Goal: Task Accomplishment & Management: Manage account settings

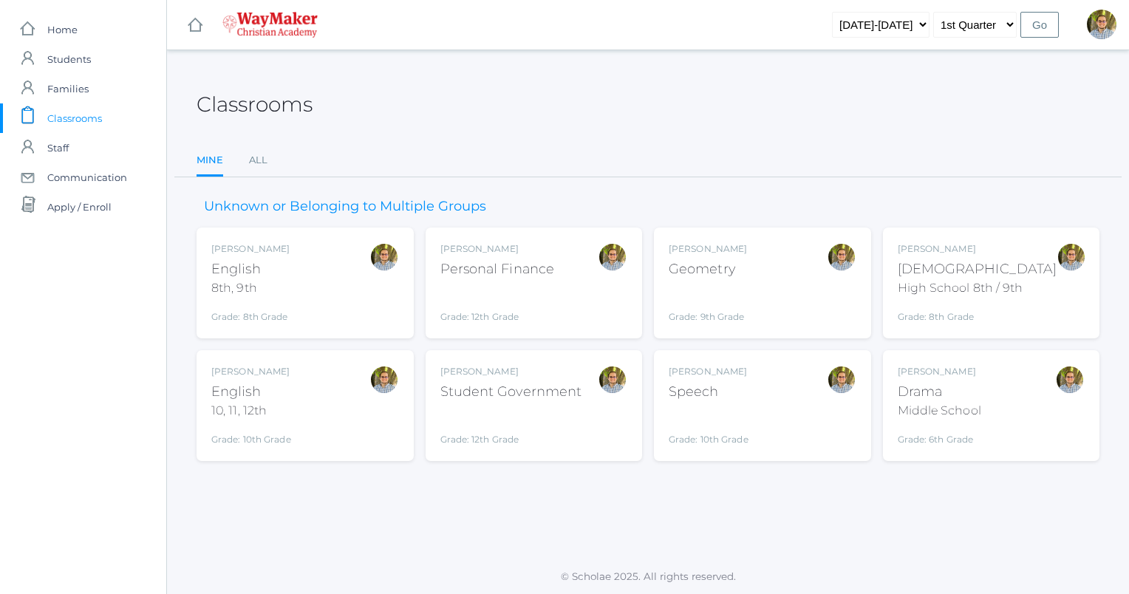
click at [334, 288] on div "Kylen Braileanu English 8th, 9th Grade: 8th Grade 08ENGLISH" at bounding box center [305, 282] width 188 height 81
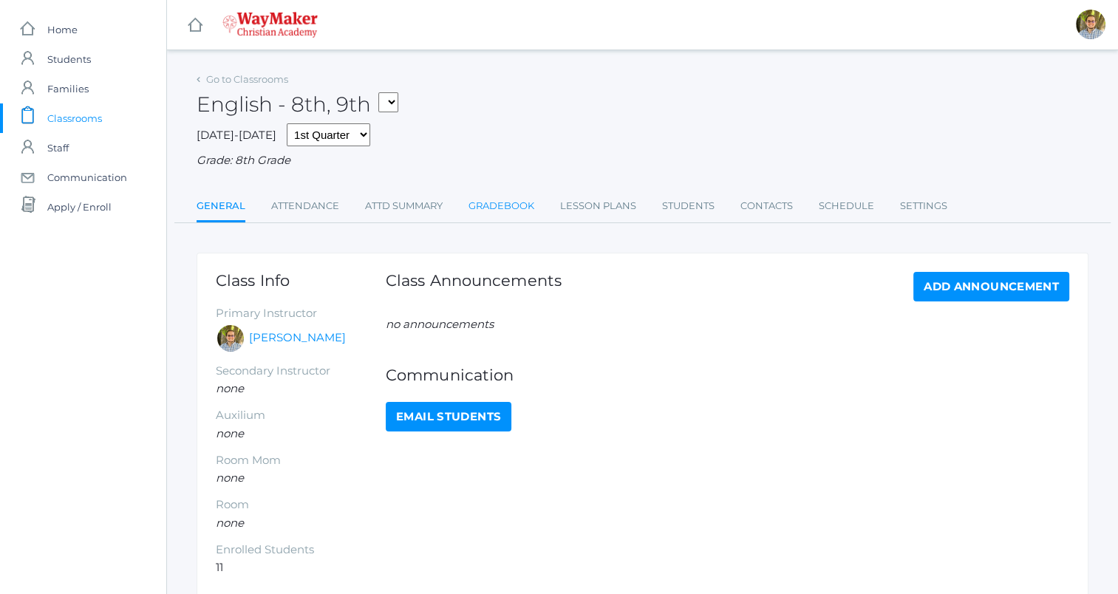
click at [502, 203] on link "Gradebook" at bounding box center [502, 206] width 66 height 30
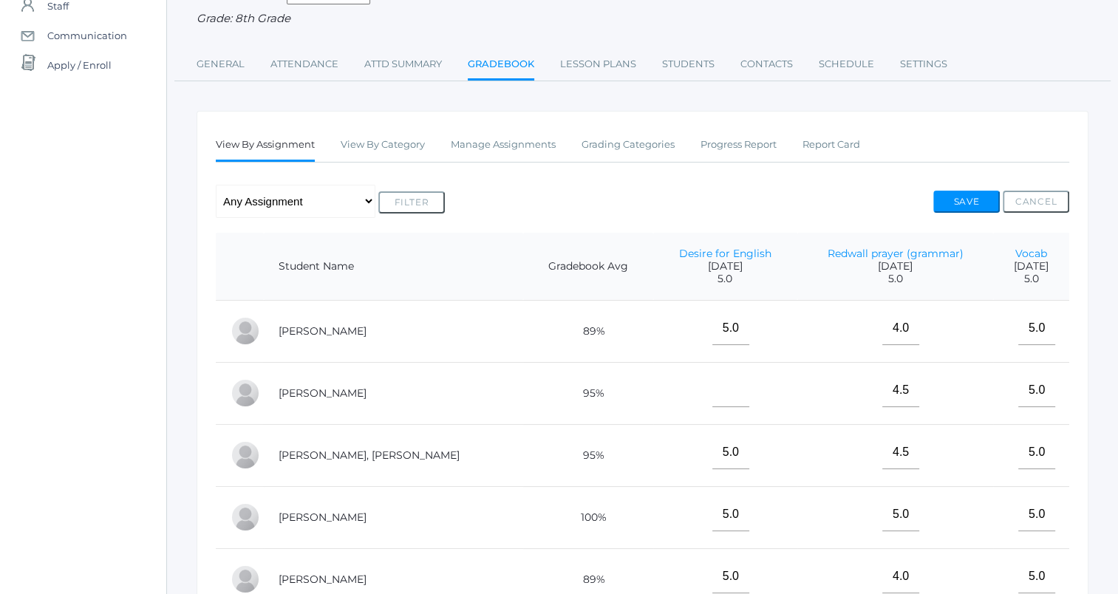
scroll to position [145, 0]
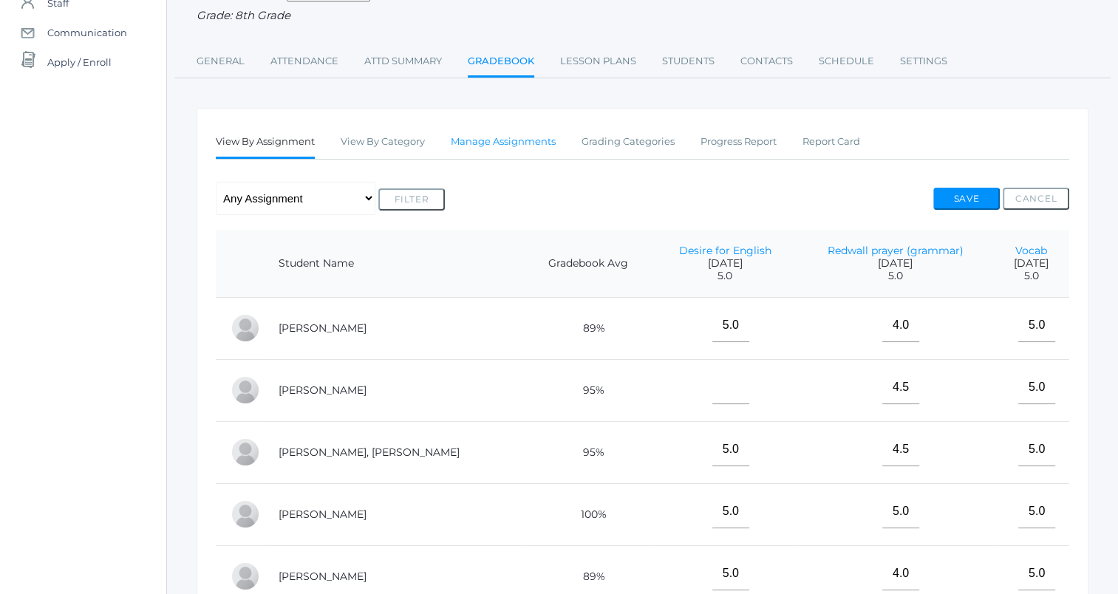
click at [514, 146] on link "Manage Assignments" at bounding box center [503, 142] width 105 height 30
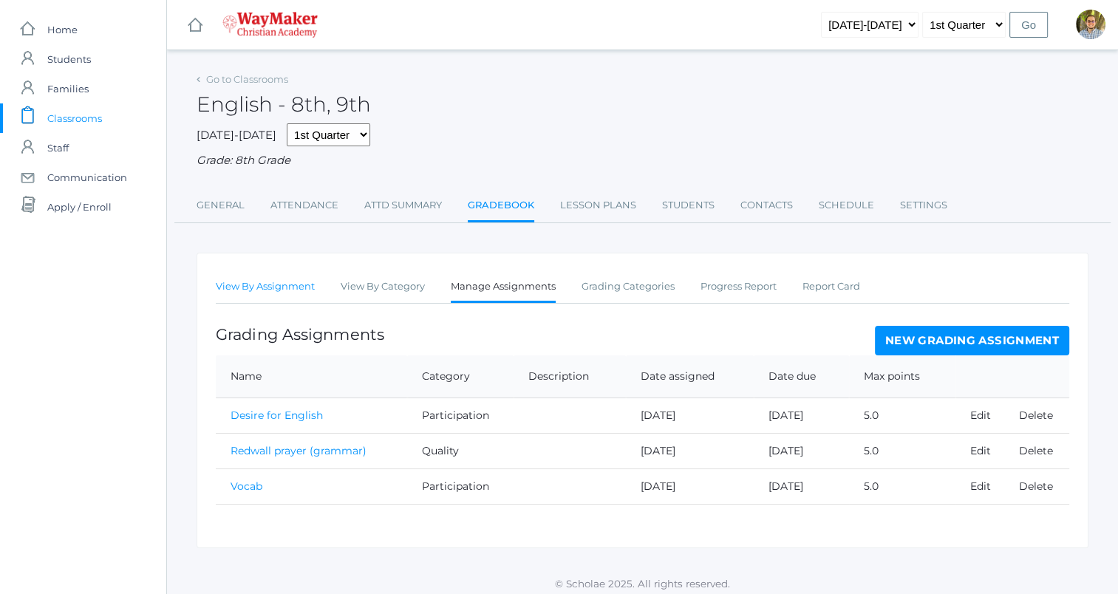
click at [295, 293] on link "View By Assignment" at bounding box center [265, 287] width 99 height 30
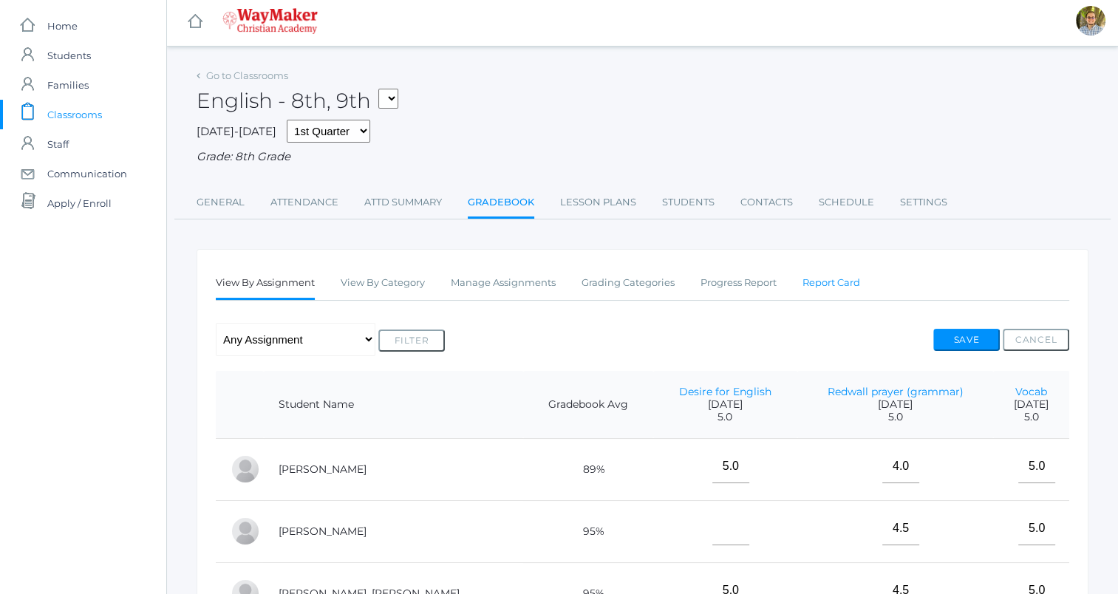
scroll to position [2, 0]
click at [532, 286] on link "Manage Assignments" at bounding box center [503, 285] width 105 height 30
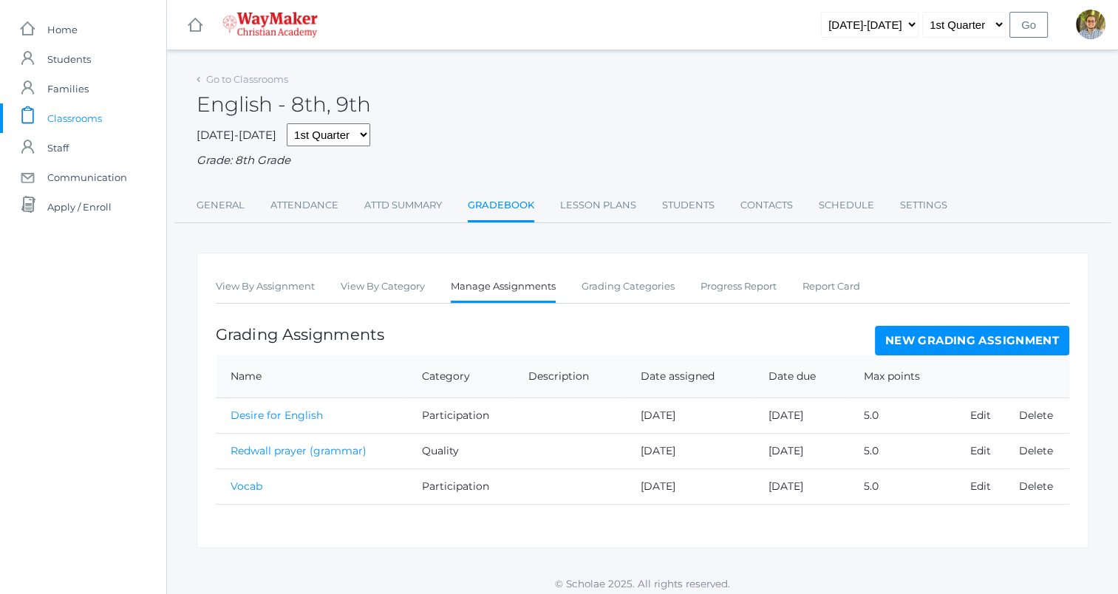
click at [1003, 339] on link "New Grading Assignment" at bounding box center [972, 341] width 194 height 30
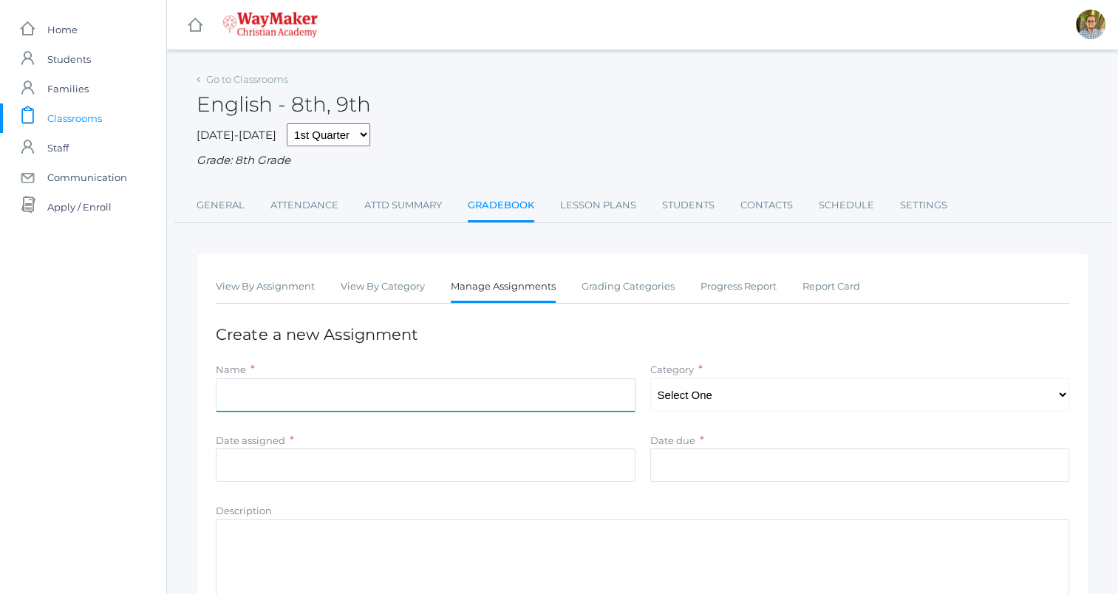
click at [543, 378] on input "Name" at bounding box center [426, 394] width 420 height 33
type input "P"
type input "Vocab"
click at [695, 403] on select "Select One Accuracy Quality Participation" at bounding box center [860, 394] width 420 height 33
select select "1065"
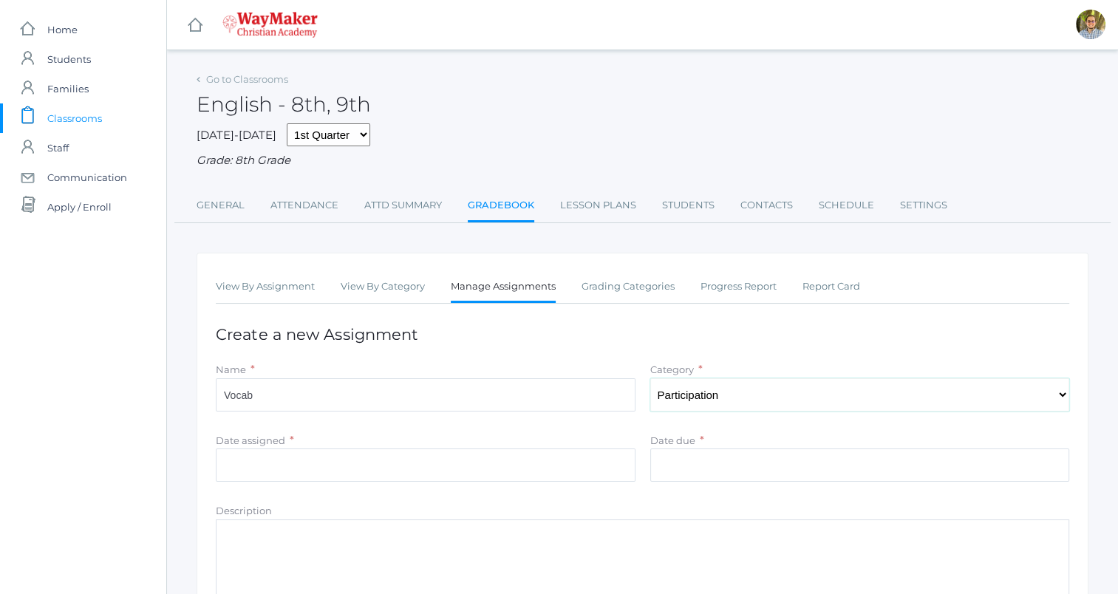
click at [650, 378] on select "Select One Accuracy Quality Participation" at bounding box center [860, 394] width 420 height 33
click at [480, 468] on input "Date assigned" at bounding box center [426, 465] width 420 height 33
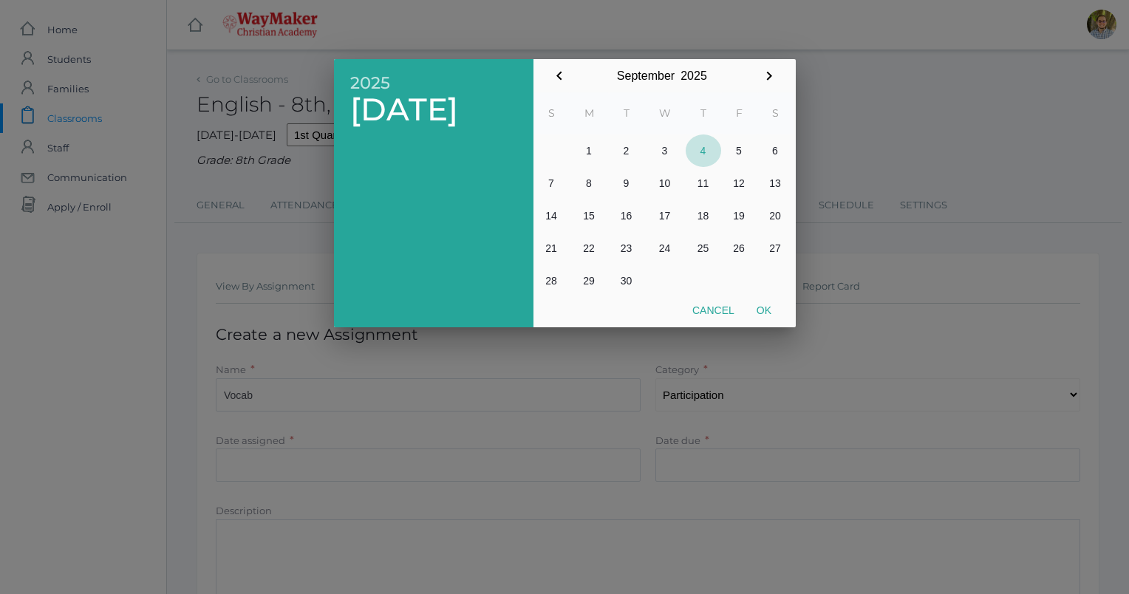
click at [702, 145] on button "4" at bounding box center [703, 151] width 35 height 33
click at [766, 311] on button "Ok" at bounding box center [764, 310] width 37 height 27
type input "2025-09-04"
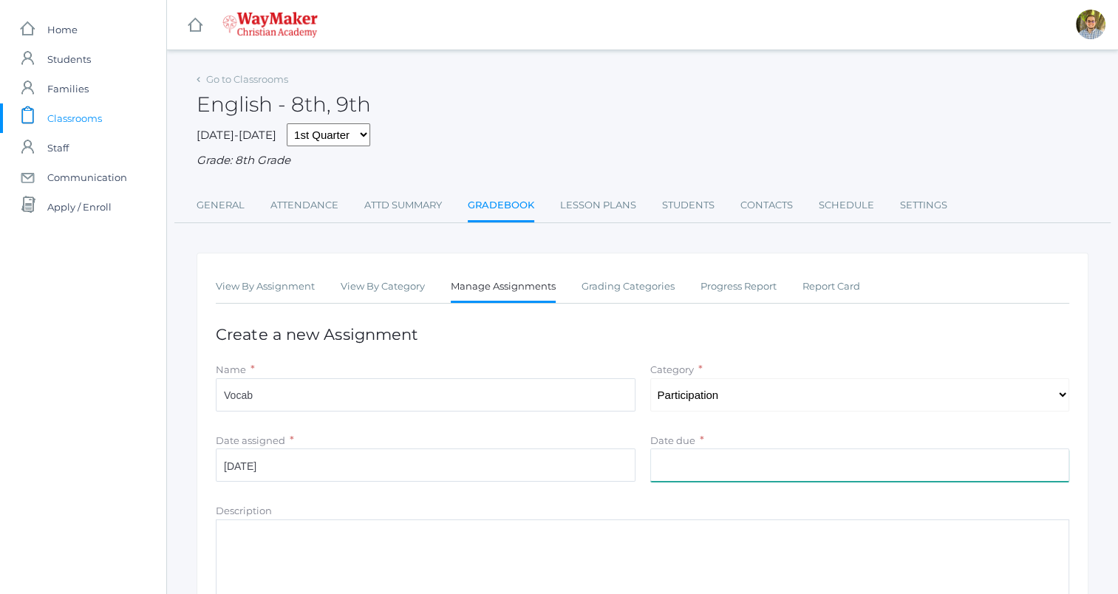
click at [721, 468] on input "Date due" at bounding box center [860, 465] width 420 height 33
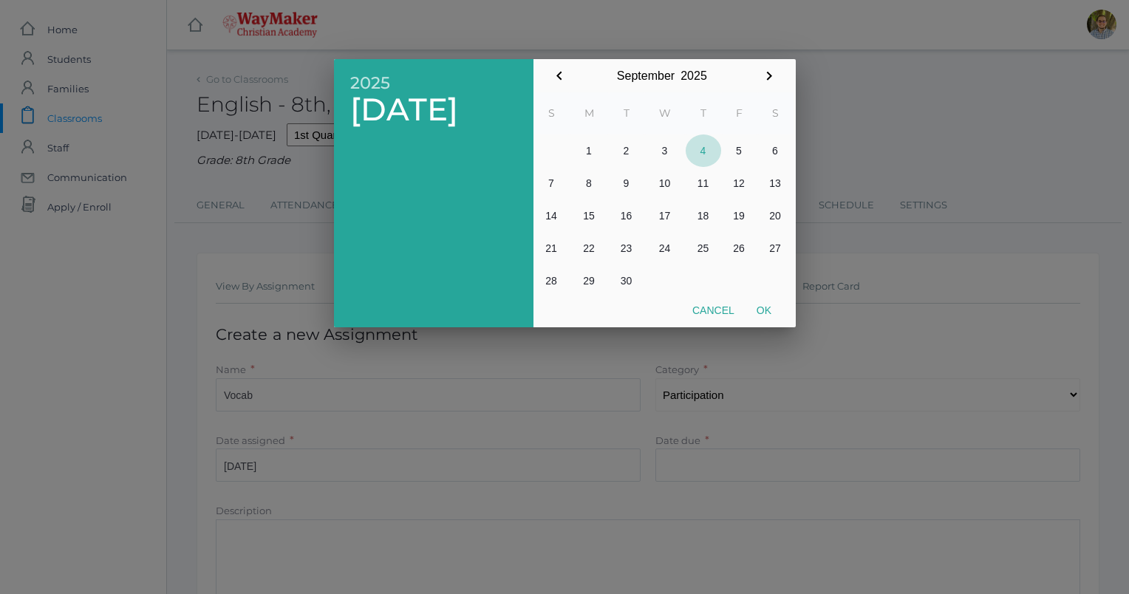
click at [698, 158] on button "4" at bounding box center [703, 151] width 35 height 33
click at [766, 315] on button "Ok" at bounding box center [764, 310] width 37 height 27
type input "2025-09-04"
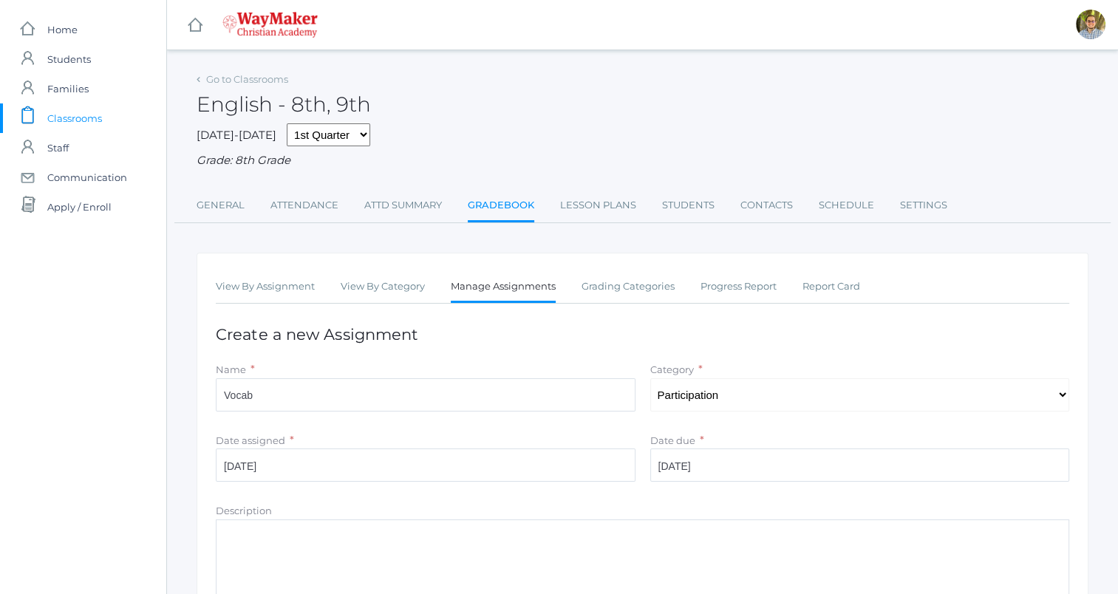
scroll to position [205, 0]
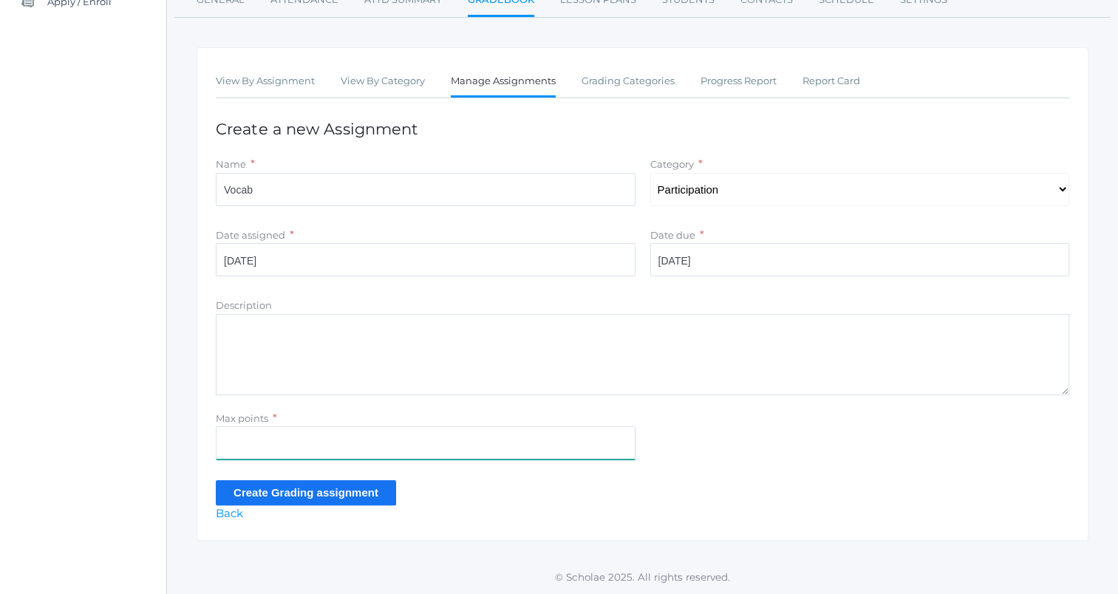
click at [494, 446] on input "Max points" at bounding box center [426, 442] width 420 height 33
type input "5"
click at [373, 486] on input "Create Grading assignment" at bounding box center [306, 492] width 180 height 24
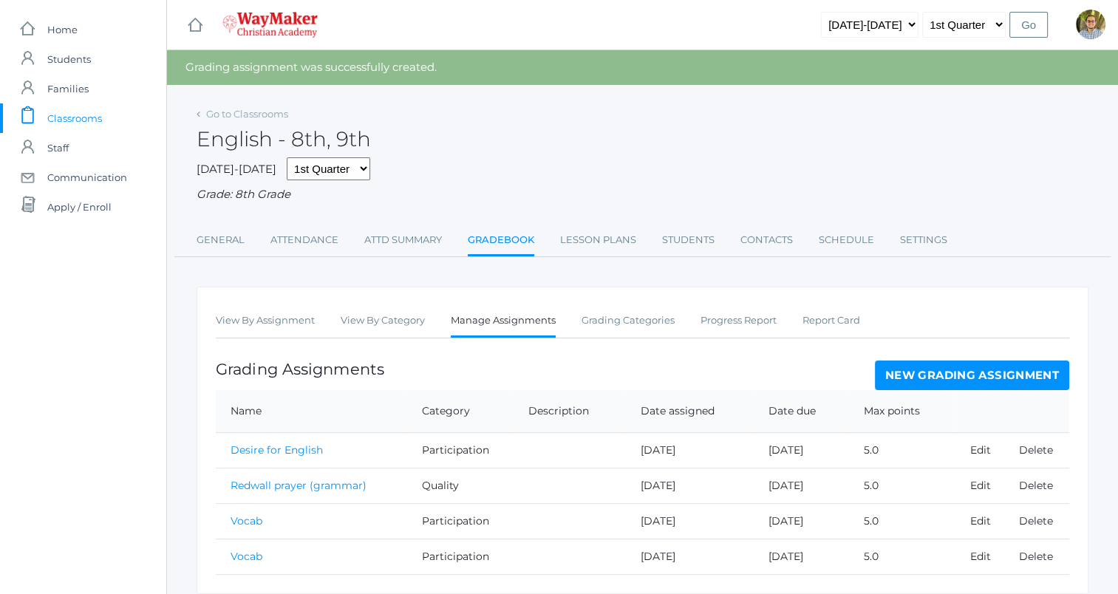
scroll to position [52, 0]
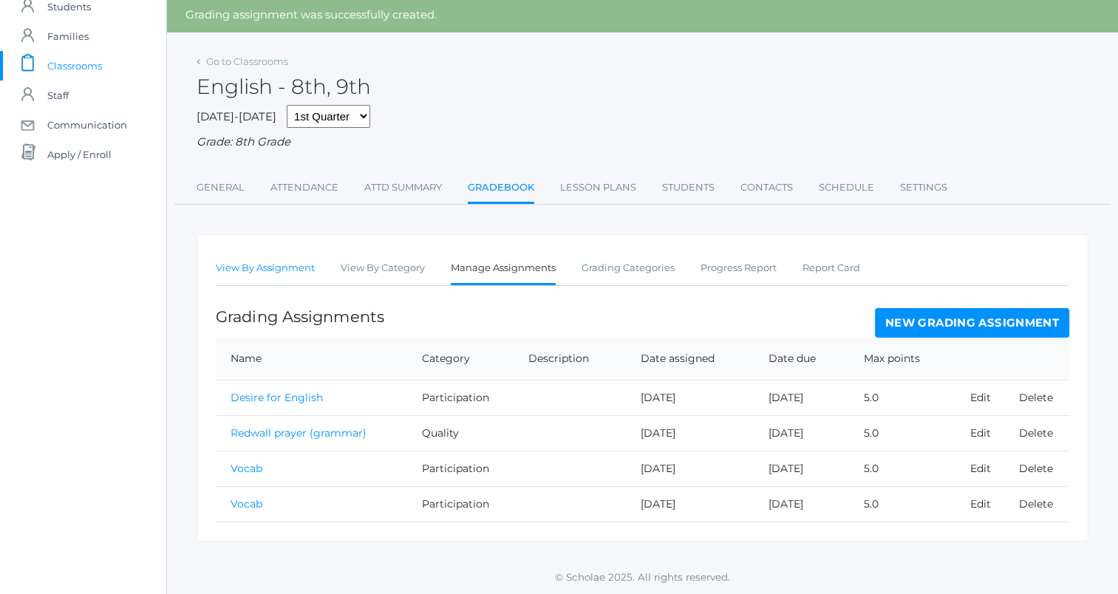
click at [253, 256] on link "View By Assignment" at bounding box center [265, 269] width 99 height 30
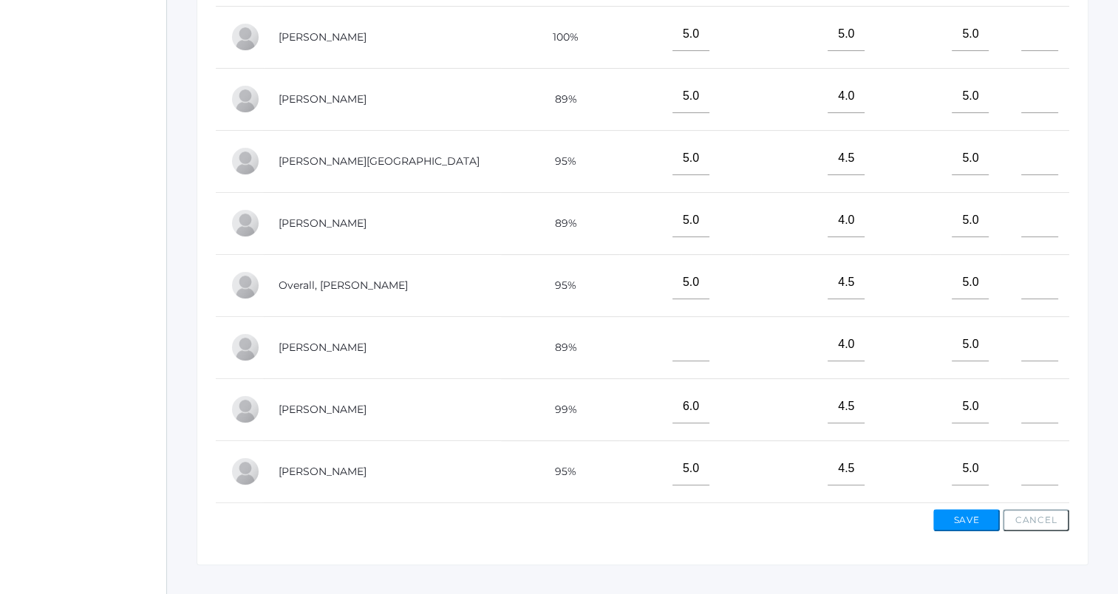
scroll to position [486, 0]
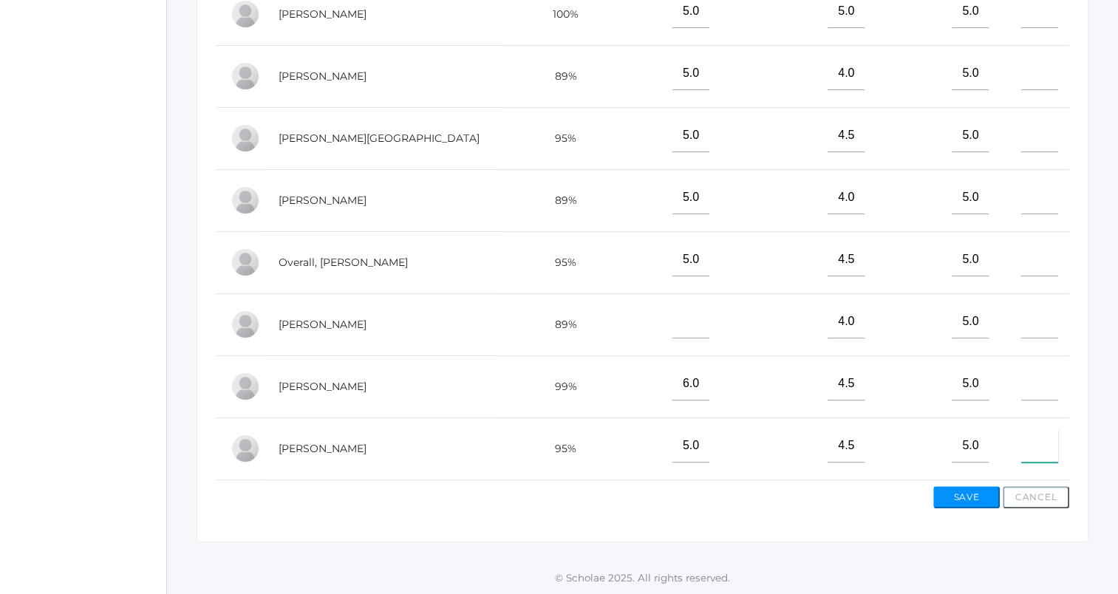
click at [1022, 443] on input"] "text" at bounding box center [1040, 445] width 37 height 33
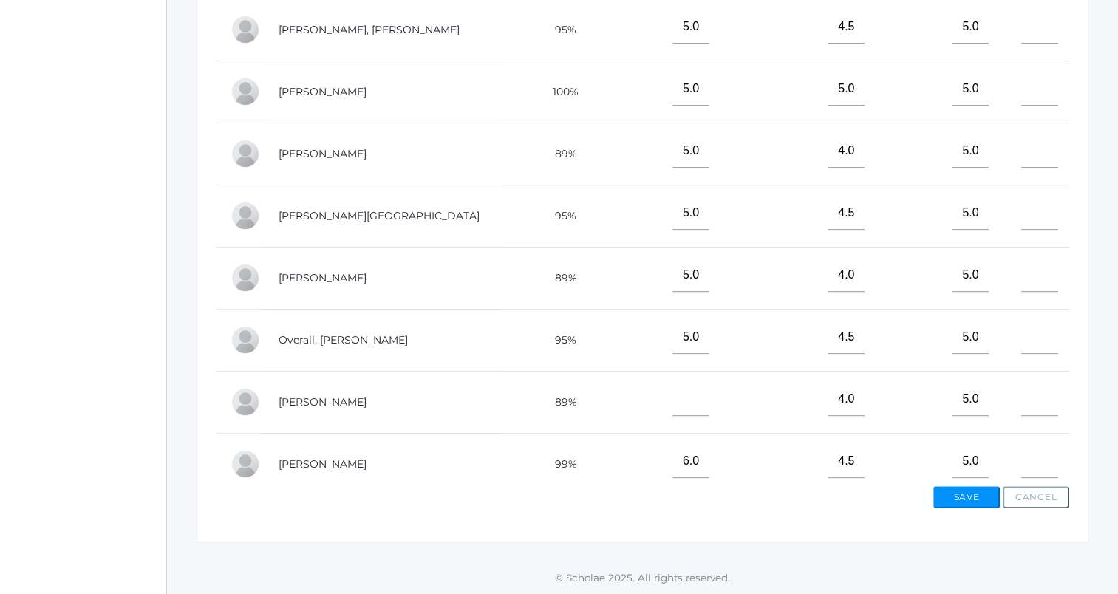
scroll to position [21, 0]
type input"] "5"
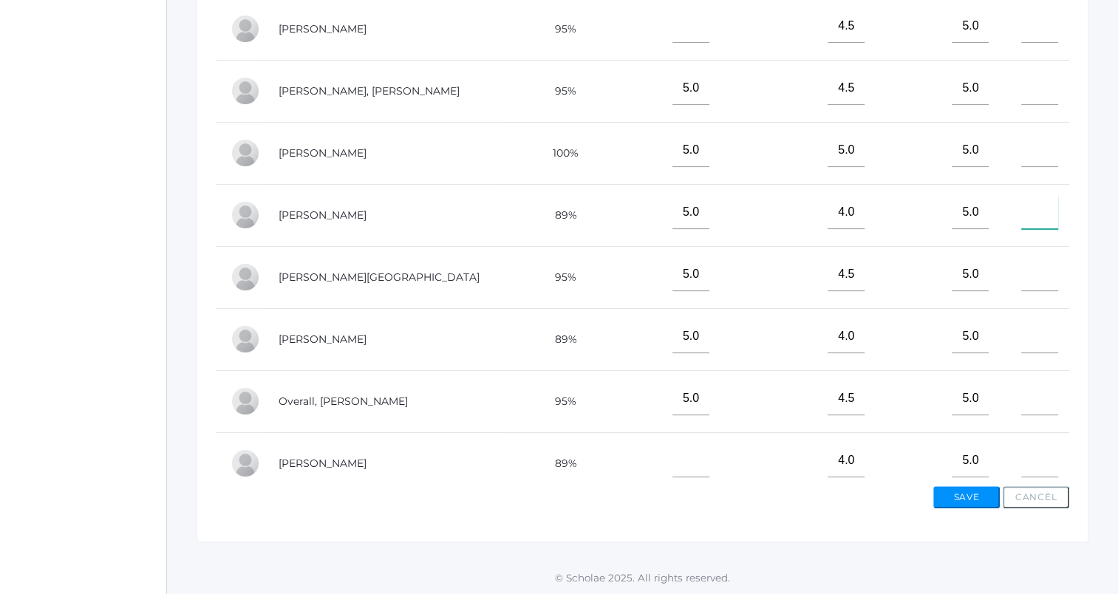
click at [1022, 207] on input"] "text" at bounding box center [1040, 212] width 37 height 33
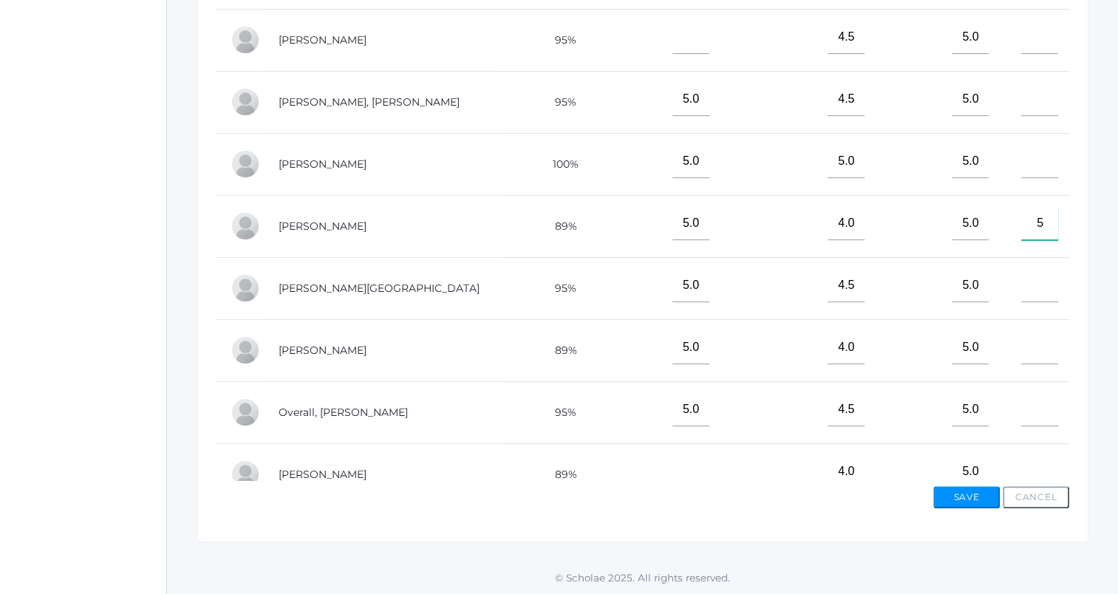
scroll to position [0, 0]
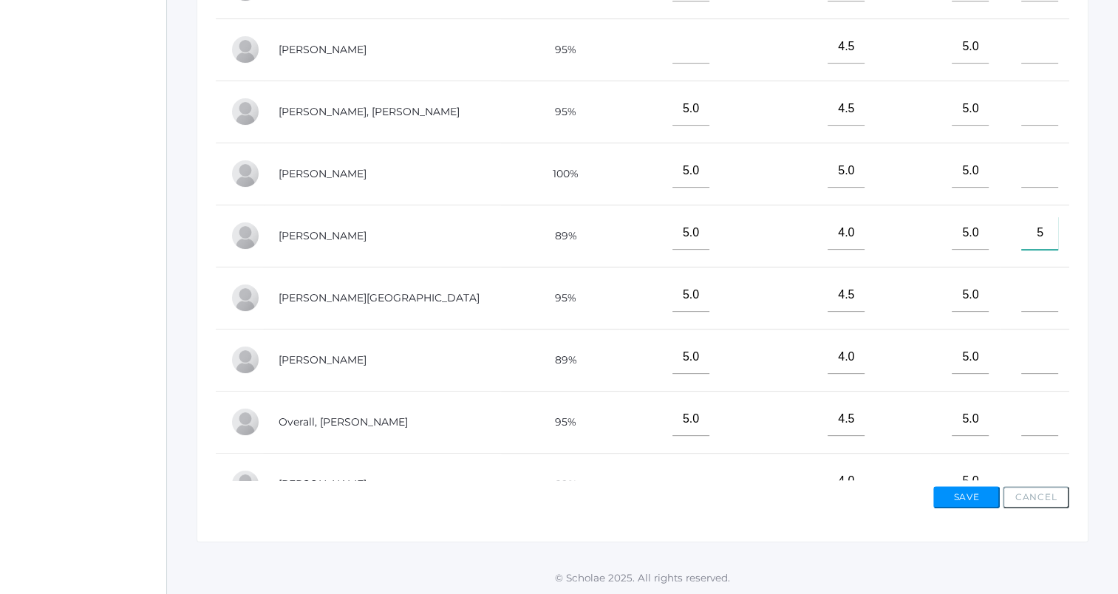
type input"] "5"
click at [1026, 102] on input"] "text" at bounding box center [1040, 108] width 37 height 33
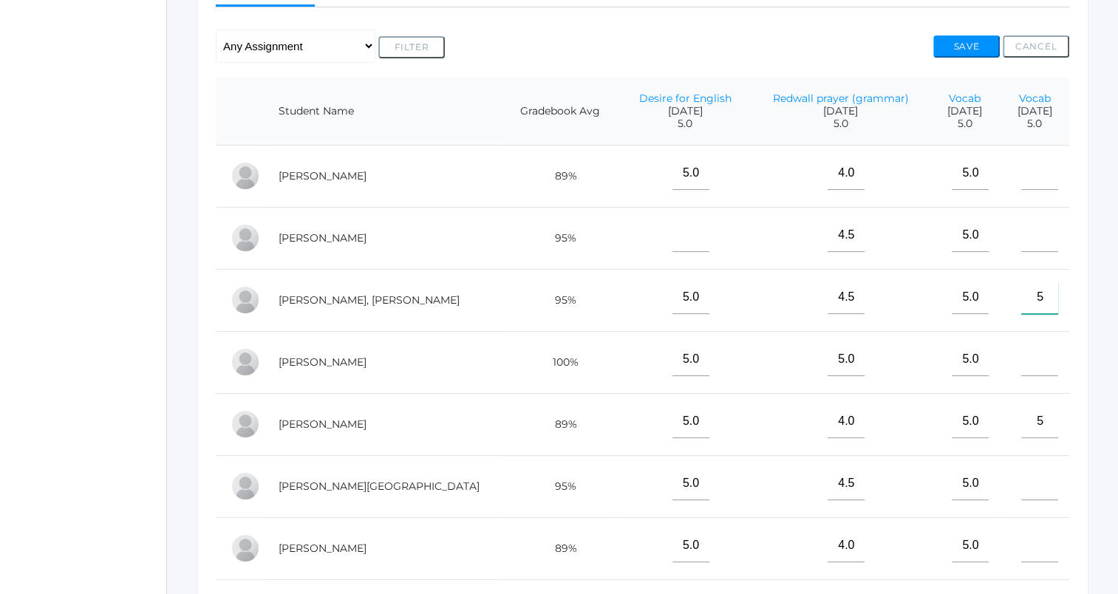
scroll to position [296, 0]
type input"] "5"
click at [1022, 177] on input"] "text" at bounding box center [1040, 173] width 37 height 33
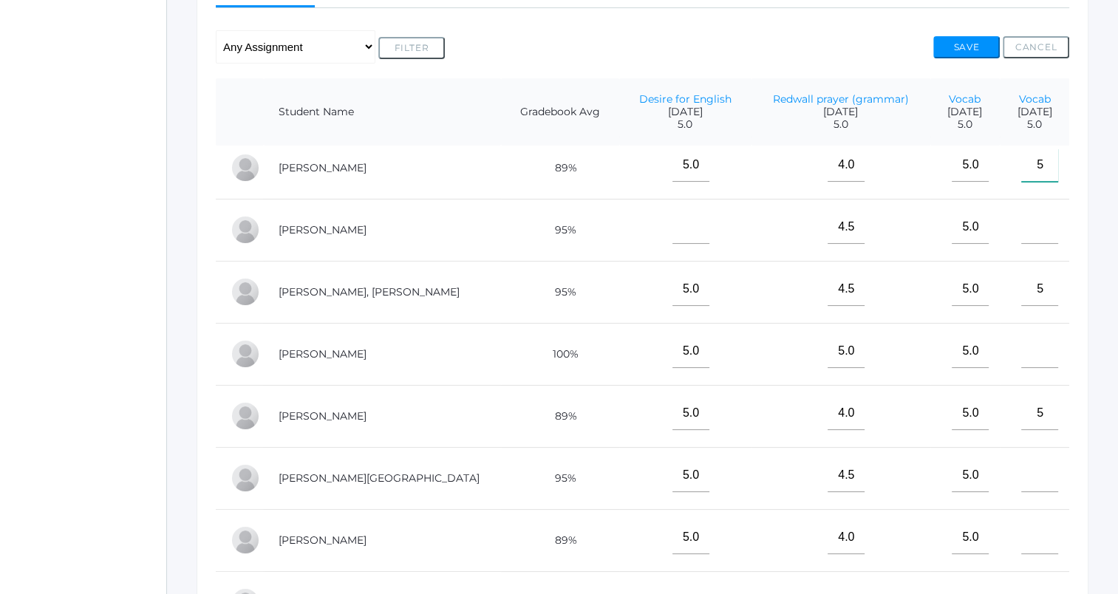
type input"] "5"
click at [1022, 239] on input"] "text" at bounding box center [1040, 227] width 37 height 33
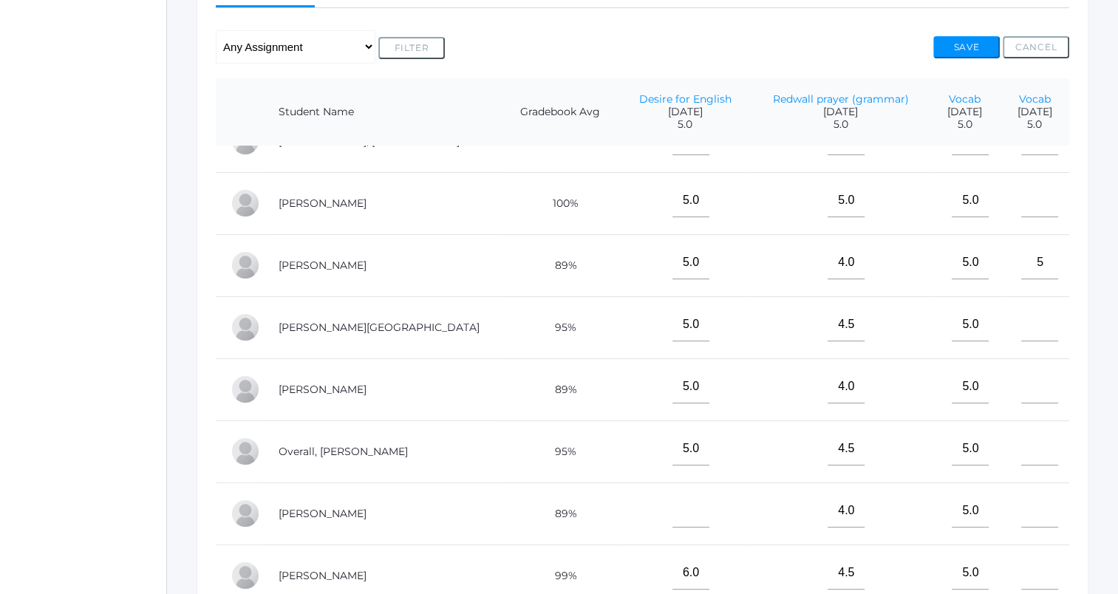
scroll to position [169, 0]
type input"] "5"
click at [1022, 432] on input"] "text" at bounding box center [1040, 448] width 37 height 33
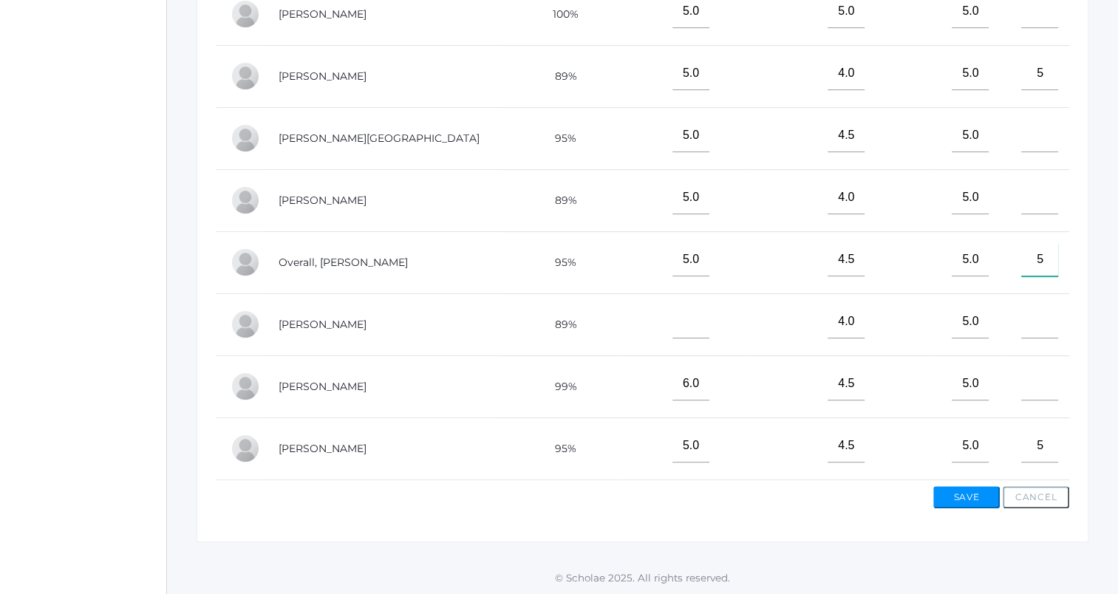
type input"] "5"
click at [1022, 378] on input"] "text" at bounding box center [1040, 383] width 37 height 33
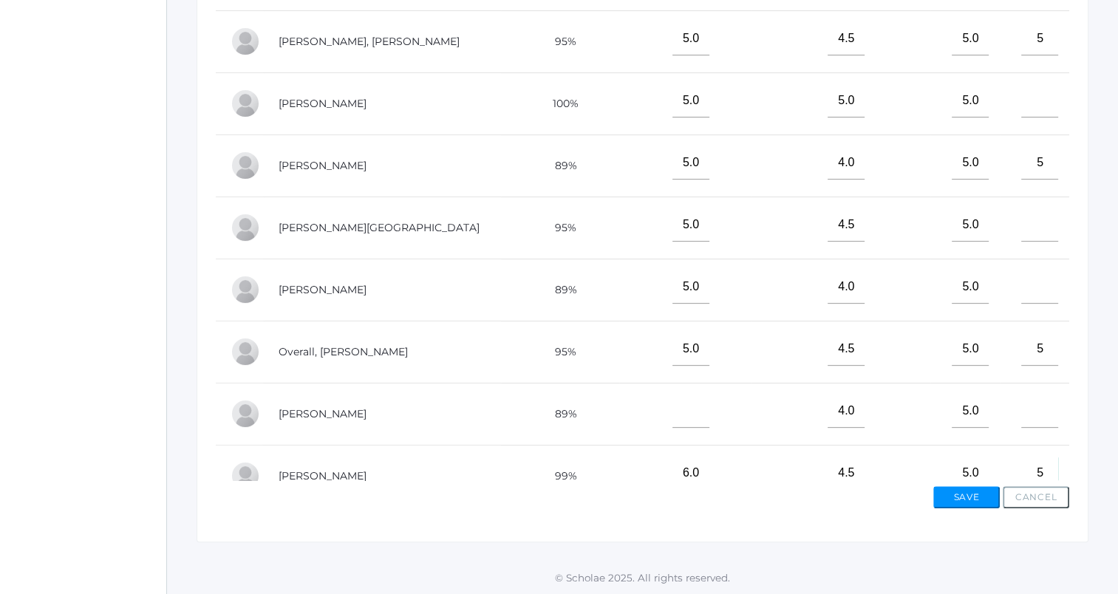
scroll to position [61, 0]
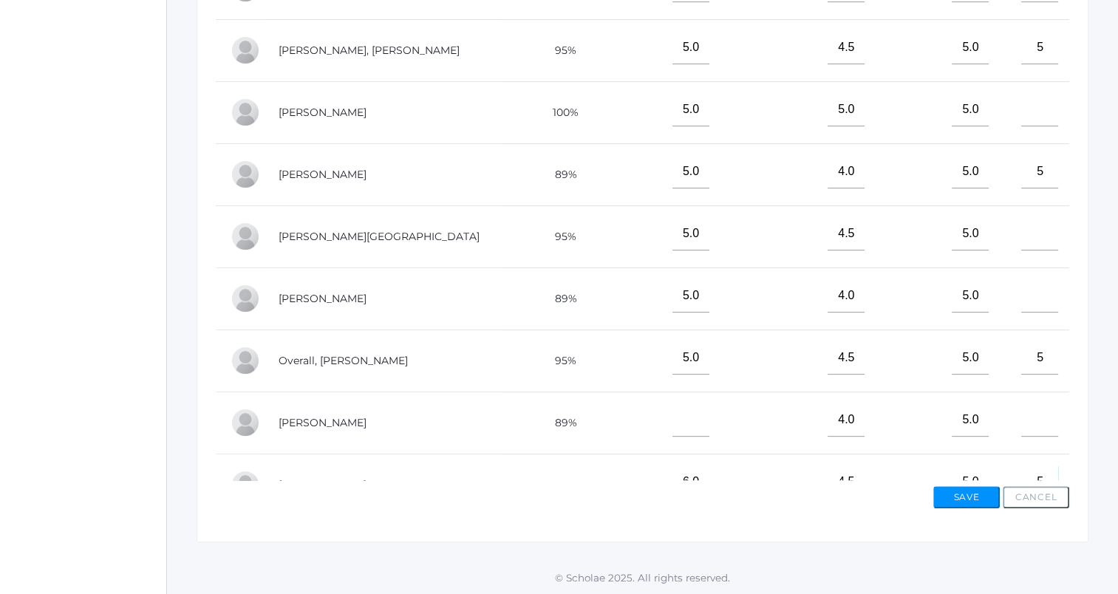
type input"] "5"
click at [1022, 295] on input"] "text" at bounding box center [1040, 295] width 37 height 33
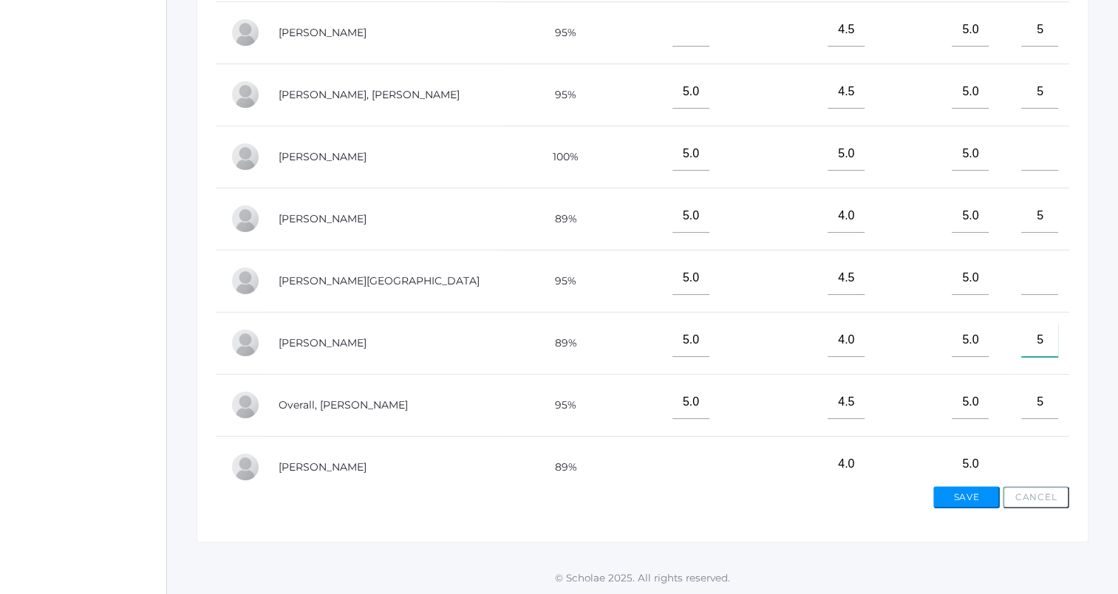
scroll to position [0, 0]
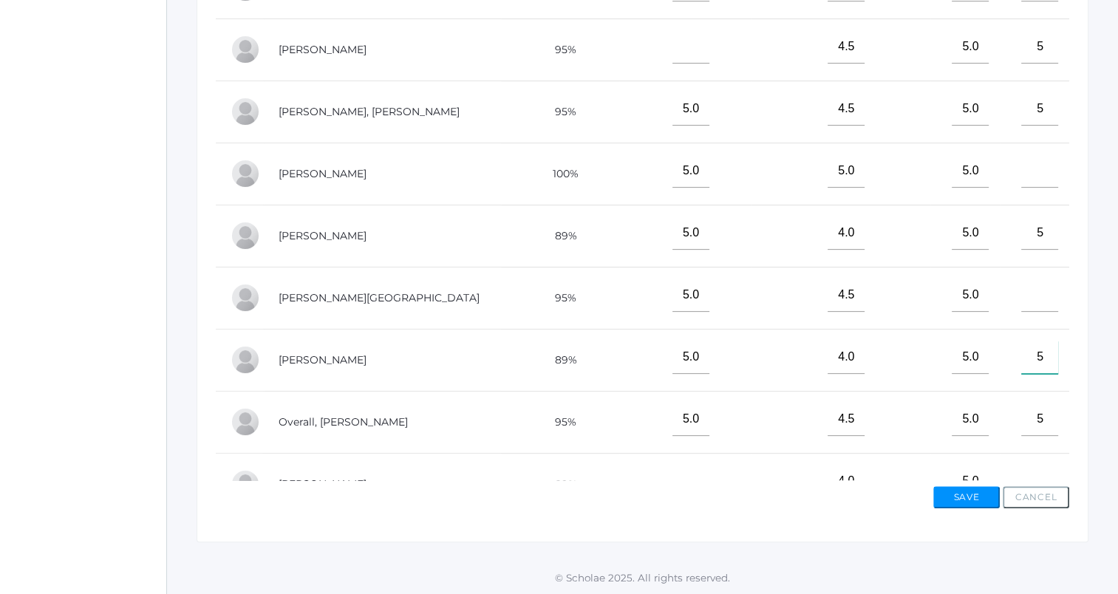
type input"] "5"
click at [1022, 169] on input"] "text" at bounding box center [1040, 170] width 37 height 33
type input"] "5"
click at [1022, 293] on input"] "text" at bounding box center [1040, 295] width 37 height 33
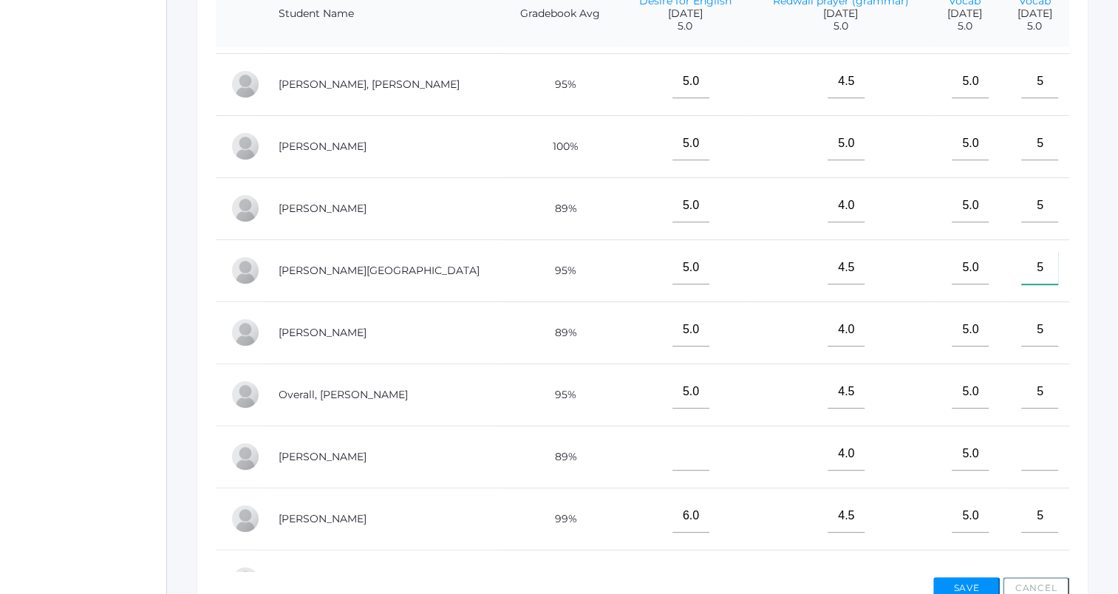
scroll to position [169, 0]
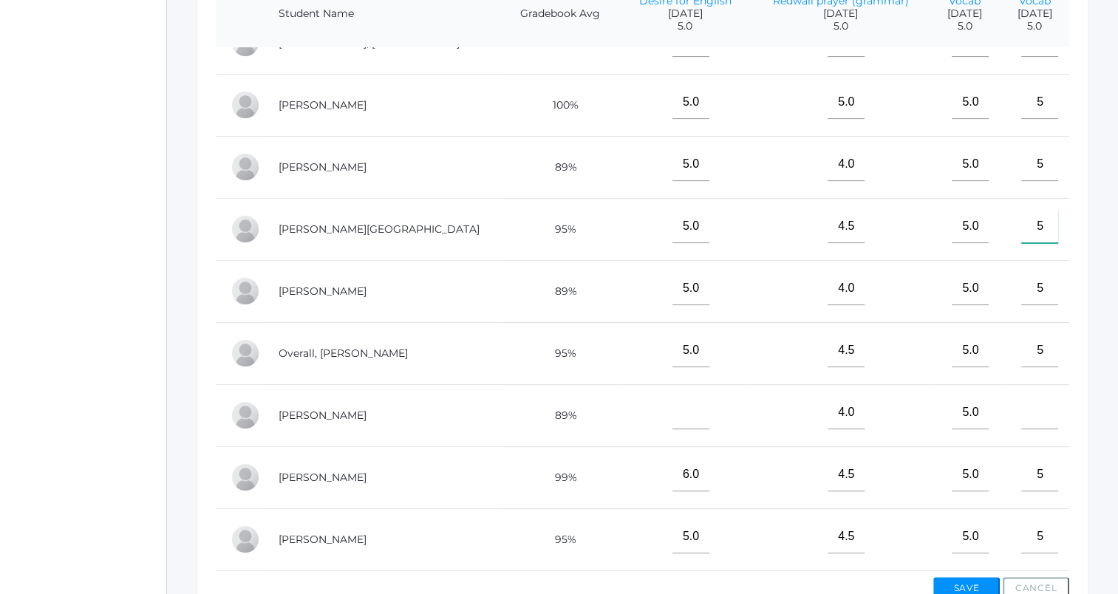
type input"] "5"
click at [1022, 414] on input"] "text" at bounding box center [1040, 412] width 37 height 33
type input"] "5"
click at [968, 580] on button "Save" at bounding box center [967, 588] width 67 height 22
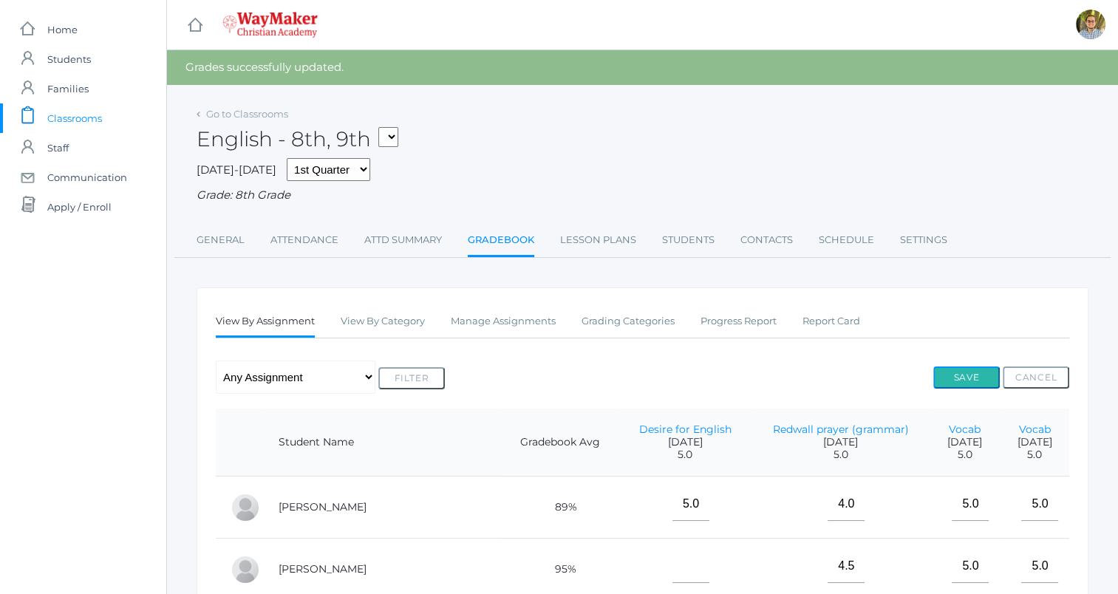
click at [969, 382] on button "Save" at bounding box center [967, 378] width 67 height 22
click at [86, 114] on span "Classrooms" at bounding box center [74, 118] width 55 height 30
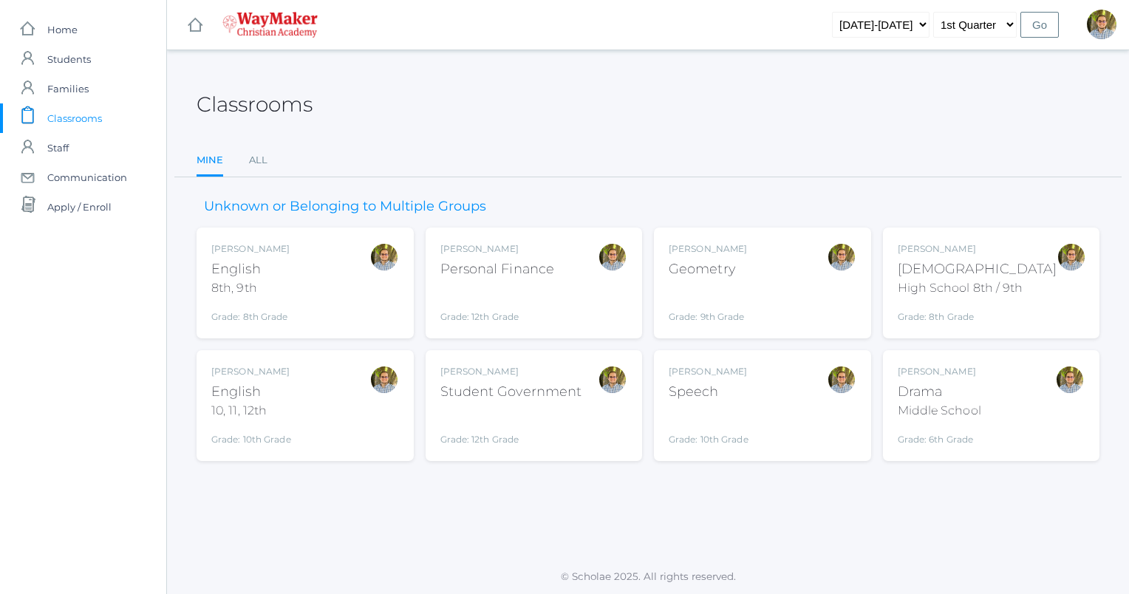
click at [818, 291] on div "[PERSON_NAME] Geometry Grade: 9th Grade GEOM" at bounding box center [763, 282] width 188 height 81
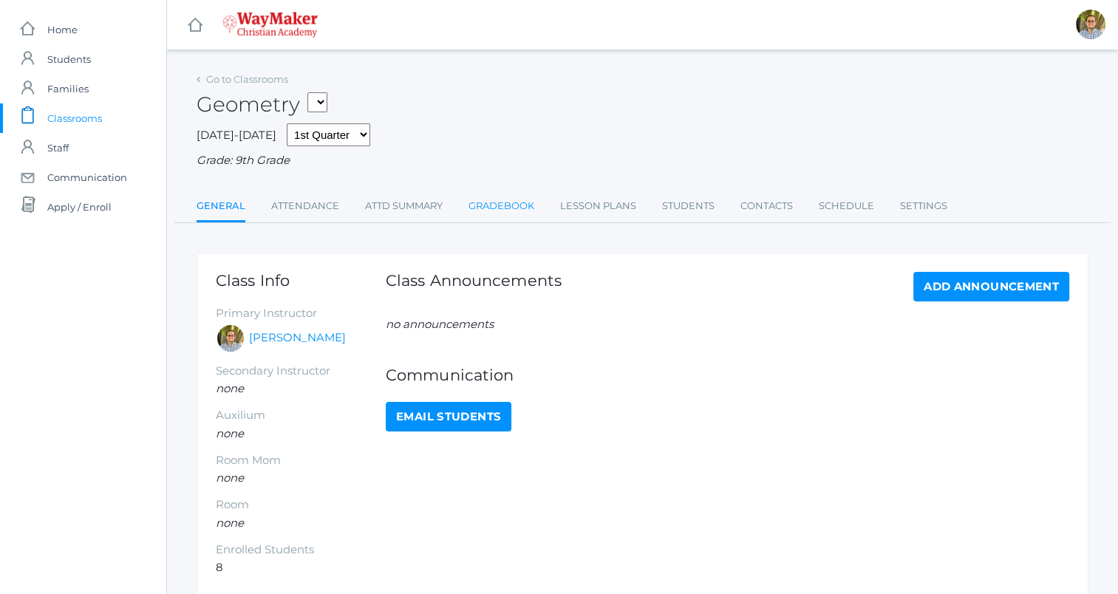
click at [500, 212] on link "Gradebook" at bounding box center [502, 206] width 66 height 30
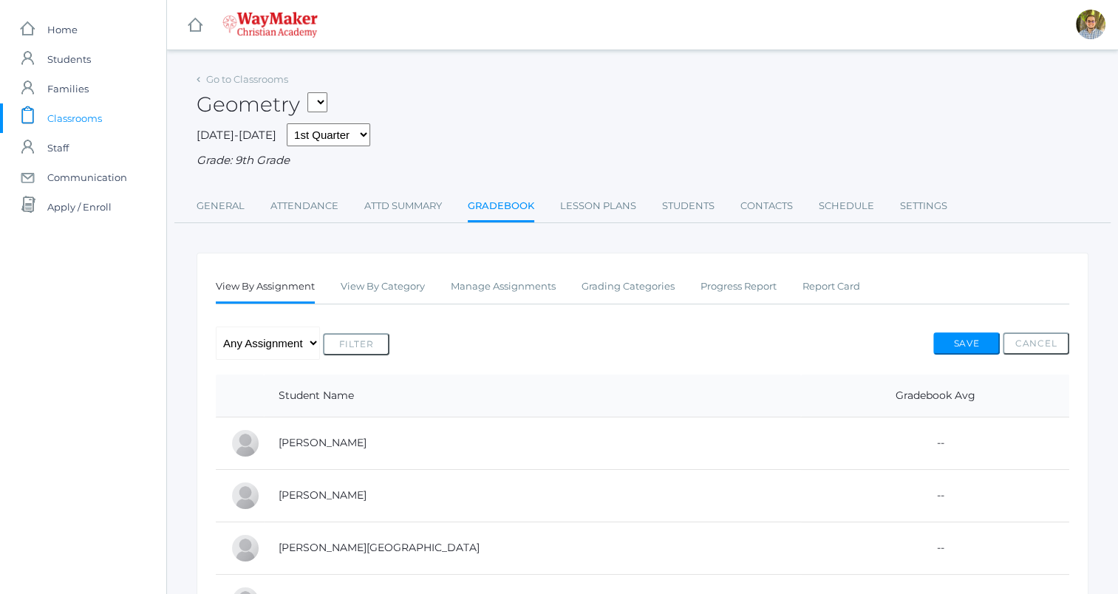
scroll to position [3, 0]
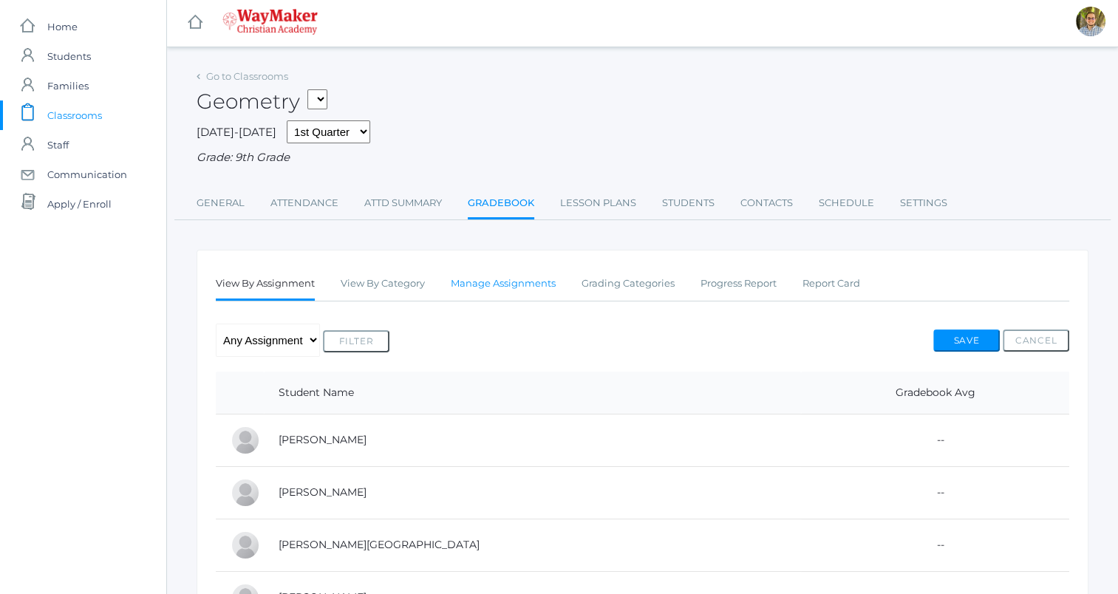
click at [517, 293] on link "Manage Assignments" at bounding box center [503, 284] width 105 height 30
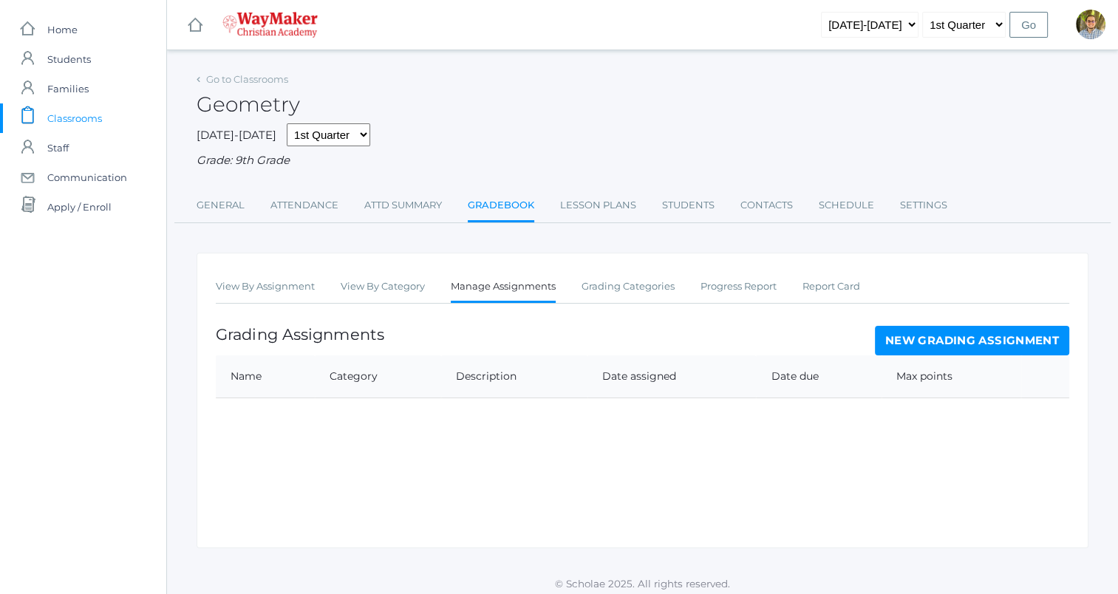
click at [987, 344] on link "New Grading Assignment" at bounding box center [972, 341] width 194 height 30
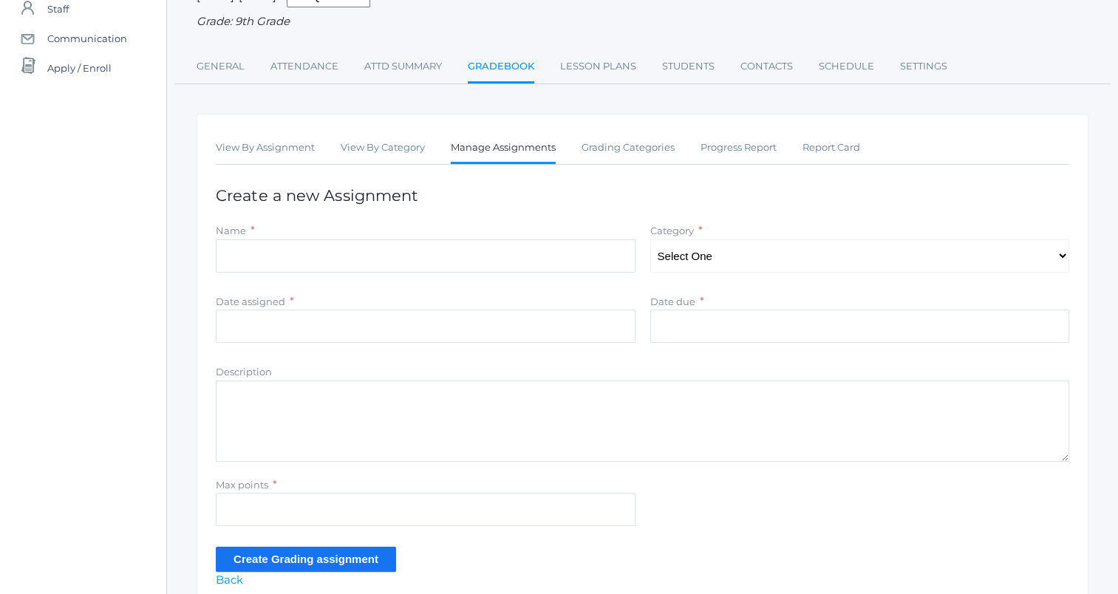
scroll to position [142, 0]
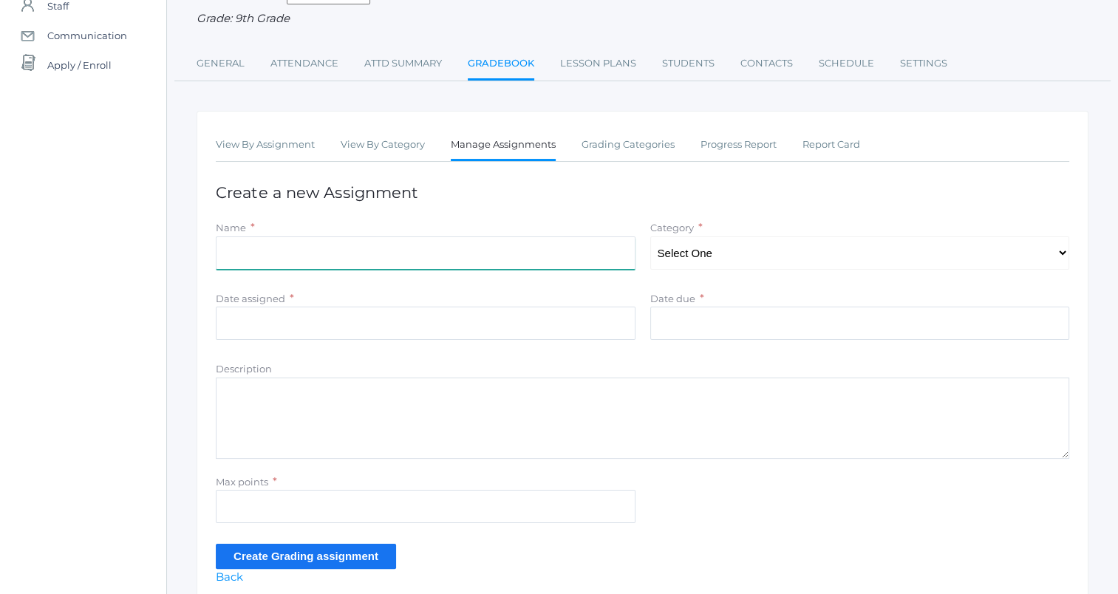
click at [489, 251] on input "Name" at bounding box center [426, 253] width 420 height 33
type input "Exercises 1.2"
click at [785, 250] on select "Select One" at bounding box center [860, 253] width 420 height 33
click at [651, 229] on label "Category" at bounding box center [672, 228] width 44 height 12
click at [631, 149] on link "Grading Categories" at bounding box center [628, 145] width 93 height 30
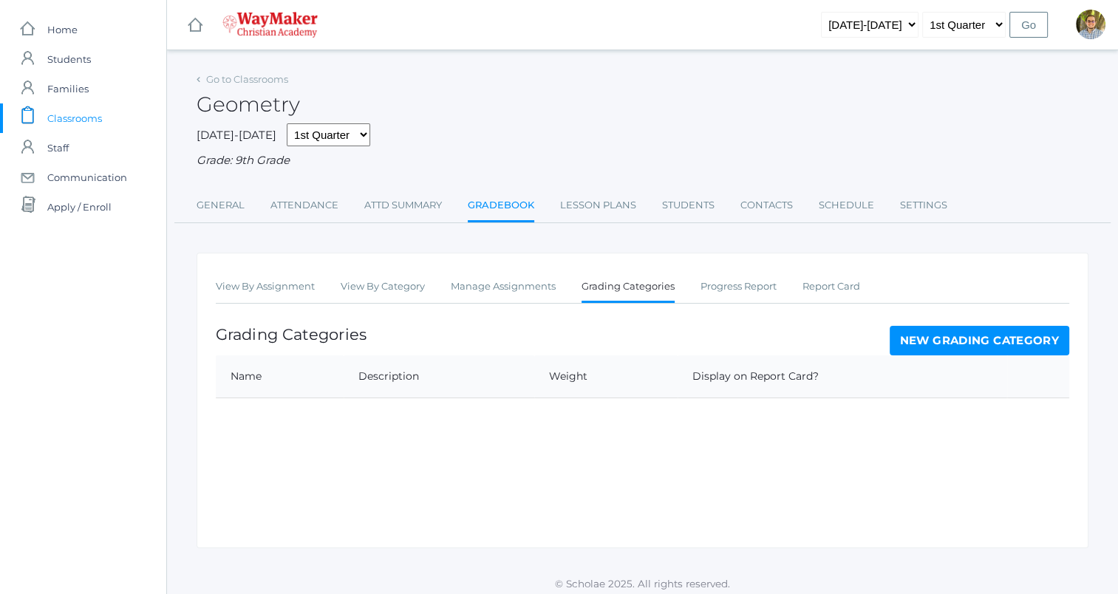
click at [915, 330] on link "New Grading Category" at bounding box center [980, 341] width 180 height 30
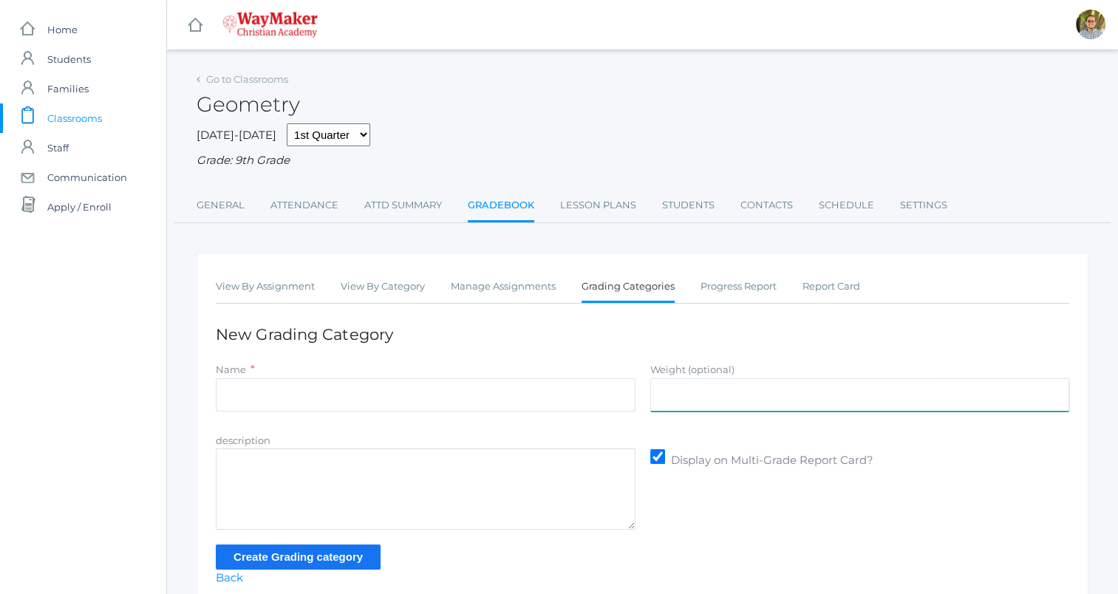
click at [701, 400] on input "Weight (optional)" at bounding box center [860, 394] width 420 height 33
click at [480, 401] on input "Name" at bounding box center [426, 394] width 420 height 33
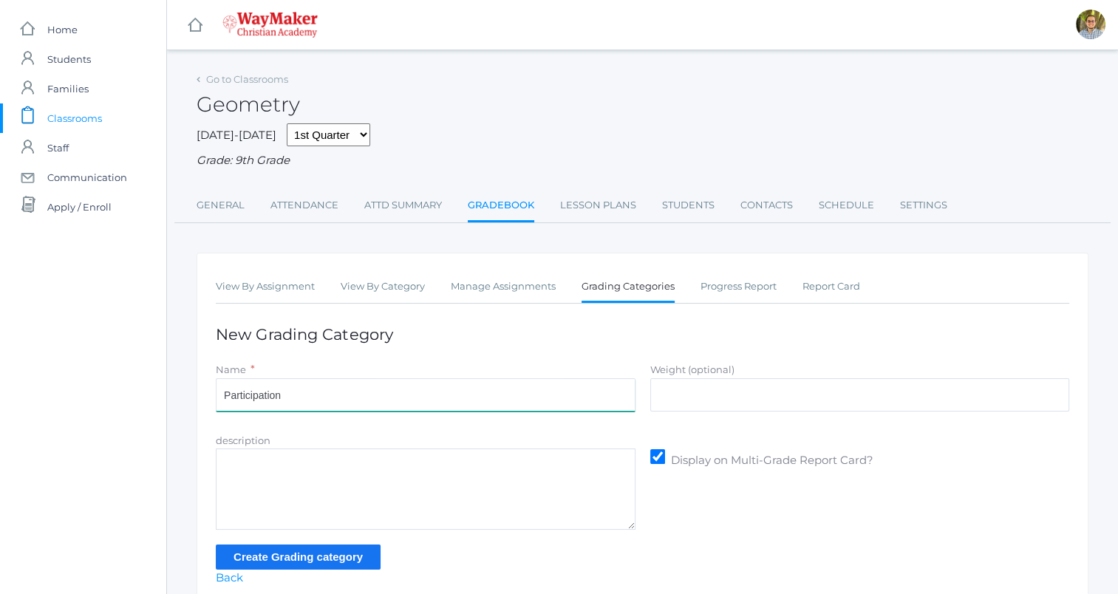
type input "Participation"
click at [689, 399] on input "Weight (optional)" at bounding box center [860, 394] width 420 height 33
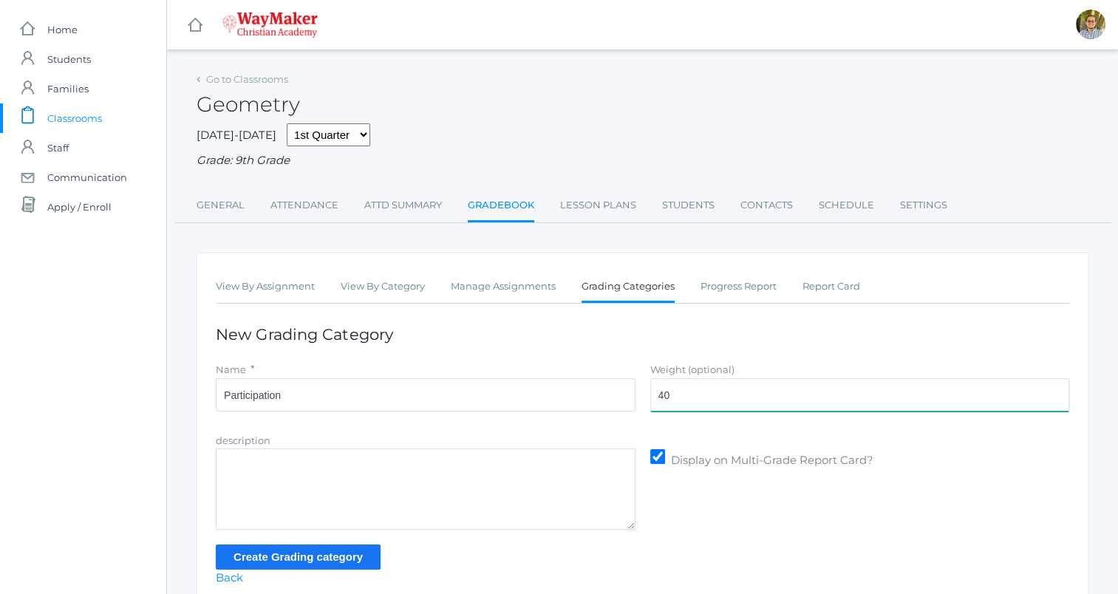
scroll to position [65, 0]
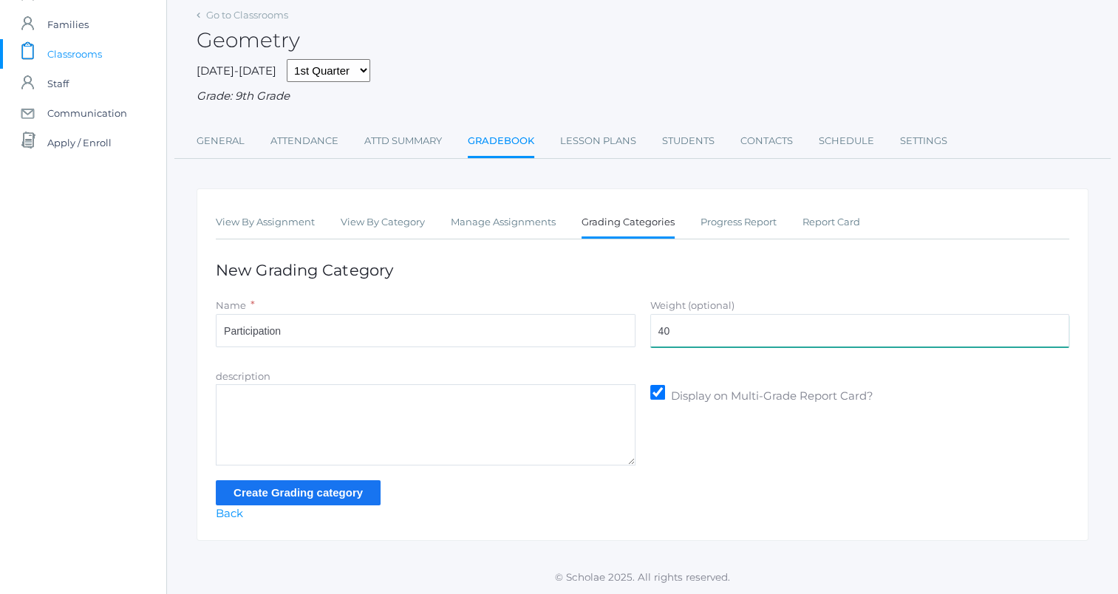
type input "40"
click at [316, 490] on input "Create Grading category" at bounding box center [298, 492] width 165 height 24
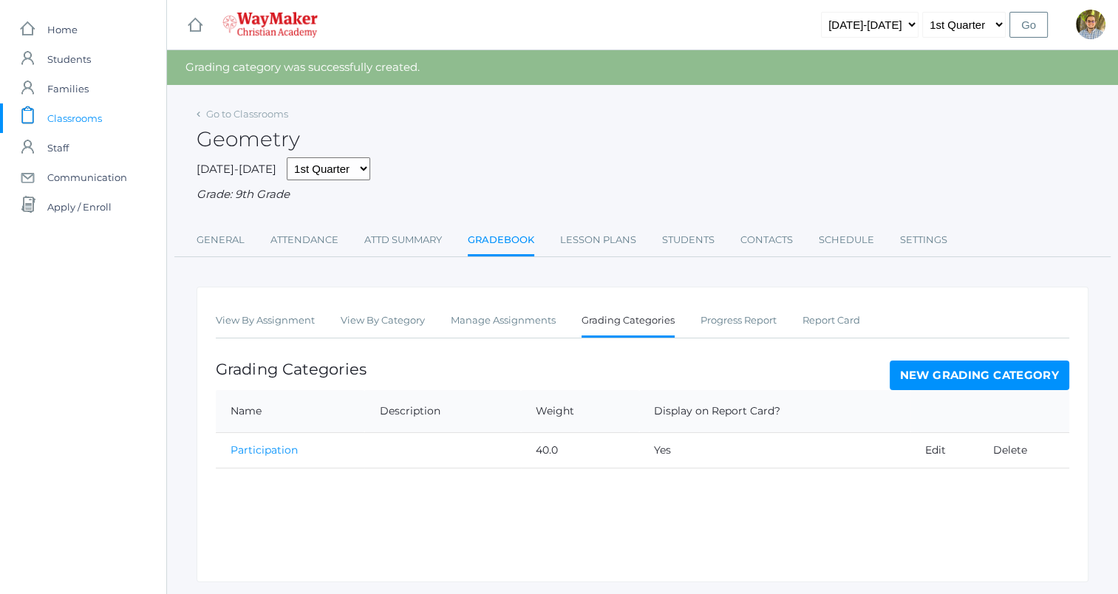
click at [931, 371] on link "New Grading Category" at bounding box center [980, 376] width 180 height 30
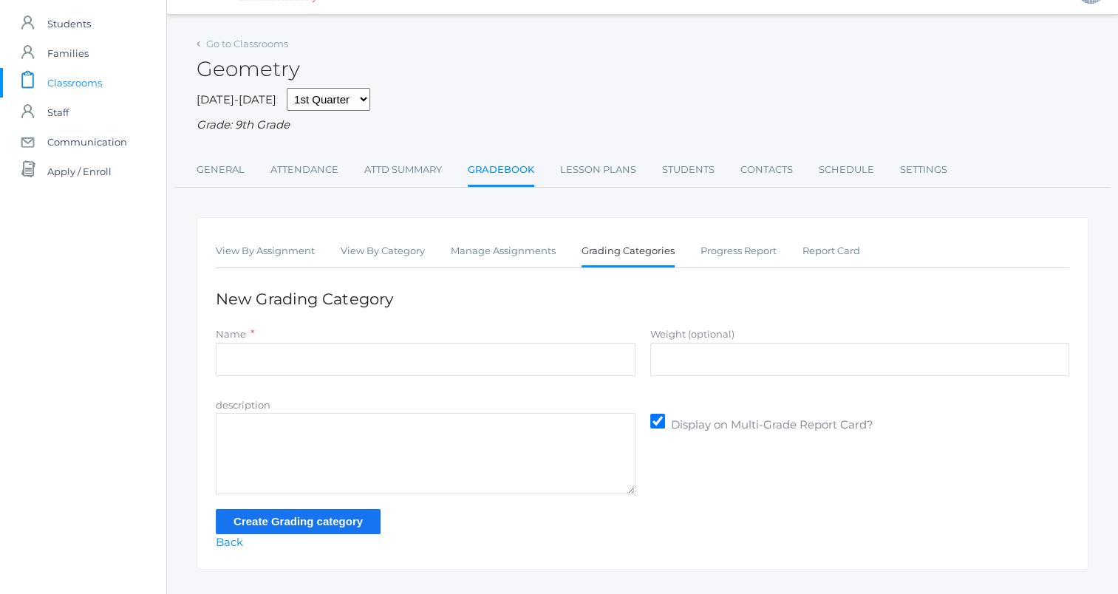
scroll to position [38, 0]
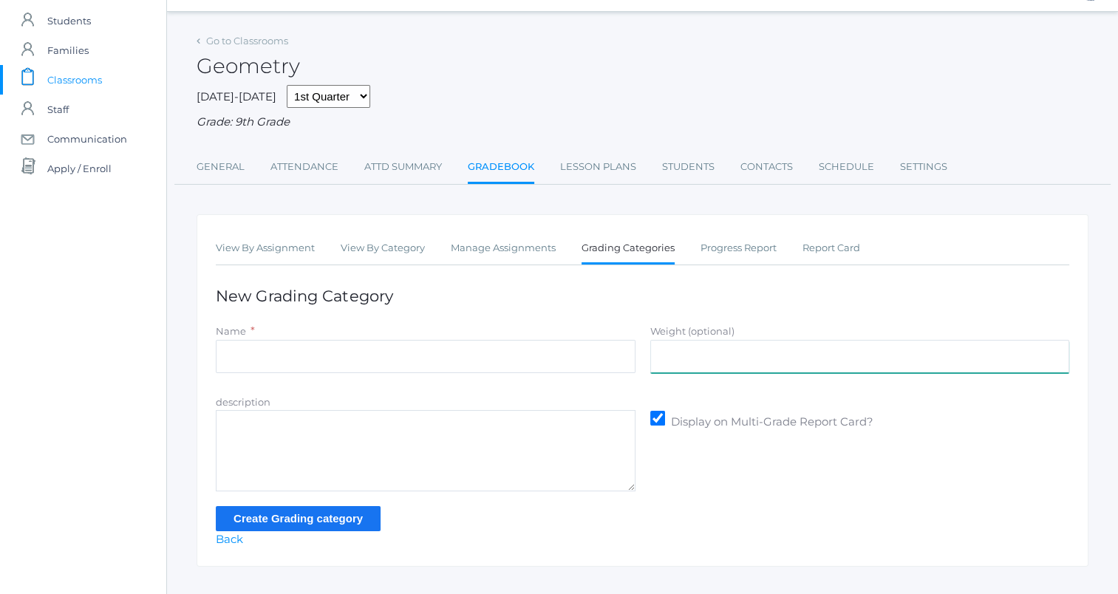
click at [706, 367] on input "Weight (optional)" at bounding box center [860, 356] width 420 height 33
type input "60"
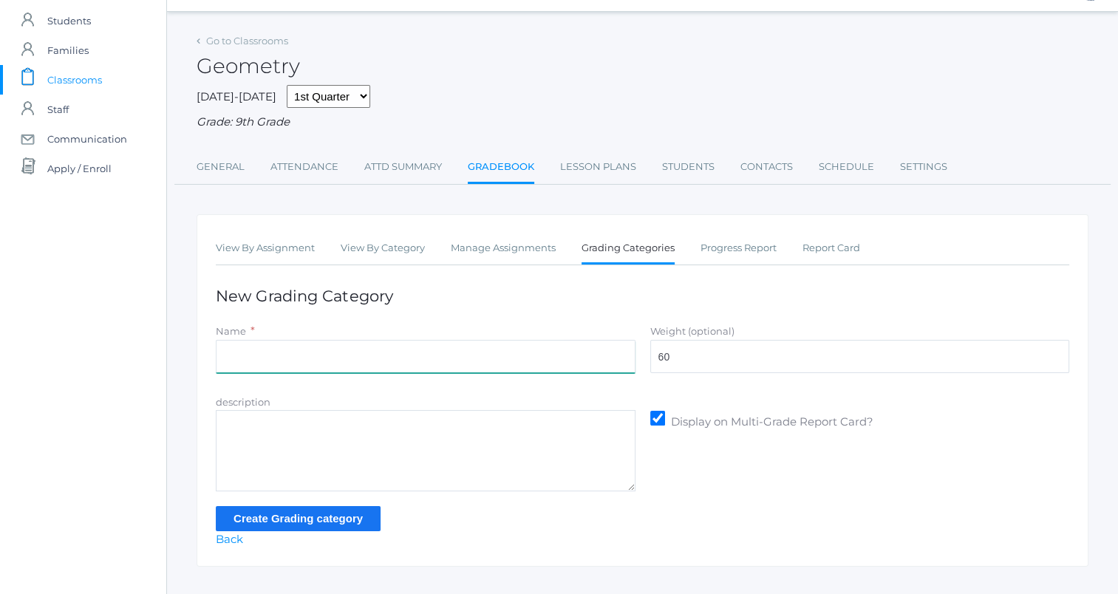
click at [591, 367] on input "Name" at bounding box center [426, 356] width 420 height 33
type input "Accuracy"
click at [367, 523] on input "Create Grading category" at bounding box center [298, 518] width 165 height 24
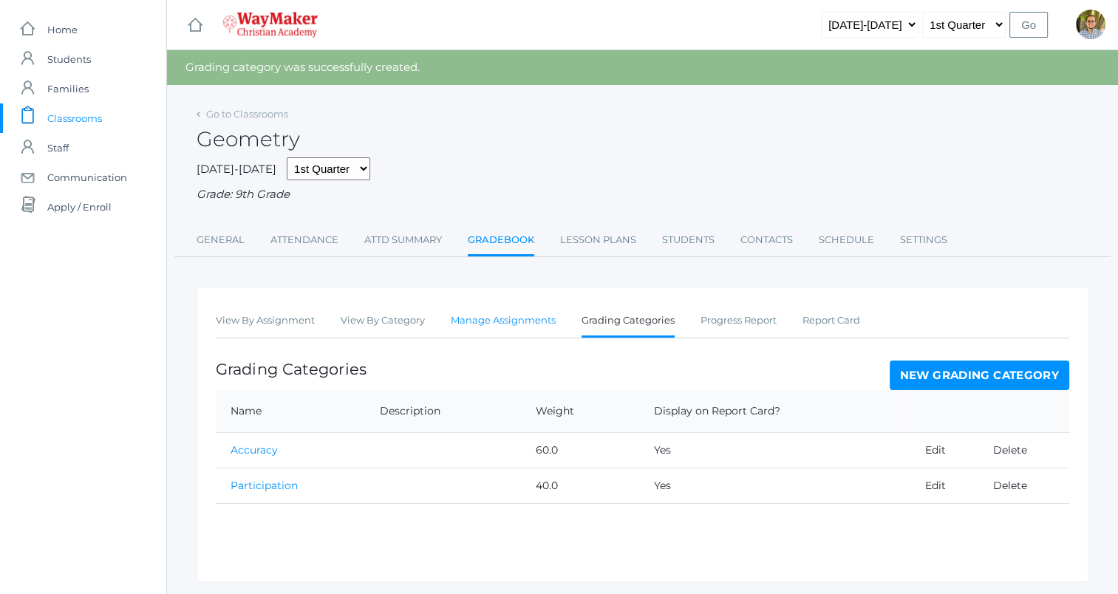
click at [537, 325] on link "Manage Assignments" at bounding box center [503, 321] width 105 height 30
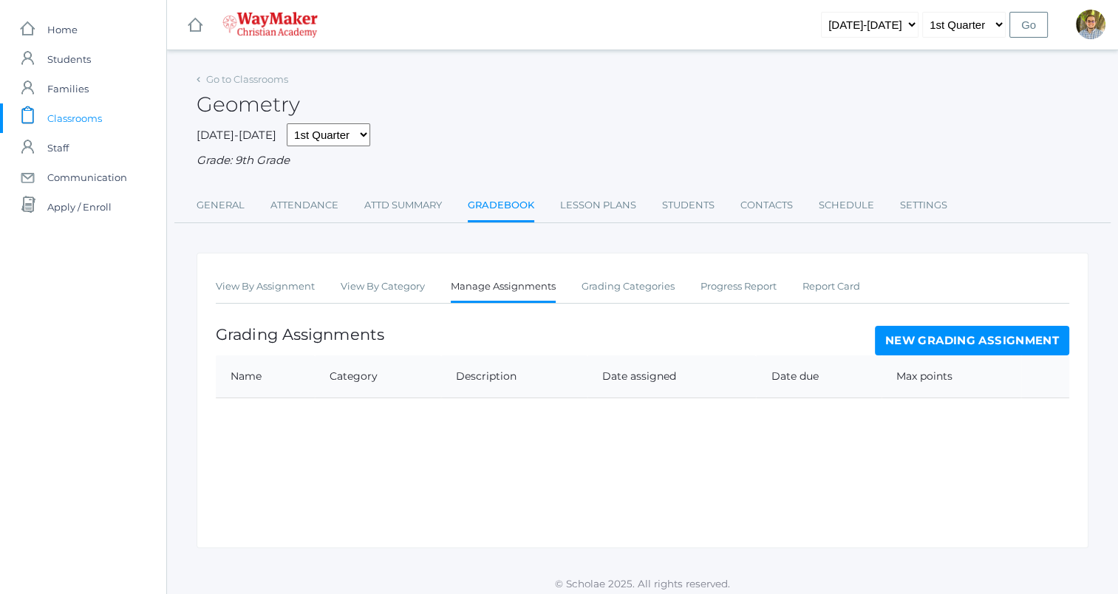
click at [1050, 334] on link "New Grading Assignment" at bounding box center [972, 341] width 194 height 30
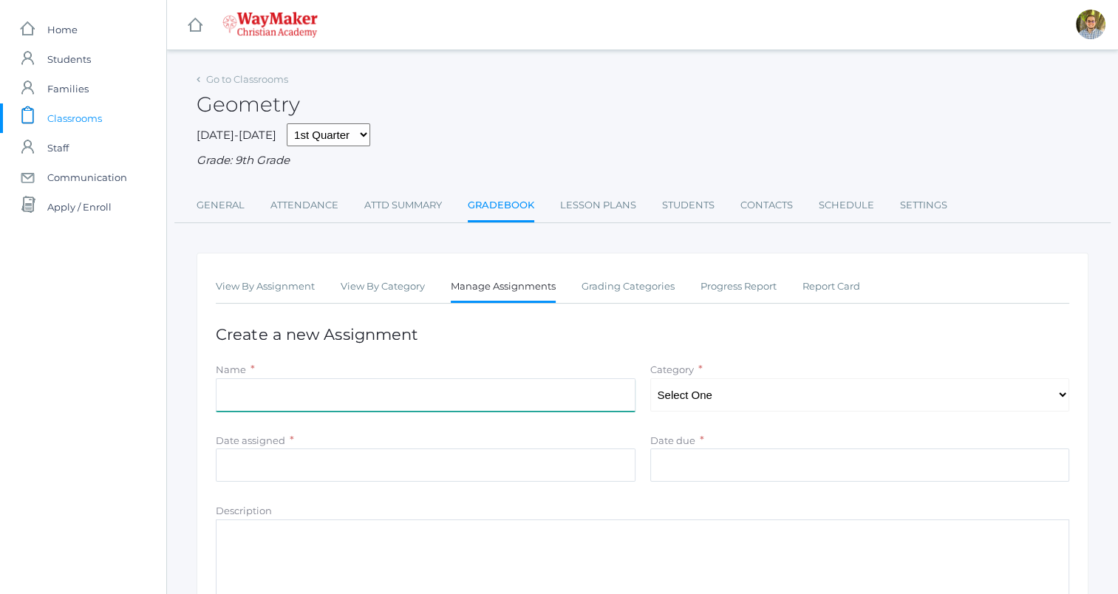
click at [450, 401] on input "Name" at bounding box center [426, 394] width 420 height 33
type input "Exercises 1.2"
click at [803, 398] on select "Select One Accuracy Participation" at bounding box center [860, 394] width 420 height 33
select select "1138"
click at [650, 378] on select "Select One Accuracy Participation" at bounding box center [860, 394] width 420 height 33
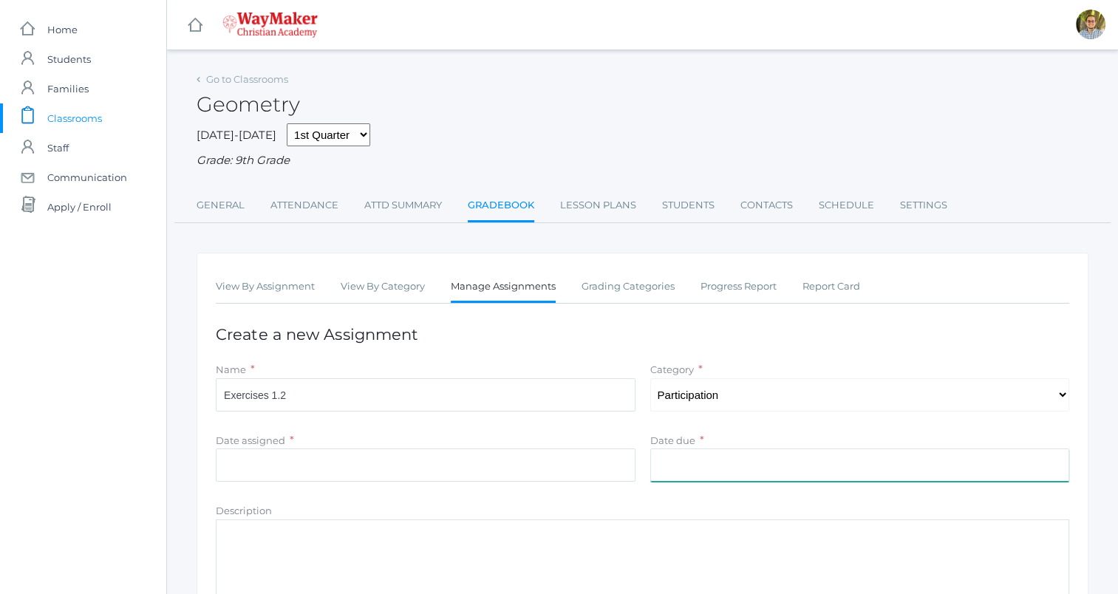
click at [701, 465] on input "Date due" at bounding box center [860, 465] width 420 height 33
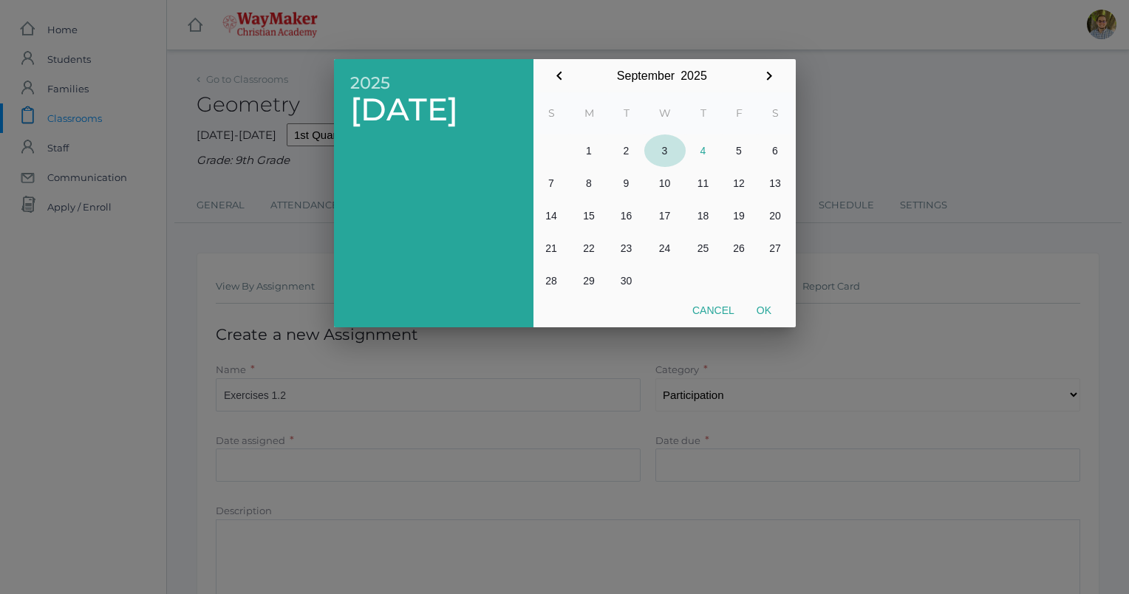
click at [661, 148] on button "3" at bounding box center [665, 151] width 41 height 33
click at [763, 313] on button "Ok" at bounding box center [764, 310] width 37 height 27
type input "2025-09-03"
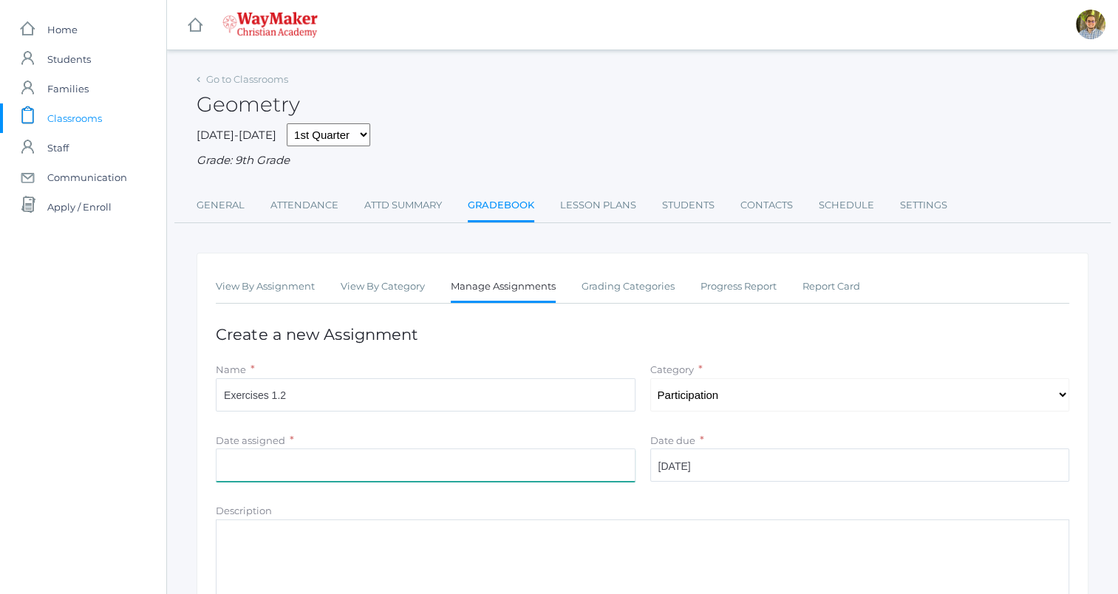
click at [520, 463] on input "Date assigned" at bounding box center [426, 465] width 420 height 33
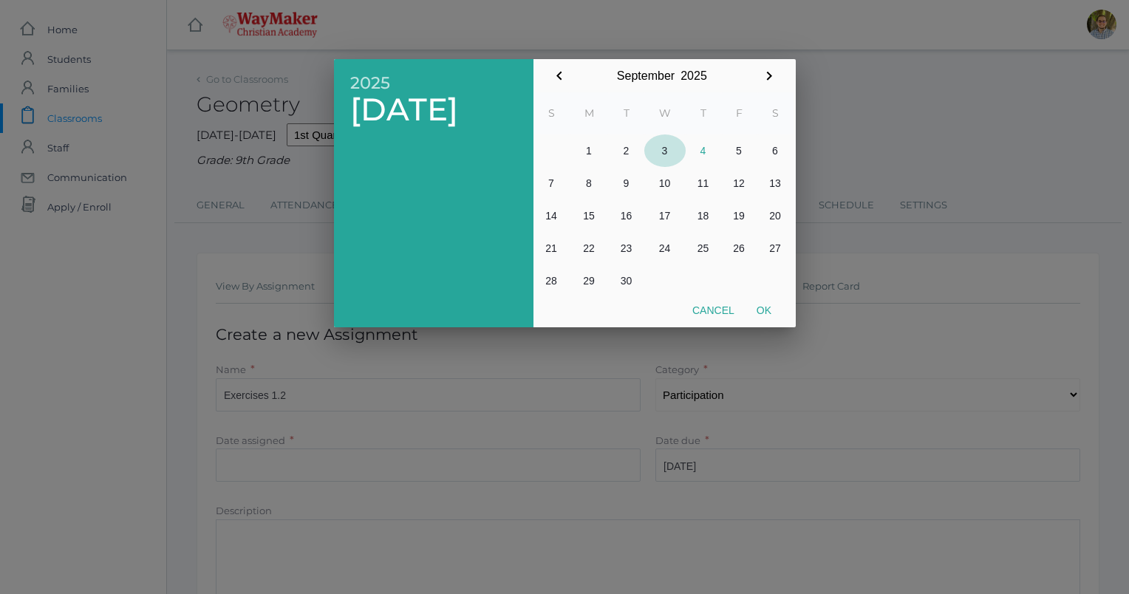
click at [657, 151] on button "3" at bounding box center [665, 151] width 41 height 33
click at [768, 315] on button "Ok" at bounding box center [764, 310] width 37 height 27
type input "2025-09-03"
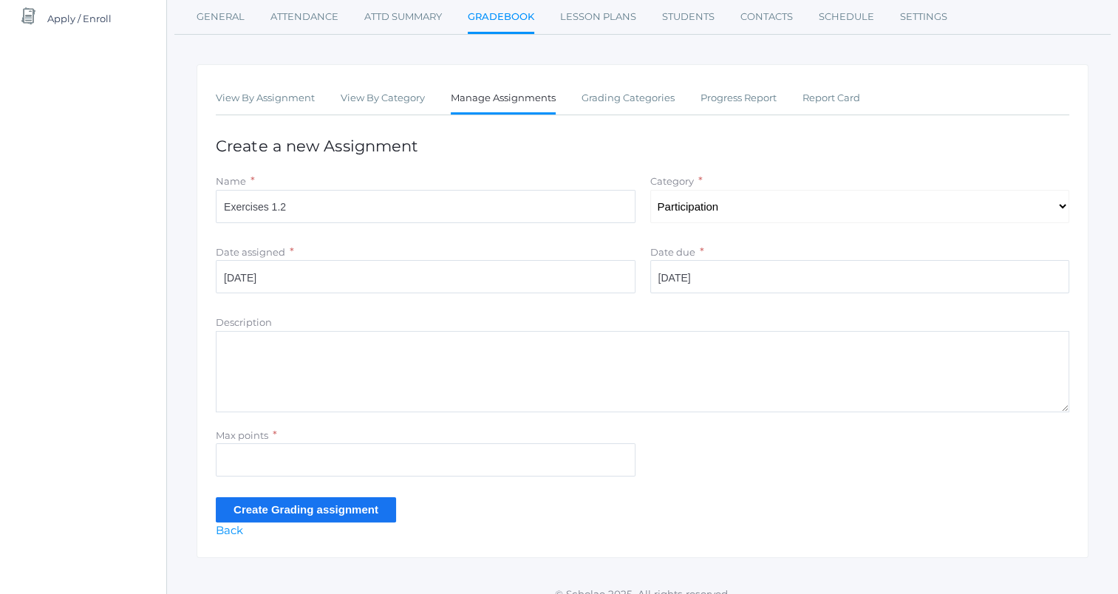
scroll to position [191, 0]
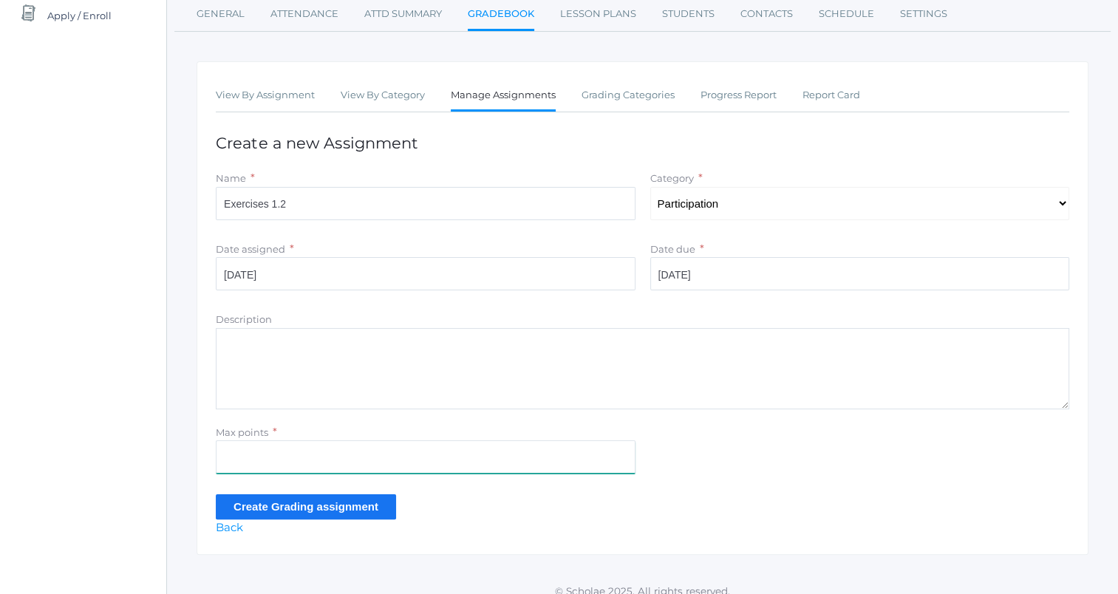
click at [432, 454] on input "Max points" at bounding box center [426, 457] width 420 height 33
type input "5"
click at [322, 504] on input "Create Grading assignment" at bounding box center [306, 506] width 180 height 24
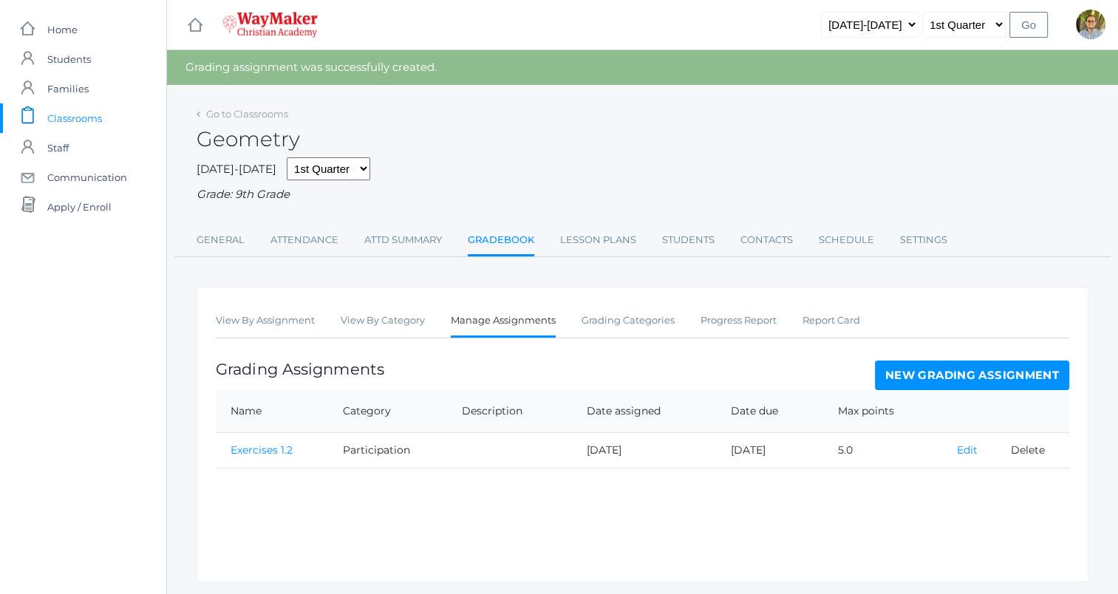
click at [957, 445] on link "Edit" at bounding box center [967, 449] width 21 height 13
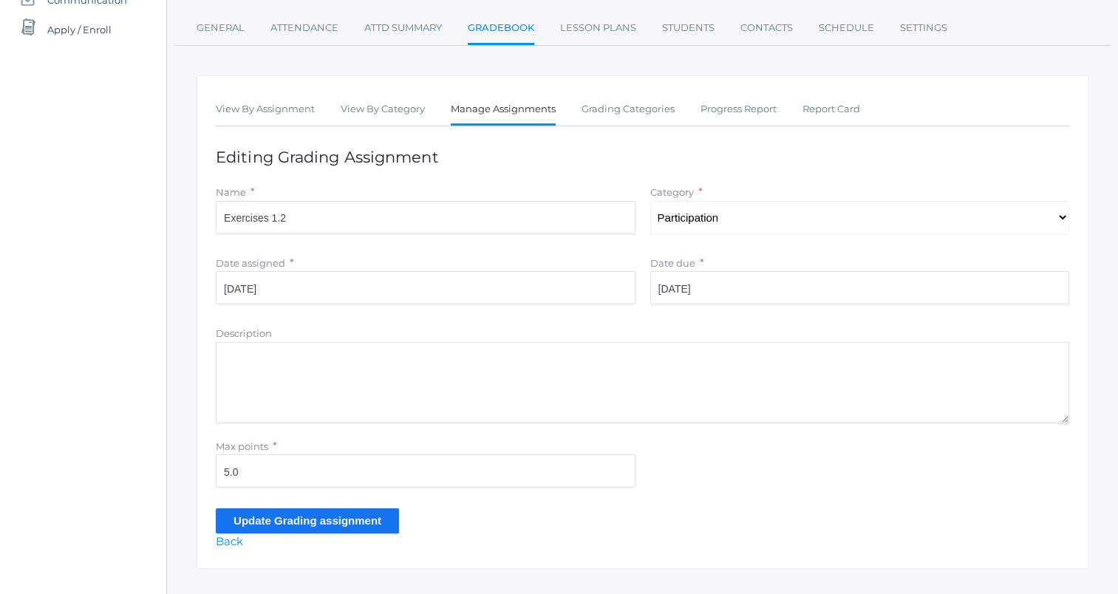
scroll to position [205, 0]
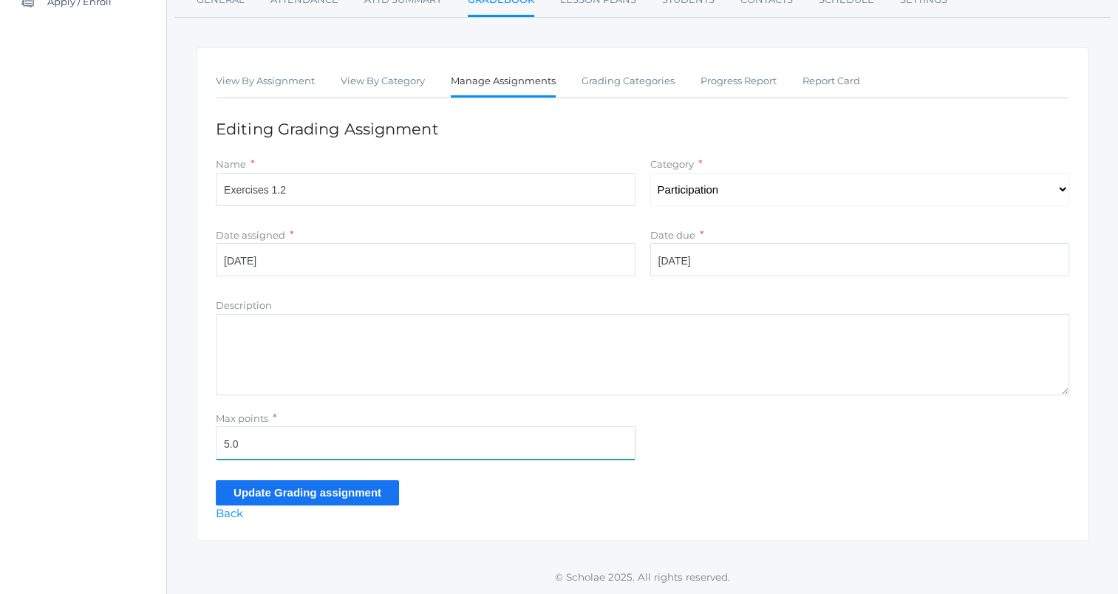
click at [331, 453] on input "5.0" at bounding box center [426, 442] width 420 height 33
type input "5"
type input "10"
click at [577, 480] on div "Update Grading assignment" at bounding box center [643, 492] width 854 height 24
click at [324, 497] on input "Update Grading assignment" at bounding box center [307, 492] width 183 height 24
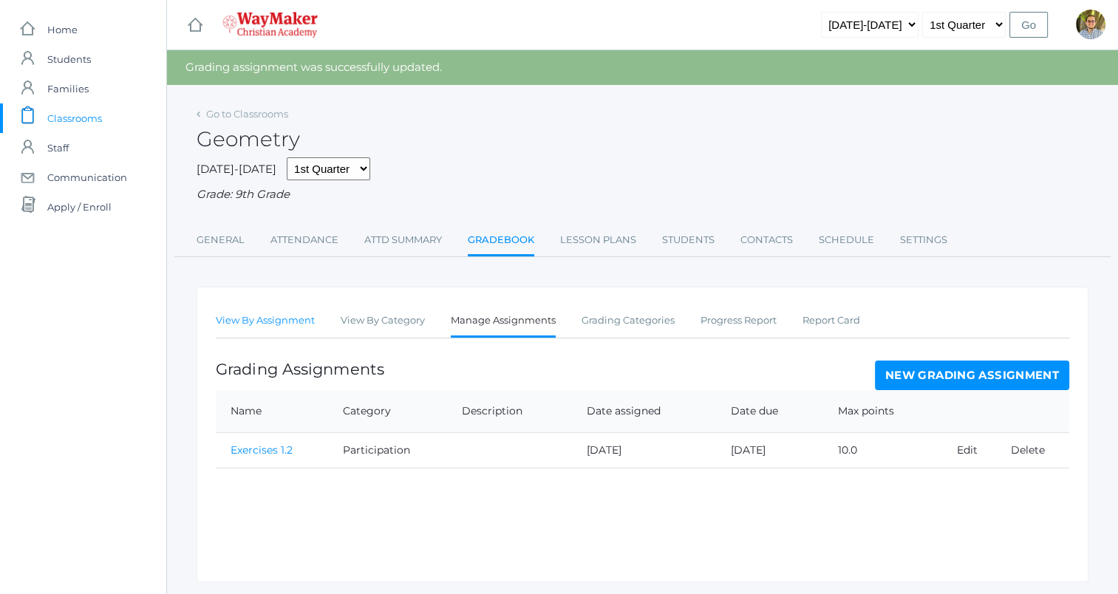
click at [281, 332] on link "View By Assignment" at bounding box center [265, 321] width 99 height 30
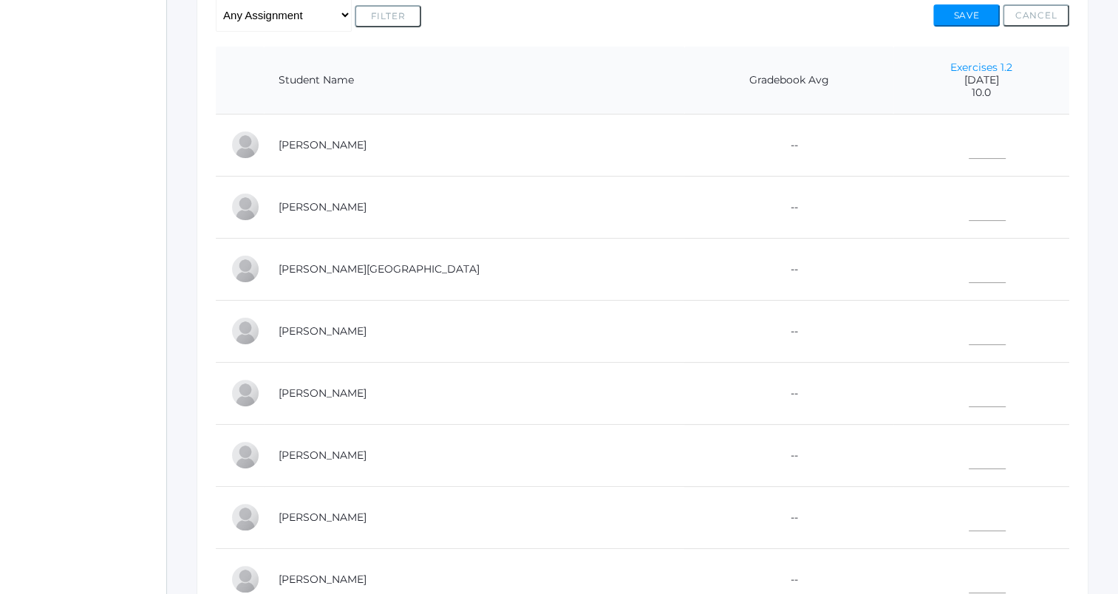
scroll to position [328, 0]
click at [969, 147] on input"] "text" at bounding box center [987, 142] width 37 height 33
type input"] "5"
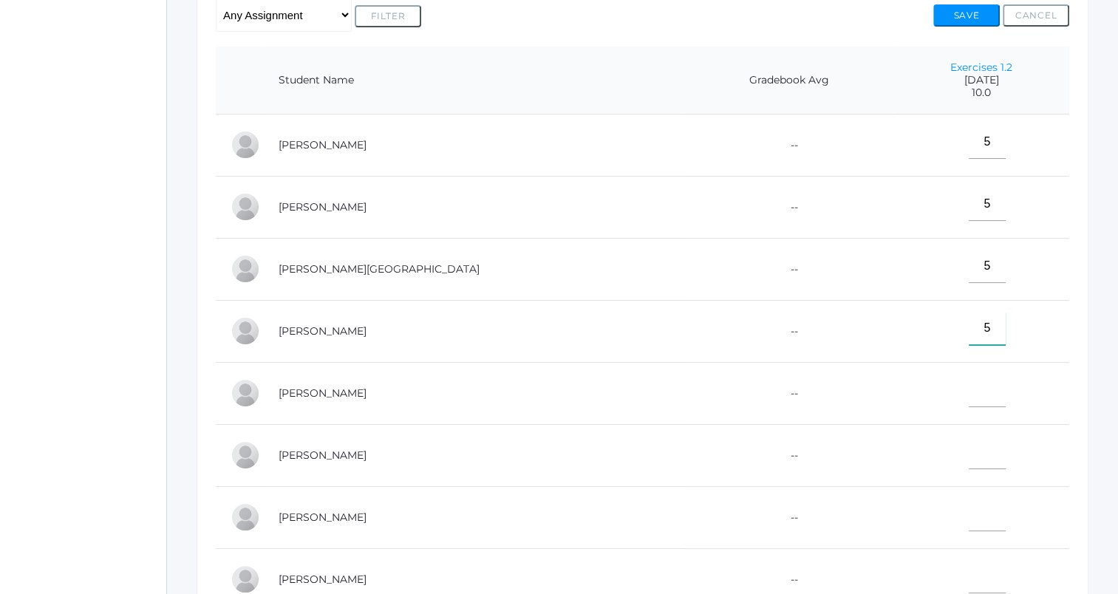
type input"] "5"
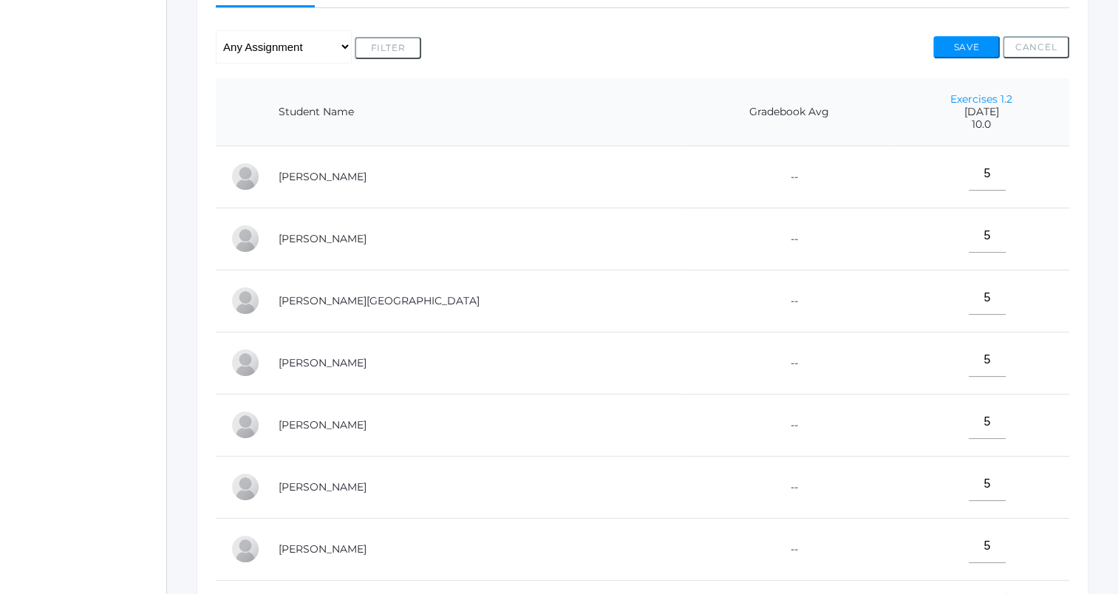
scroll to position [469, 0]
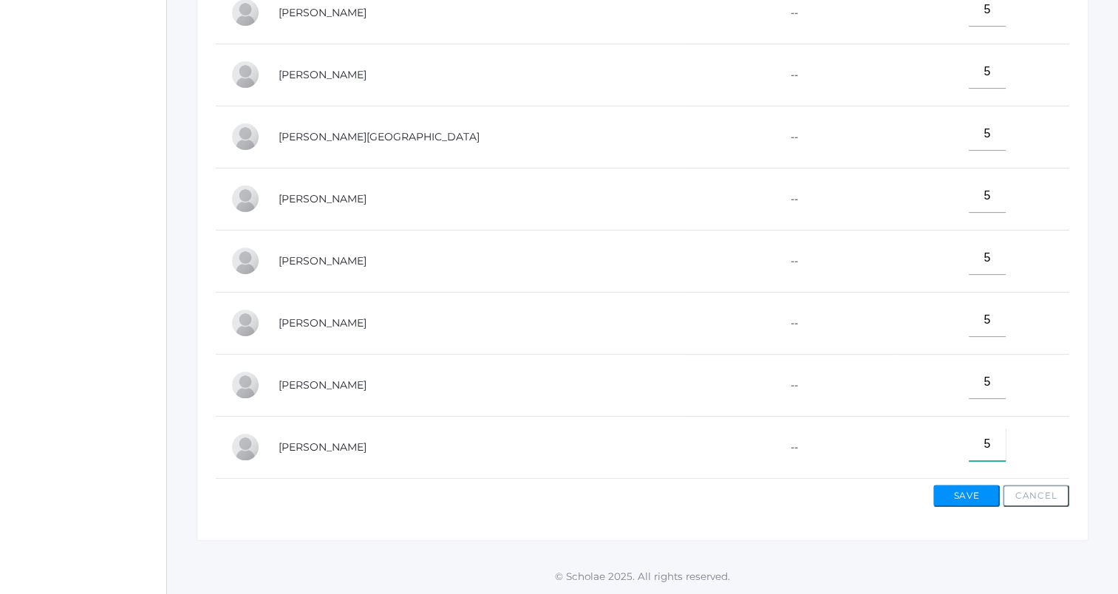
type input"] "5"
click at [957, 504] on button "Save" at bounding box center [967, 496] width 67 height 22
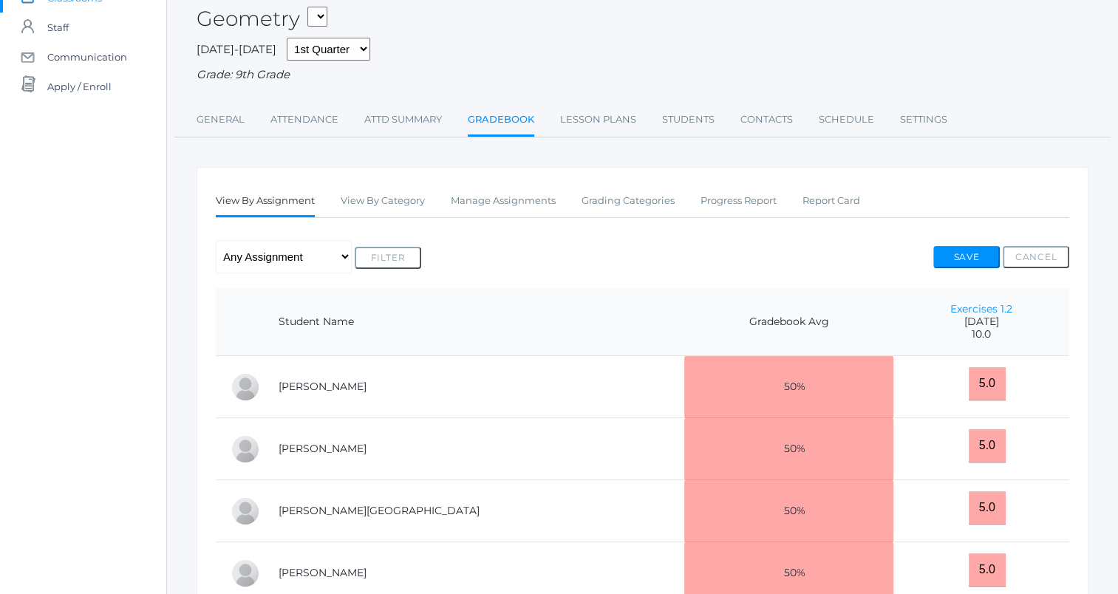
scroll to position [123, 0]
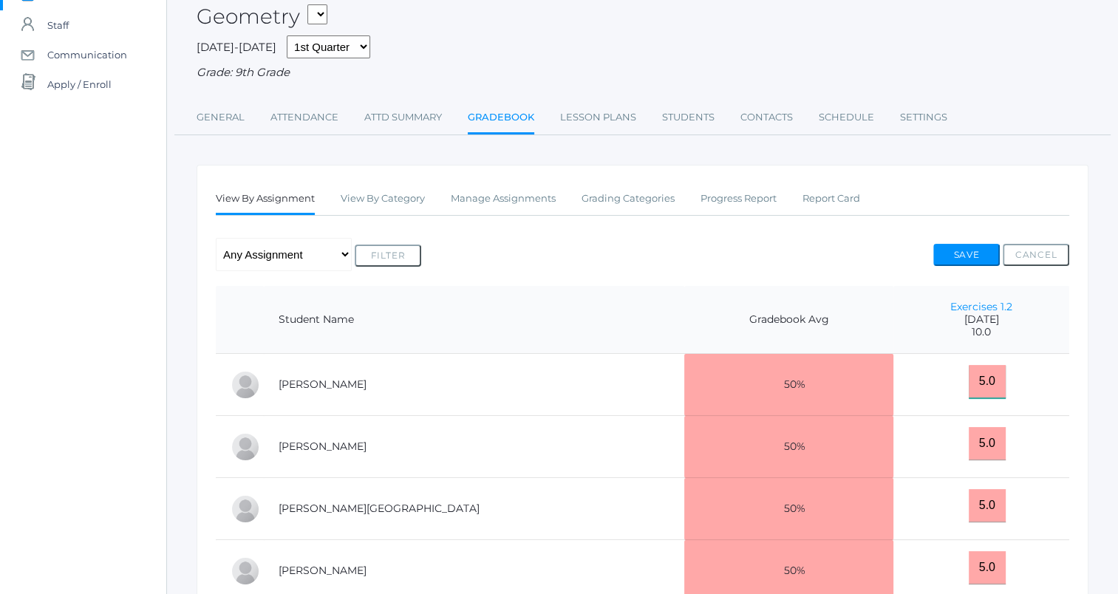
click at [969, 385] on input "5.0" at bounding box center [987, 381] width 37 height 33
type input "5"
type input "10"
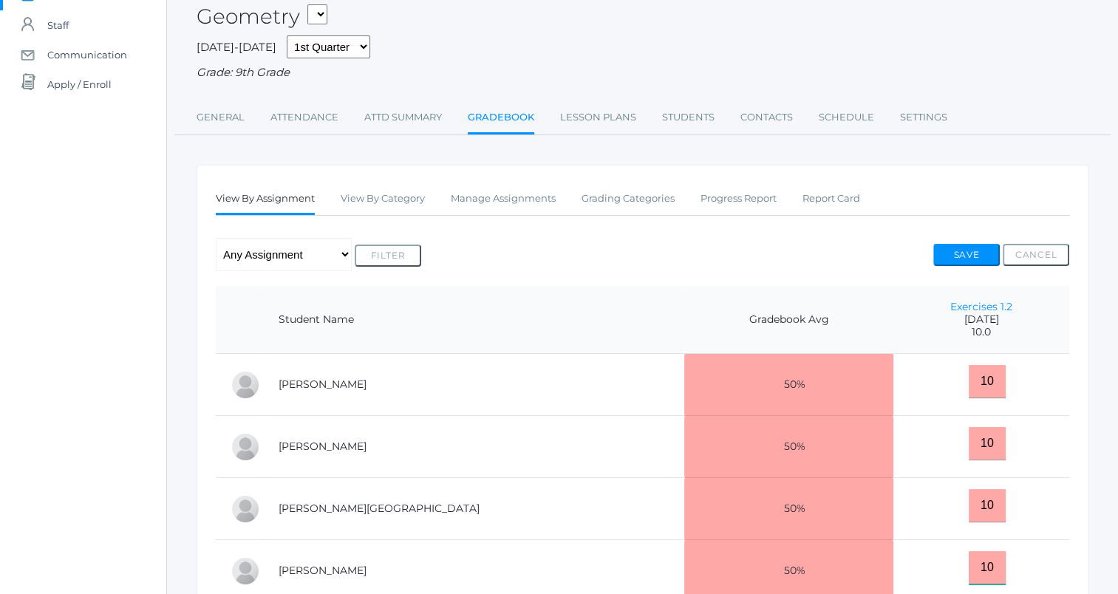
type input "10"
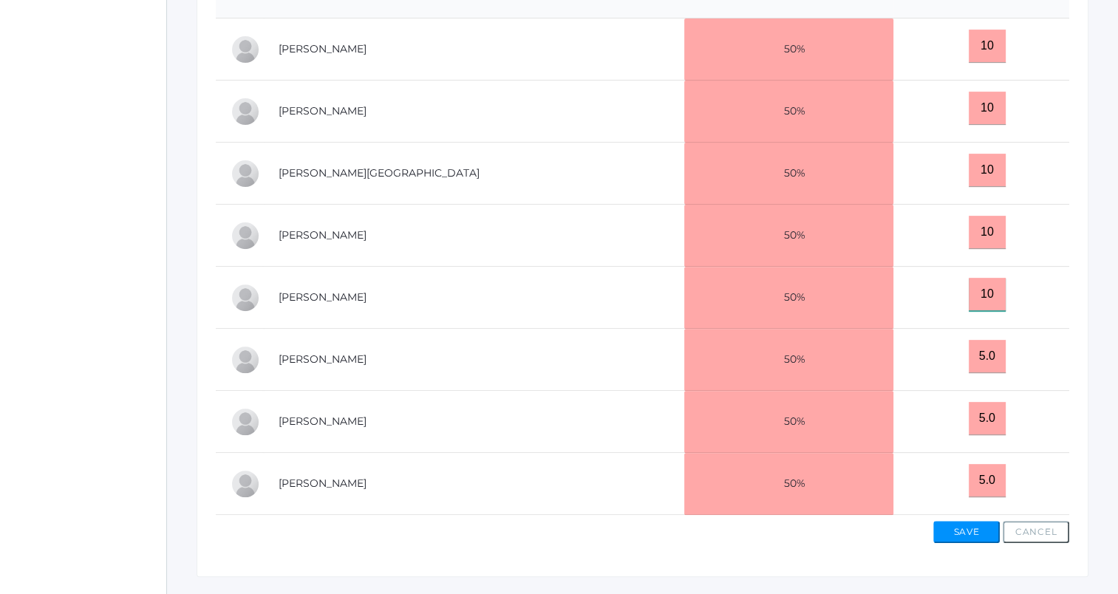
type input "10"
click at [979, 543] on button "Save" at bounding box center [967, 532] width 67 height 22
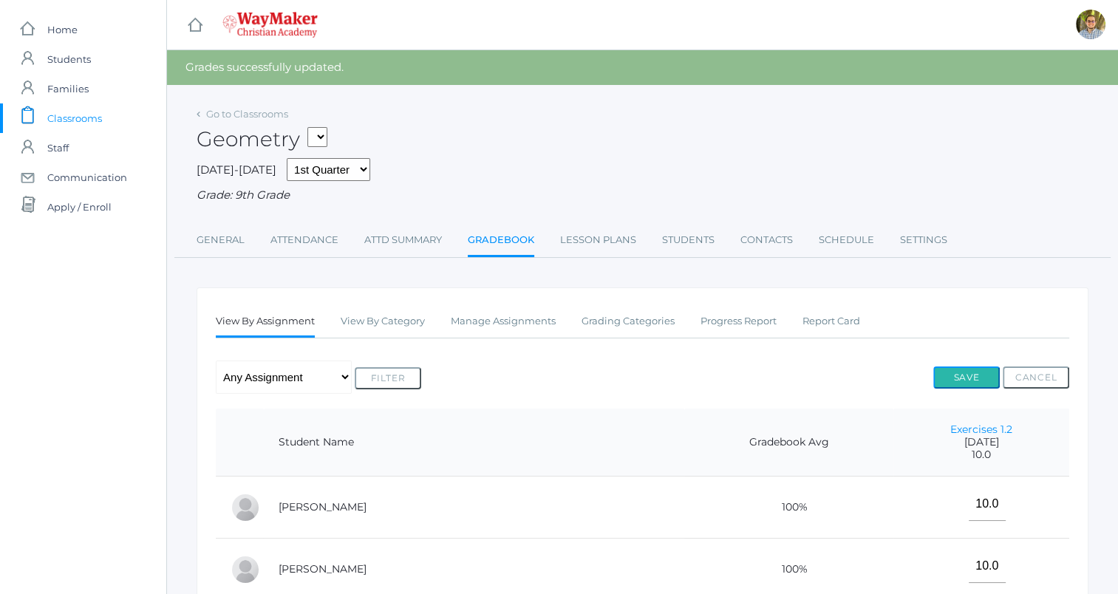
click at [954, 384] on button "Save" at bounding box center [967, 378] width 67 height 22
click at [981, 384] on button "Save" at bounding box center [967, 378] width 67 height 22
click at [74, 110] on span "Classrooms" at bounding box center [74, 118] width 55 height 30
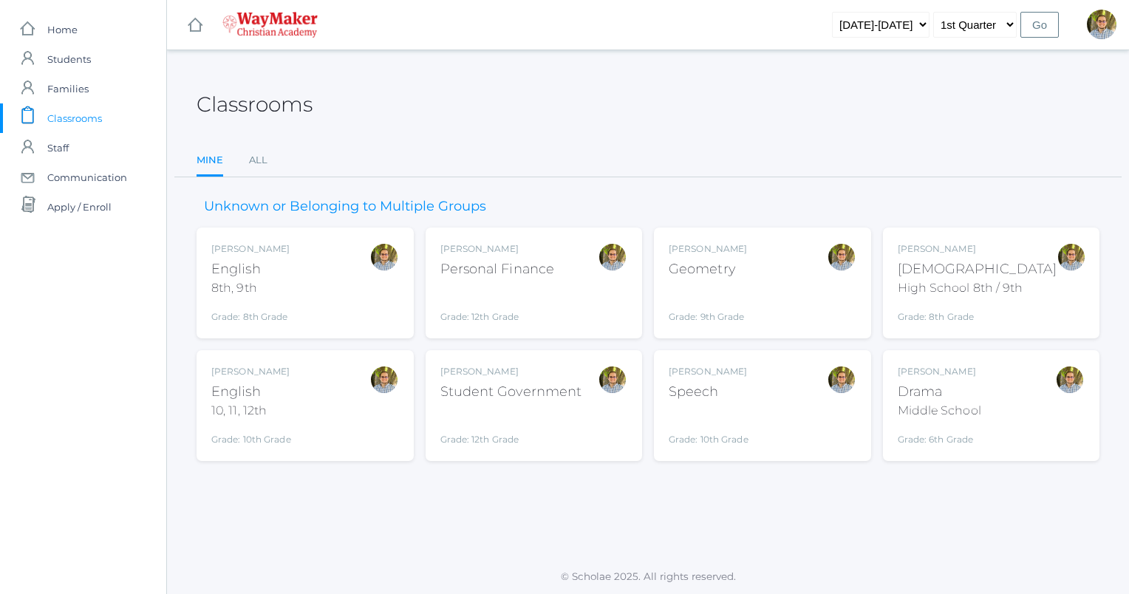
click at [943, 282] on div "High School 8th / 9th" at bounding box center [978, 288] width 160 height 18
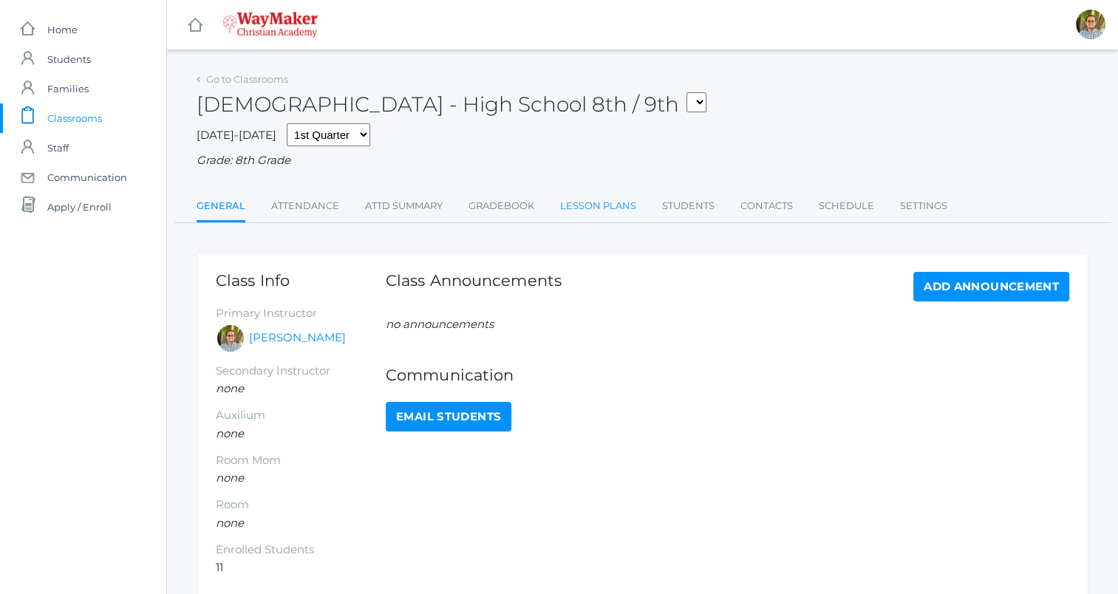
click at [595, 201] on link "Lesson Plans" at bounding box center [598, 206] width 76 height 30
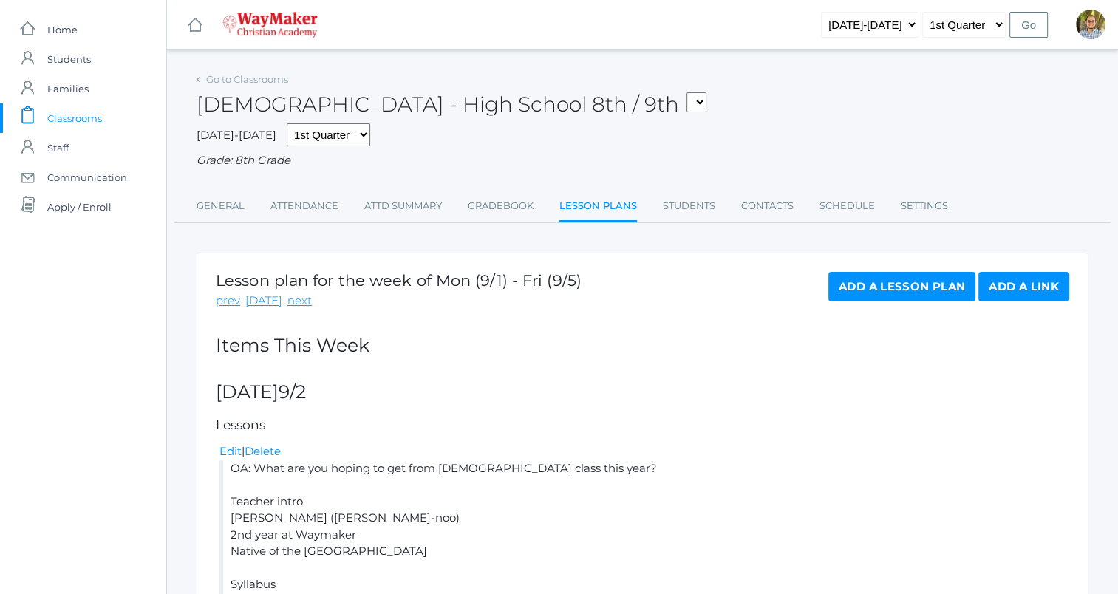
click at [72, 110] on span "Classrooms" at bounding box center [74, 118] width 55 height 30
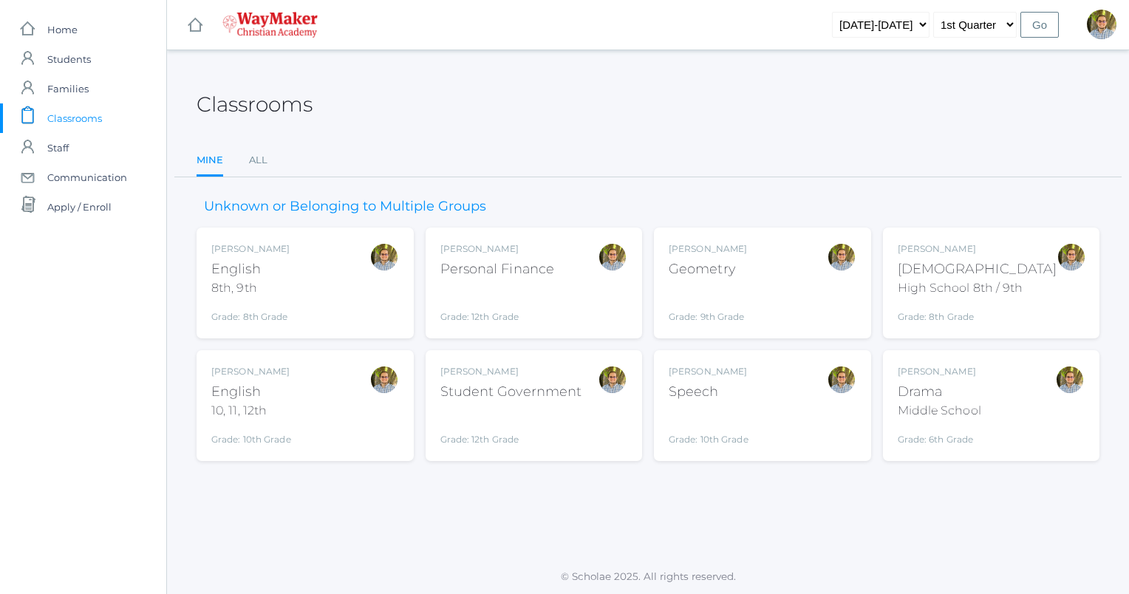
click at [352, 280] on div "[PERSON_NAME] [DEMOGRAPHIC_DATA] 8th, 9th Grade: 8th Grade 08ENGLISH" at bounding box center [305, 282] width 188 height 81
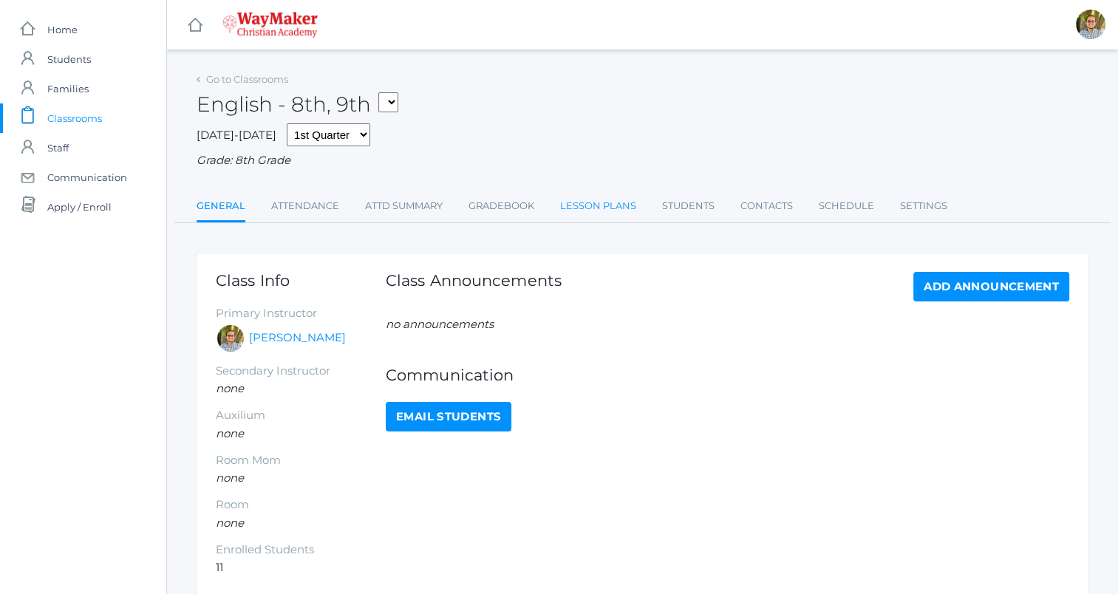
click at [596, 202] on link "Lesson Plans" at bounding box center [598, 206] width 76 height 30
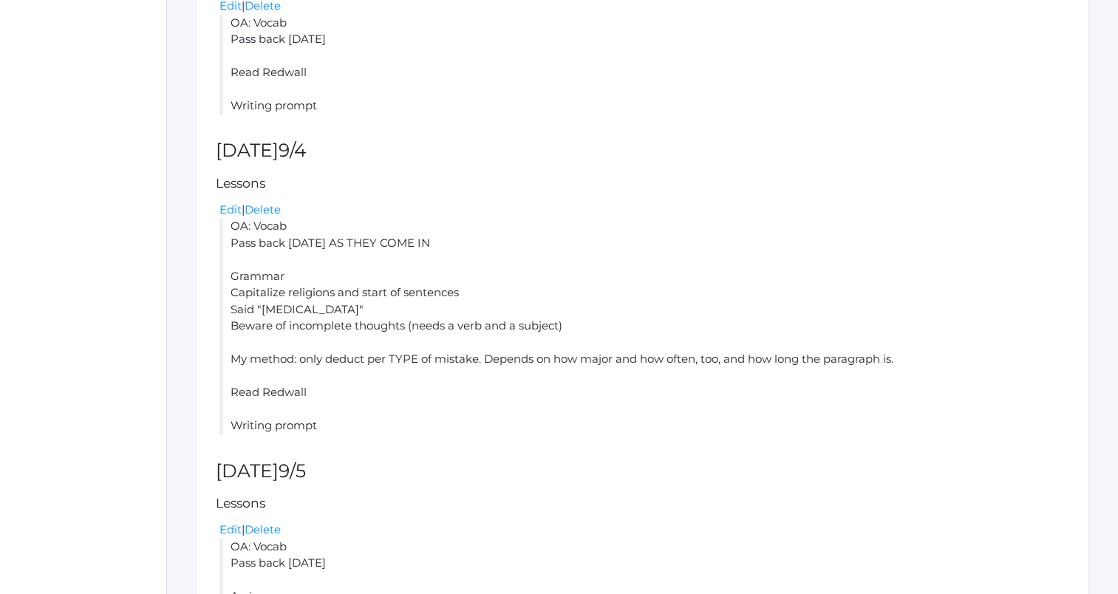
scroll to position [911, 0]
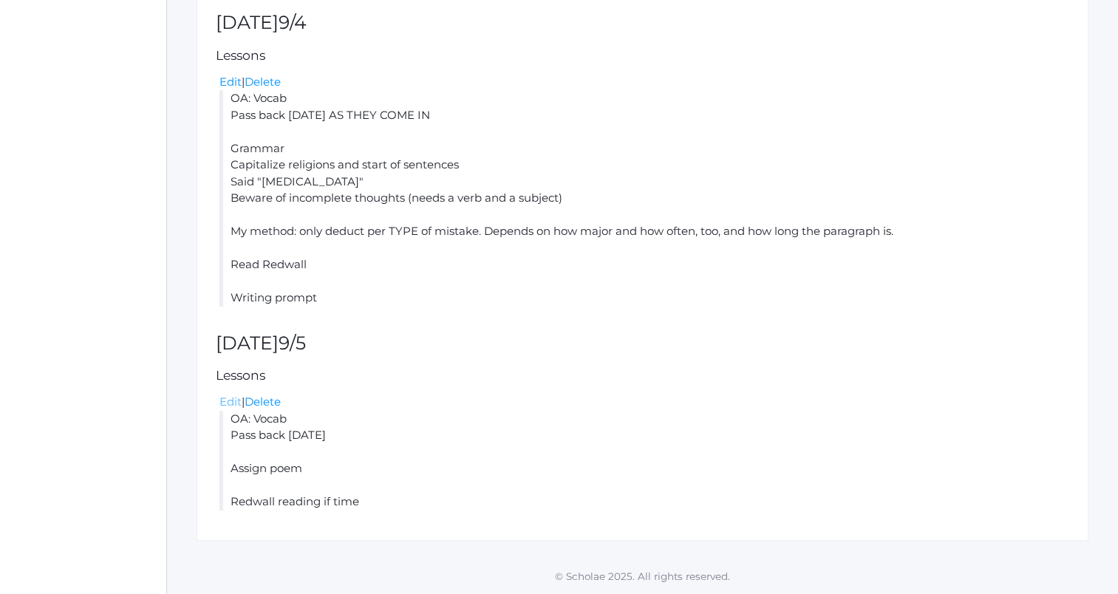
click at [231, 401] on link "Edit" at bounding box center [231, 402] width 22 height 14
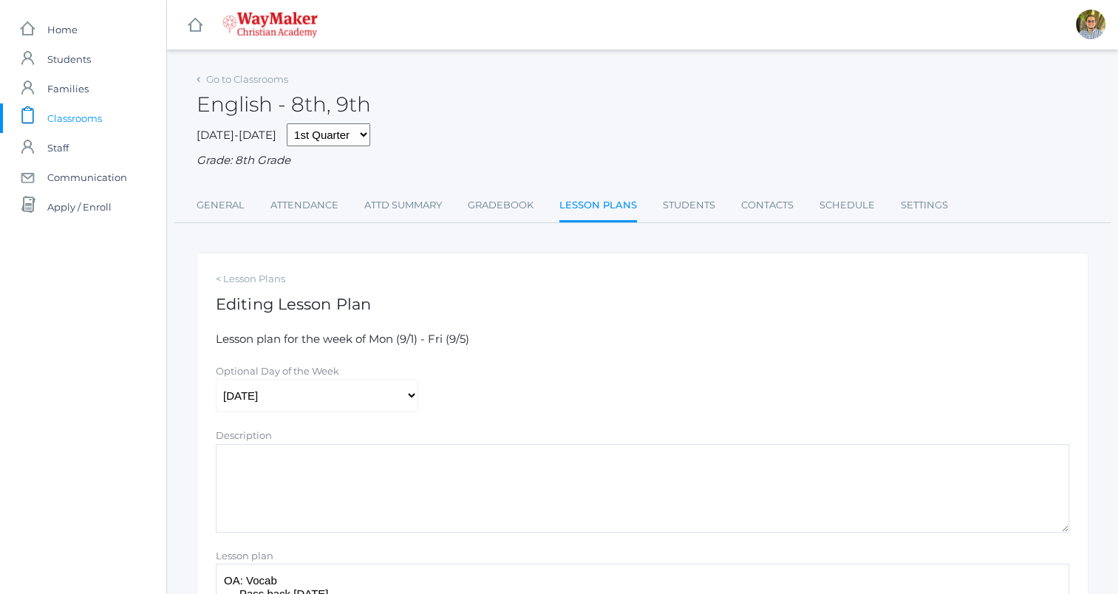
scroll to position [241, 0]
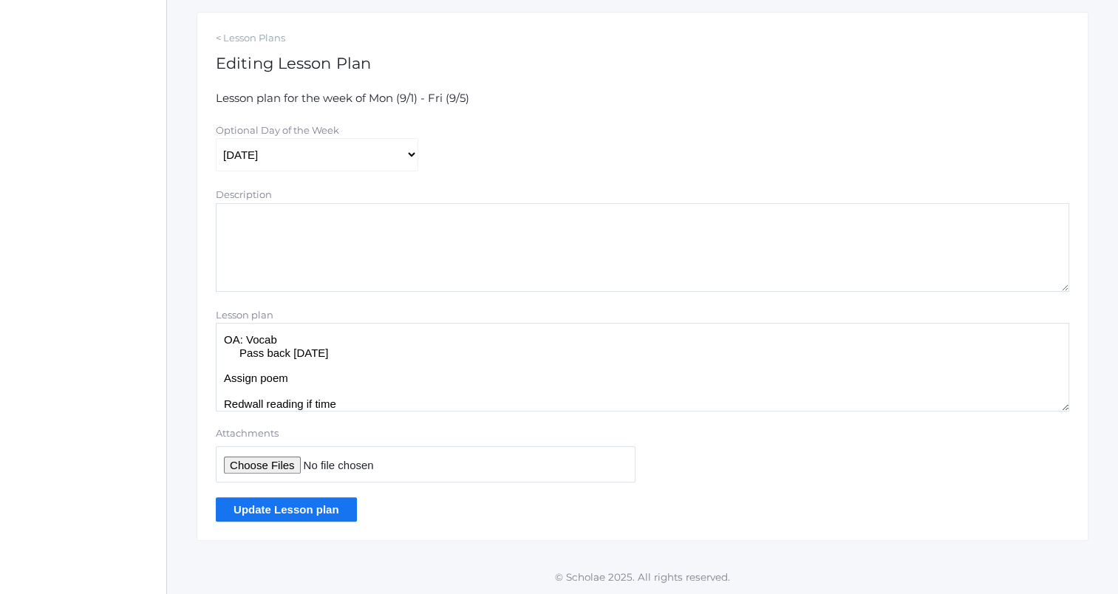
click at [410, 383] on textarea "OA: Vocab Pass back yesterday's Assign poem Redwall reading if time" at bounding box center [643, 367] width 854 height 89
type textarea "OA: Vocab PASS BACK YESTERDAY'S Redwall writing prompt (grammar)"
click at [326, 503] on input "Update Lesson plan" at bounding box center [286, 509] width 141 height 24
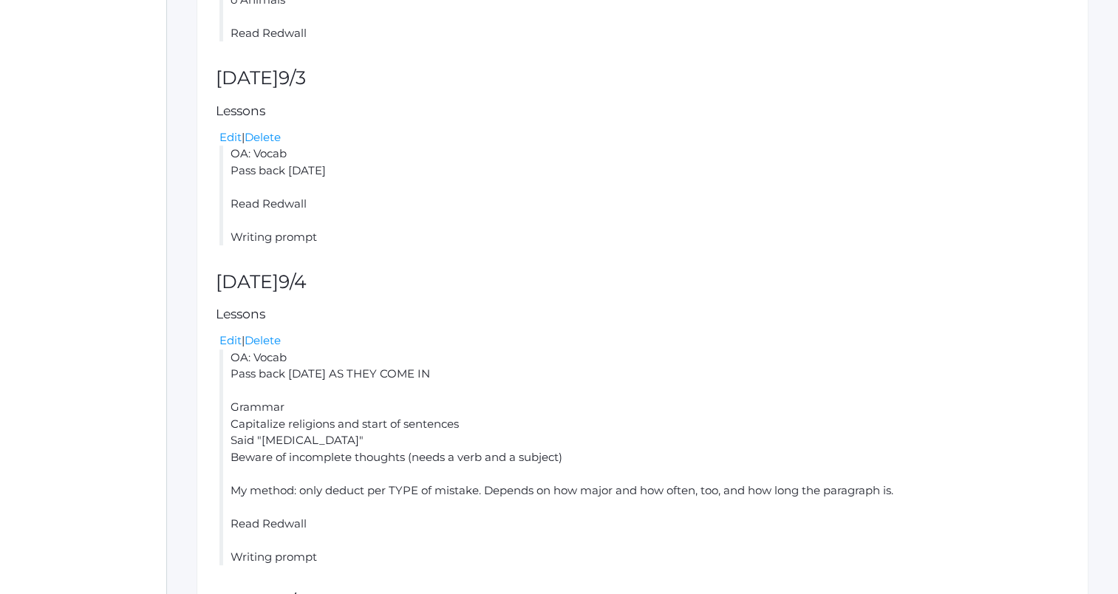
scroll to position [912, 0]
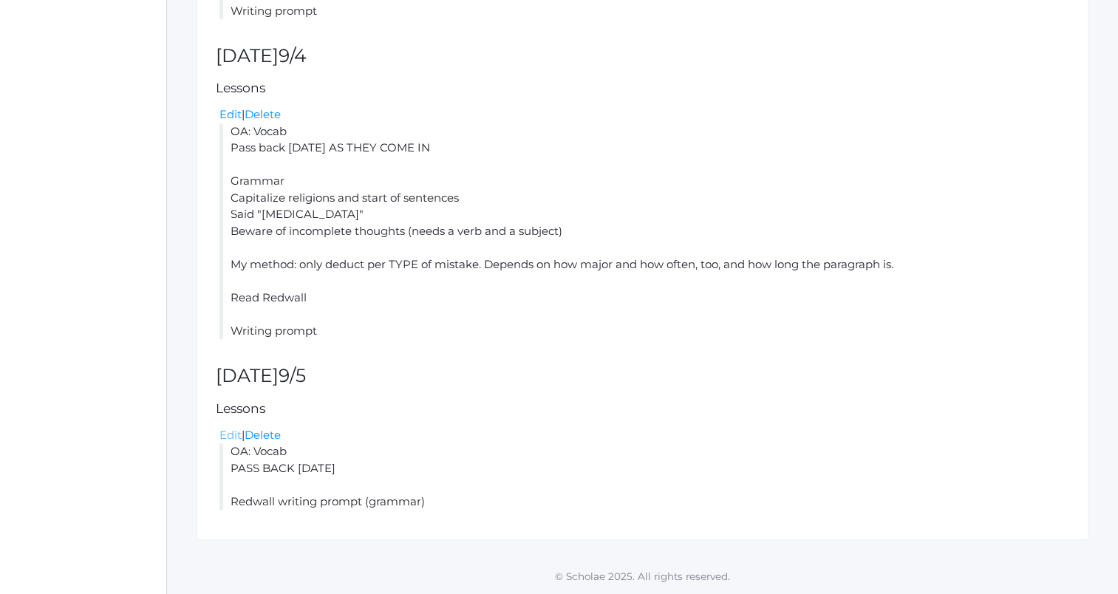
click at [228, 441] on link "Edit" at bounding box center [231, 435] width 22 height 14
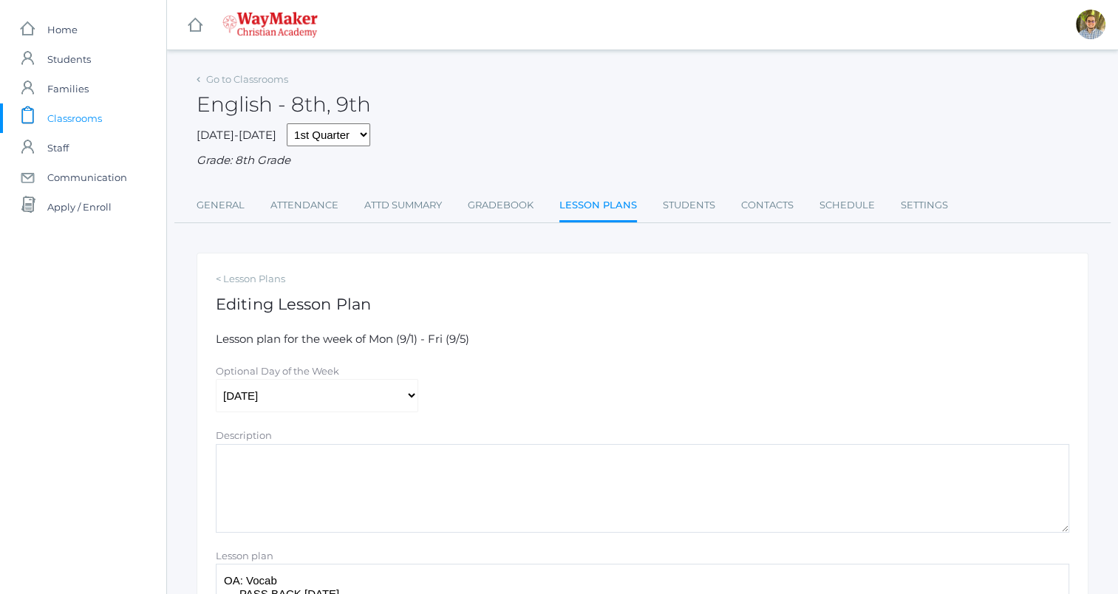
scroll to position [241, 0]
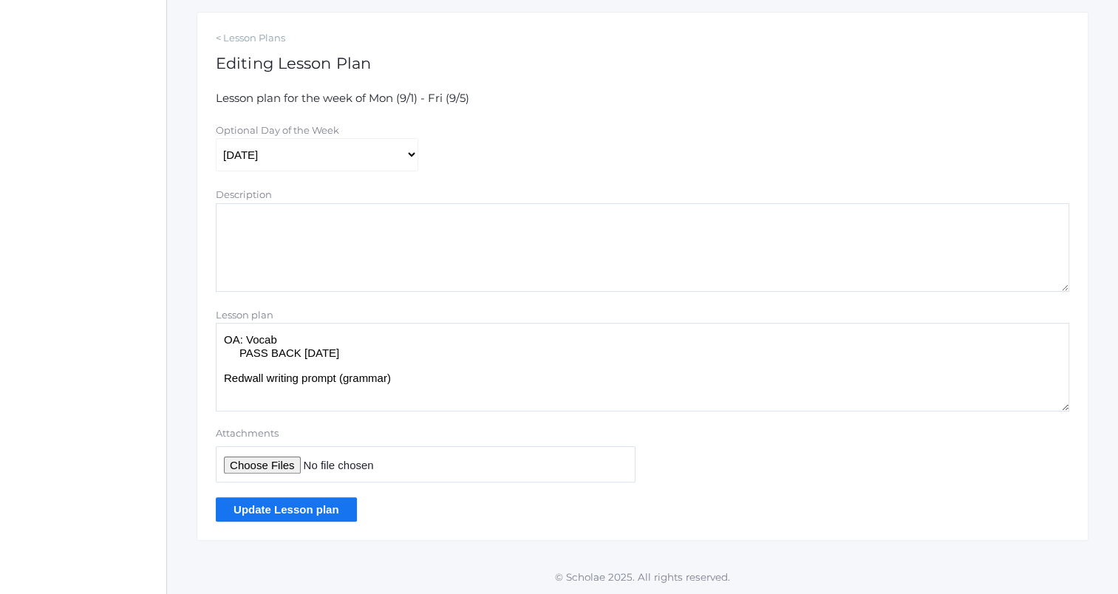
click at [420, 399] on textarea "OA: Vocab PASS BACK [DATE] Redwall writing prompt (grammar)" at bounding box center [643, 367] width 854 height 89
type textarea "OA: Vocab PASS BACK [DATE] Redwall writing prompt (grammar) Redwall reading"
click at [307, 501] on input "Update Lesson plan" at bounding box center [286, 509] width 141 height 24
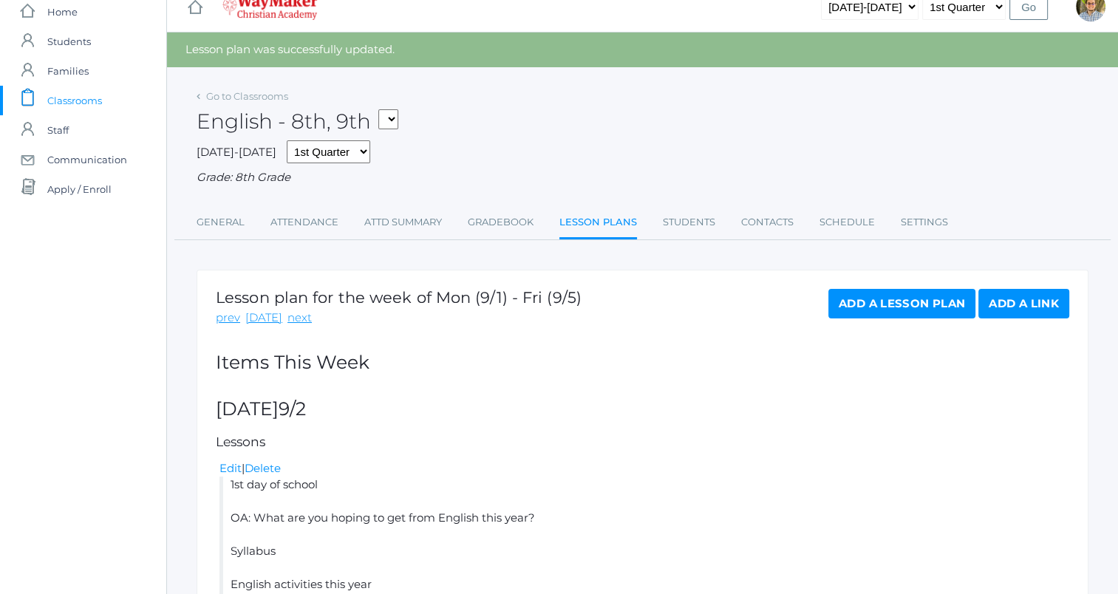
scroll to position [13, 0]
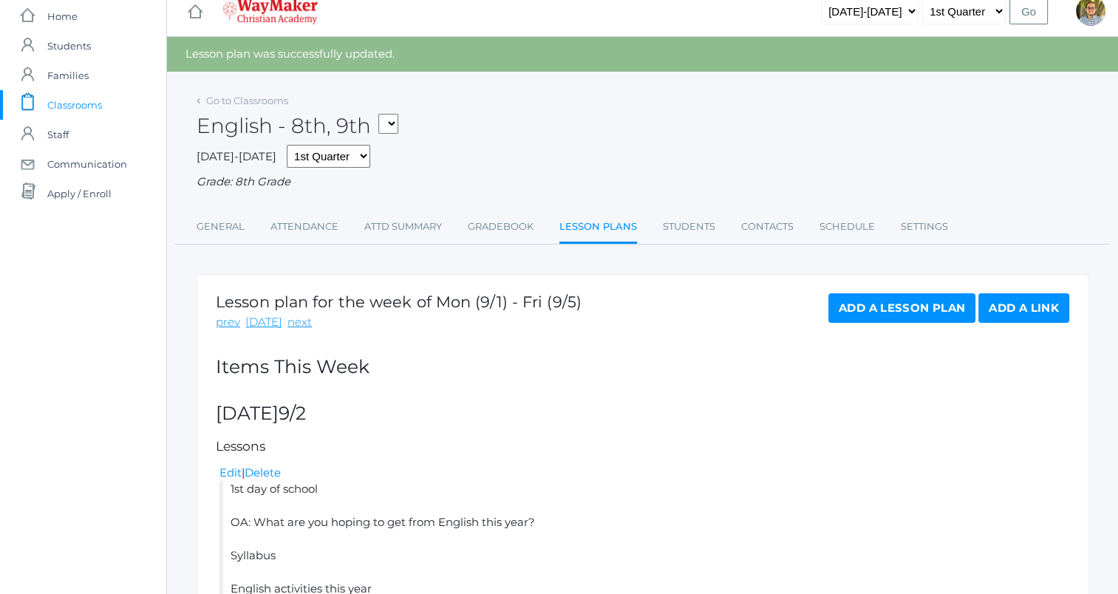
click at [102, 102] on span "Classrooms" at bounding box center [74, 105] width 55 height 30
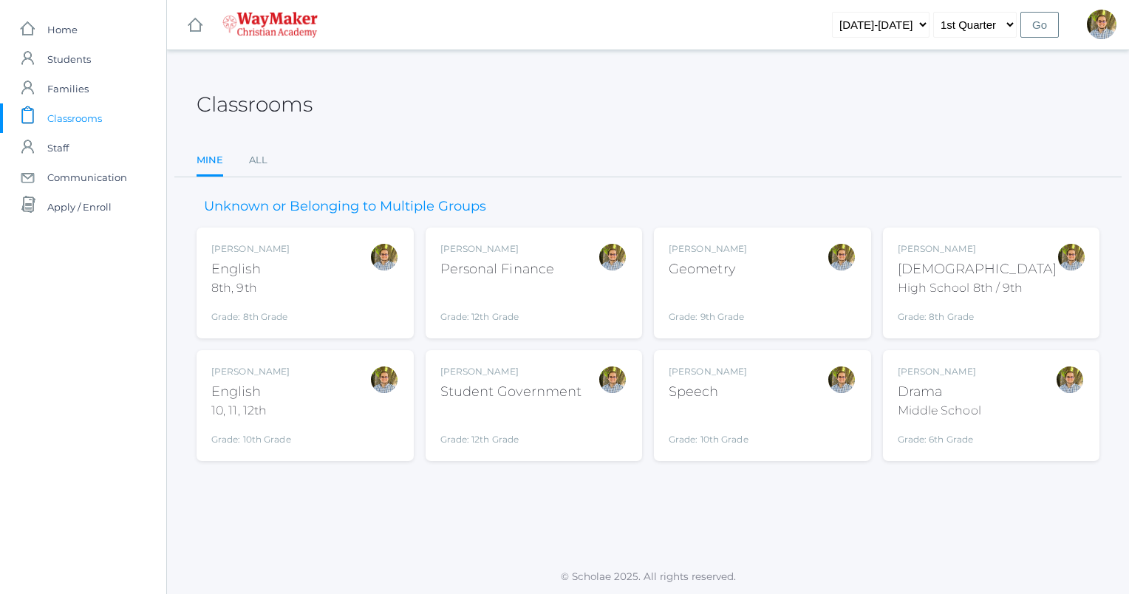
click at [343, 386] on div "Kylen Braileanu English 10, 11, 12th Grade: 10th Grade HSENGLISH" at bounding box center [305, 405] width 188 height 81
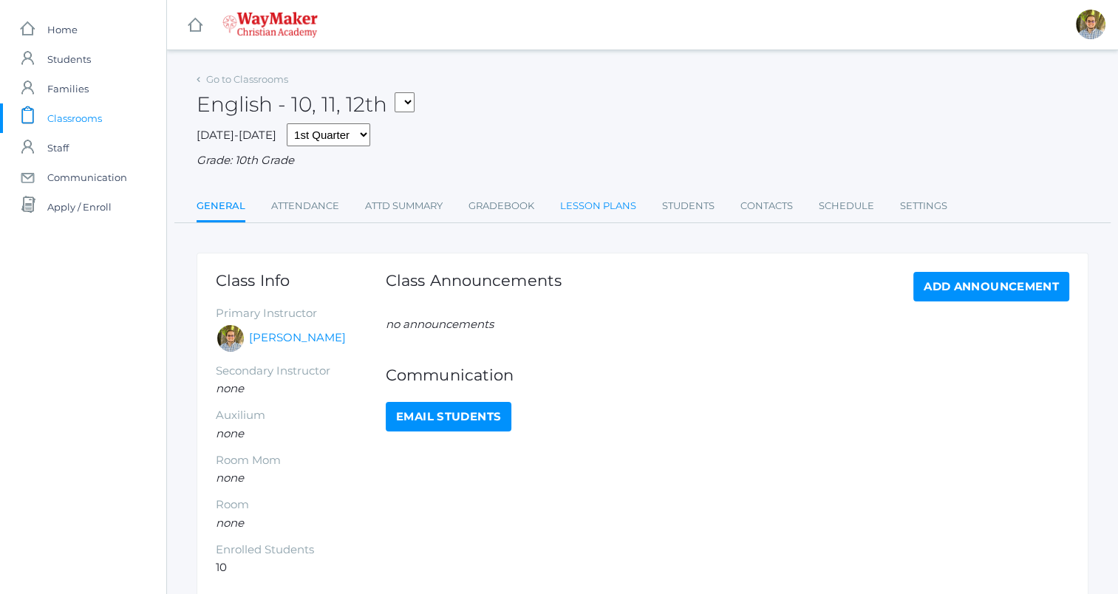
click at [582, 204] on link "Lesson Plans" at bounding box center [598, 206] width 76 height 30
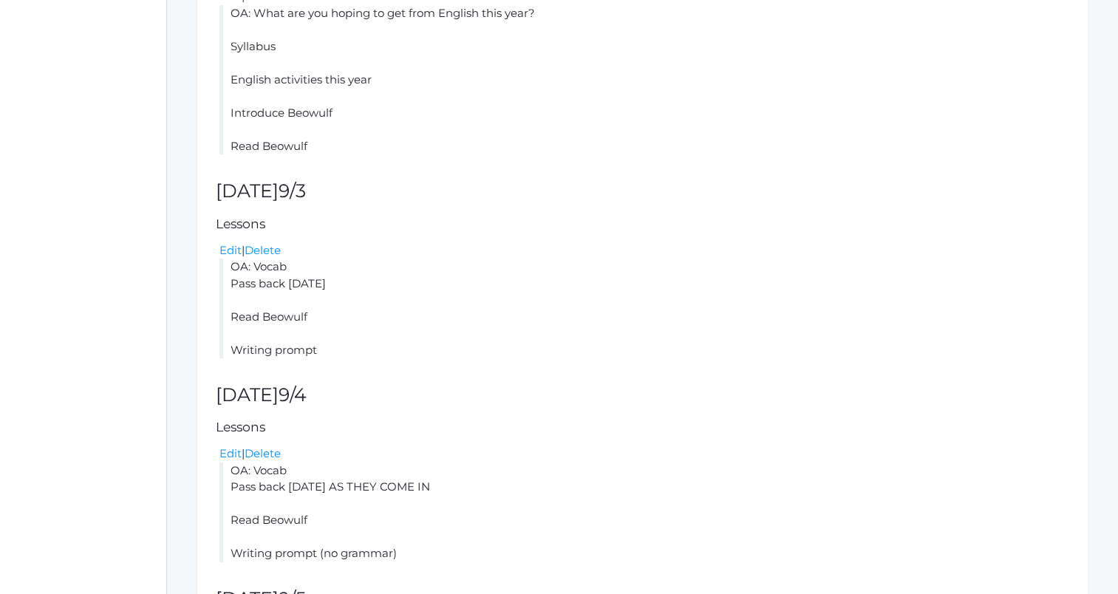
scroll to position [712, 0]
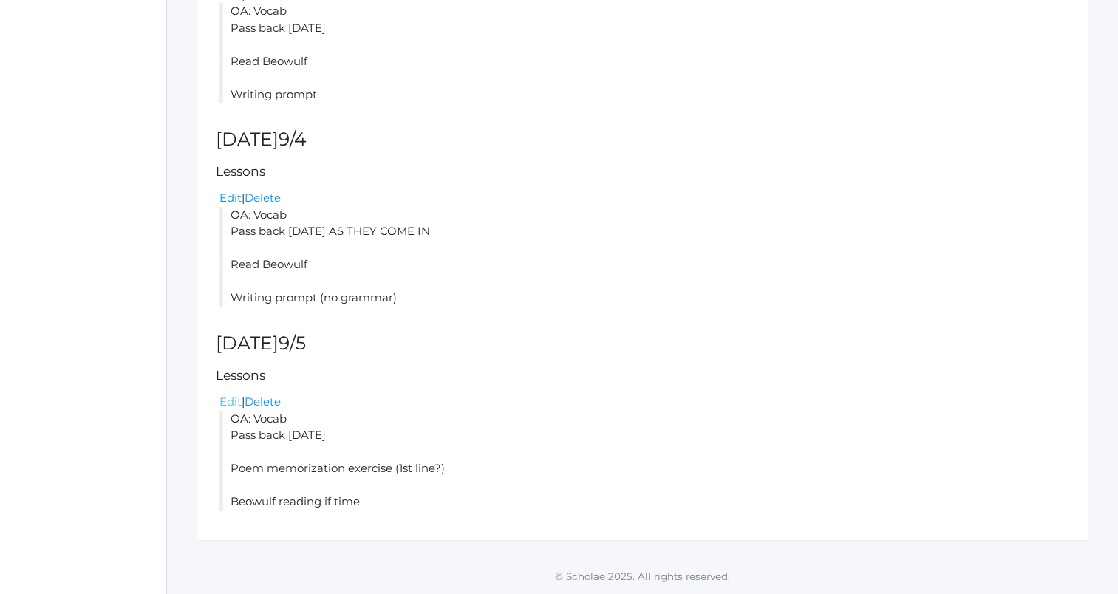
click at [225, 398] on link "Edit" at bounding box center [231, 402] width 22 height 14
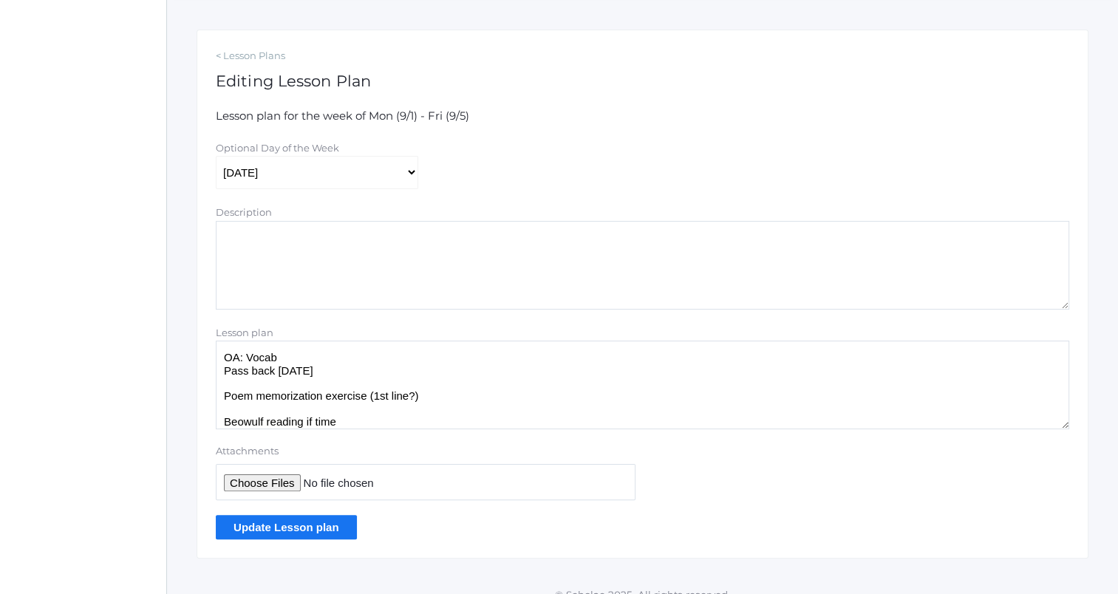
scroll to position [241, 0]
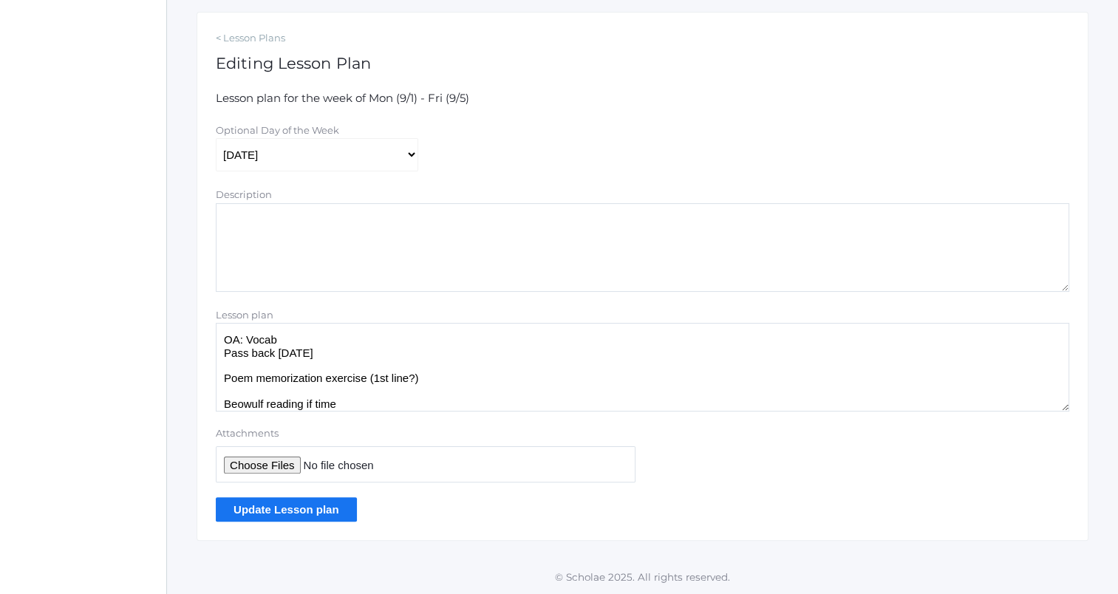
click at [367, 350] on textarea "OA: Vocab Pass back [DATE] Poem memorization exercise (1st line?) Beowulf readi…" at bounding box center [643, 367] width 854 height 89
click at [448, 384] on textarea "OA: Vocab Pass back [DATE] Poem memorization exercise (1st line?) Beowulf readi…" at bounding box center [643, 367] width 854 height 89
type textarea "OA: Vocab PASS BACK [DATE] Beowulf prompt (no grammar) Beowulf reading"
click at [302, 514] on input "Update Lesson plan" at bounding box center [286, 509] width 141 height 24
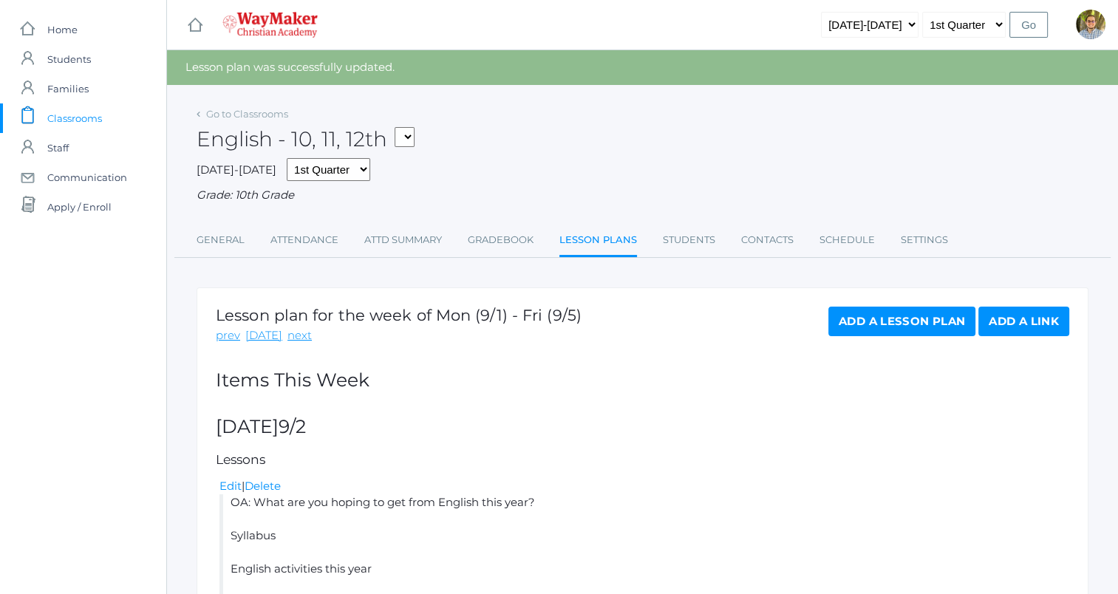
click at [83, 117] on span "Classrooms" at bounding box center [74, 118] width 55 height 30
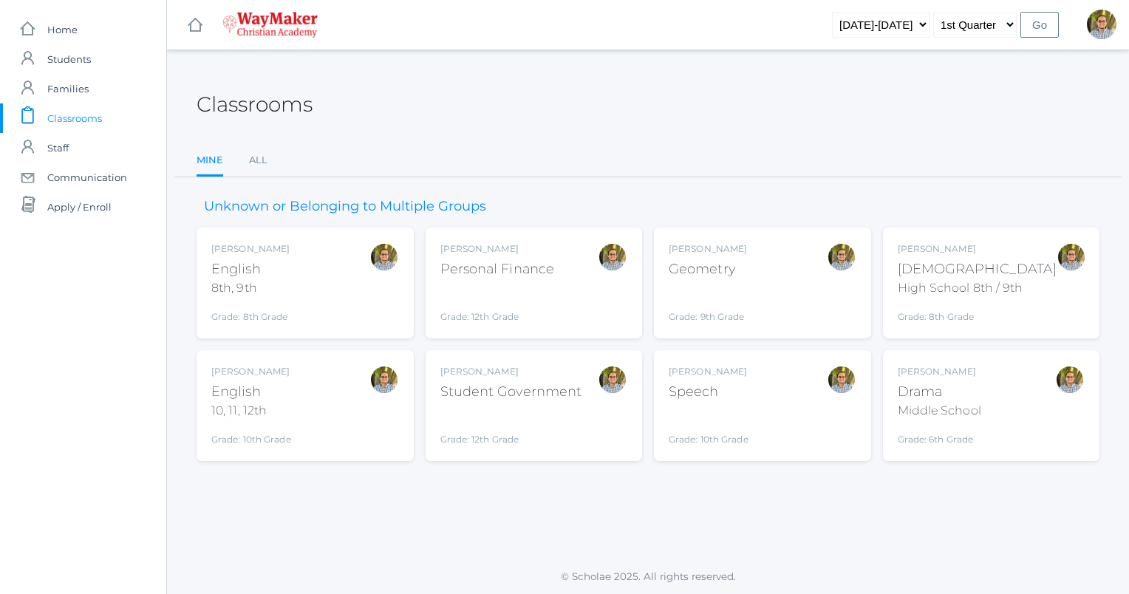
click at [708, 296] on div "Grade: 9th Grade" at bounding box center [708, 304] width 78 height 38
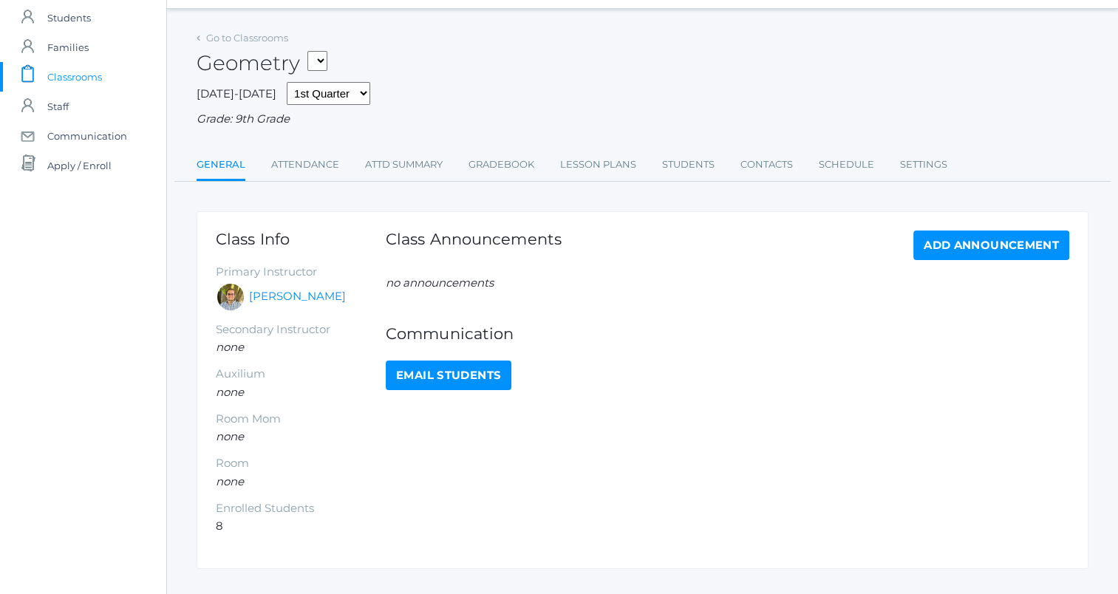
scroll to position [41, 0]
click at [578, 160] on link "Lesson Plans" at bounding box center [598, 165] width 76 height 30
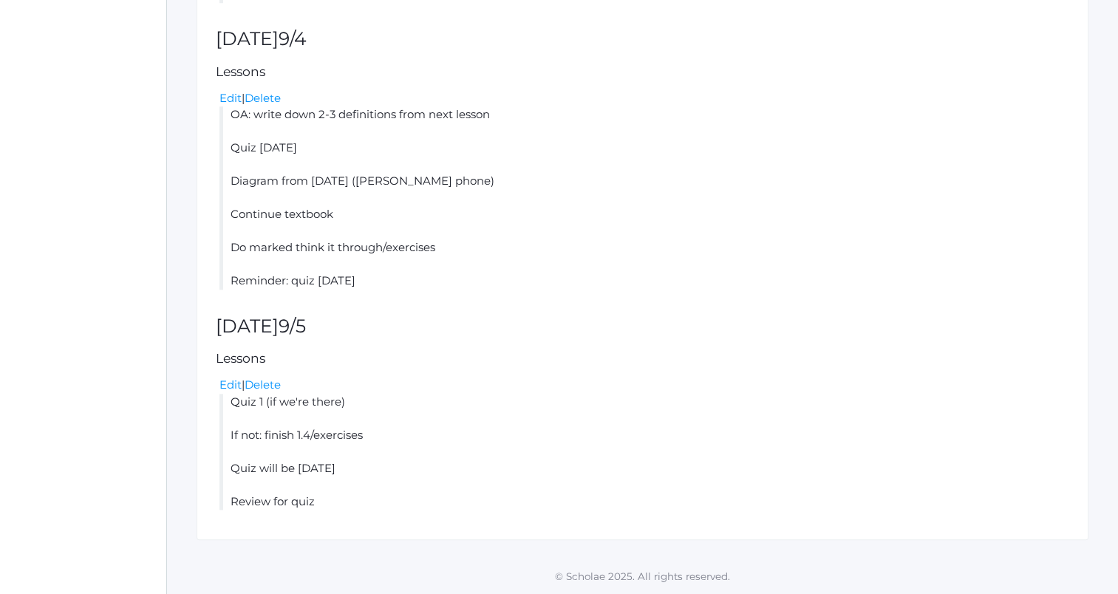
scroll to position [1460, 0]
click at [233, 385] on link "Edit" at bounding box center [231, 385] width 22 height 14
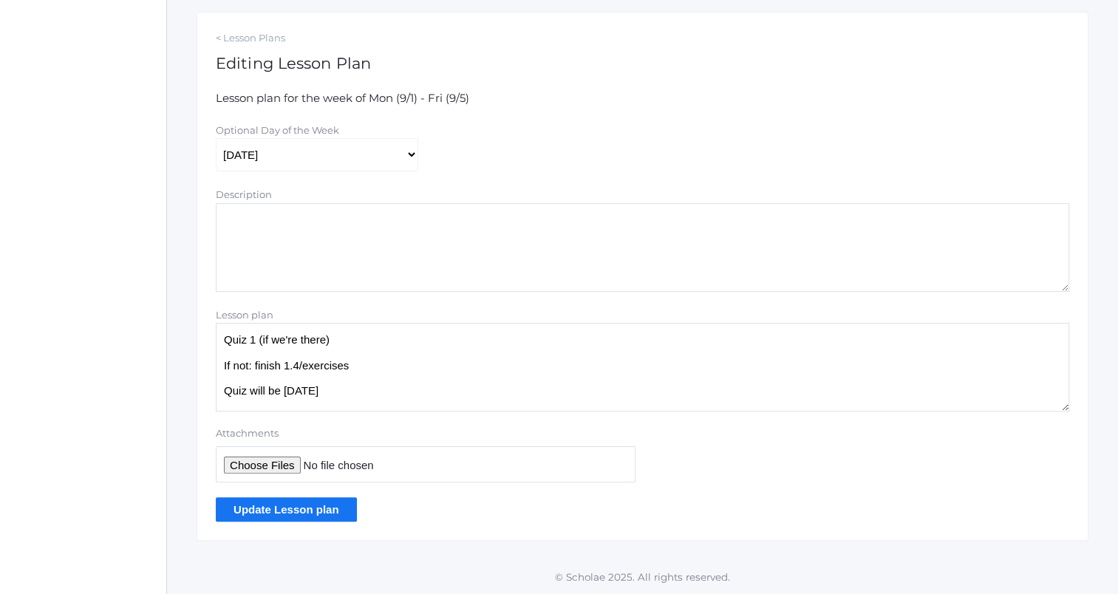
scroll to position [240, 0]
click at [441, 400] on textarea "Quiz 1 (if we're there) If not: finish 1.4/exercises Quiz will be [DATE] Review…" at bounding box center [643, 368] width 854 height 89
click at [374, 340] on textarea "Quiz 1 (if we're there) If not: finish 1.4/exercises Quiz will be [DATE] Review…" at bounding box center [643, 368] width 854 height 89
click at [341, 364] on textarea "Quiz 1 (if we're there) If not: finish 1.4/exercises Quiz will be [DATE] Review…" at bounding box center [643, 368] width 854 height 89
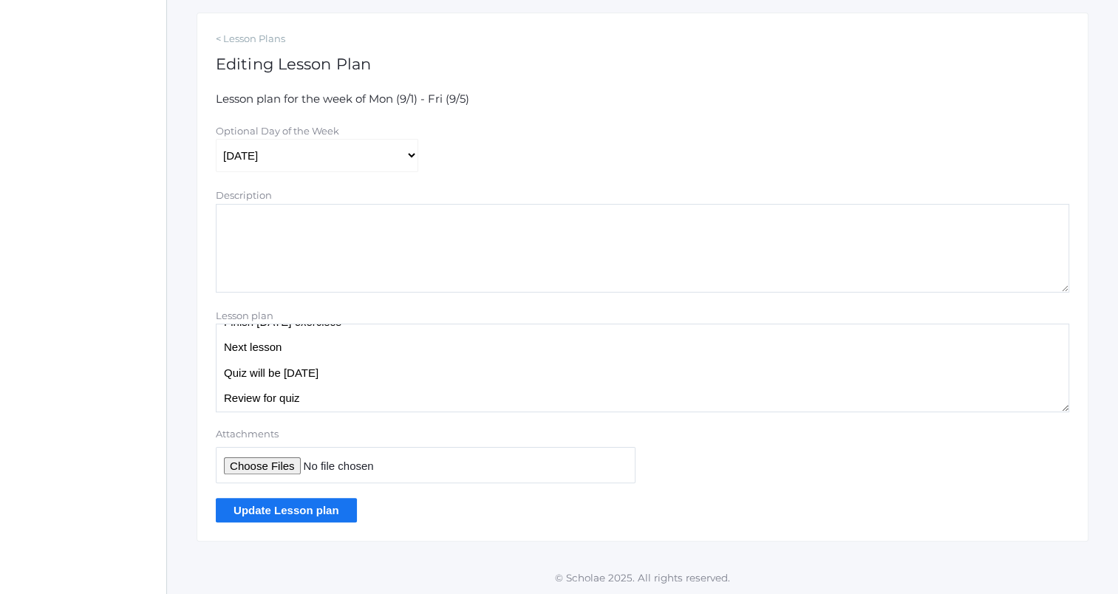
click at [349, 404] on textarea "Quiz 1 (if we're there) If not: finish 1.4/exercises Quiz will be [DATE] Review…" at bounding box center [643, 368] width 854 height 89
type textarea "OA: write down anything we've missed for quiz Finish [DATE] exercises Next less…"
click at [334, 510] on input "Update Lesson plan" at bounding box center [286, 510] width 141 height 24
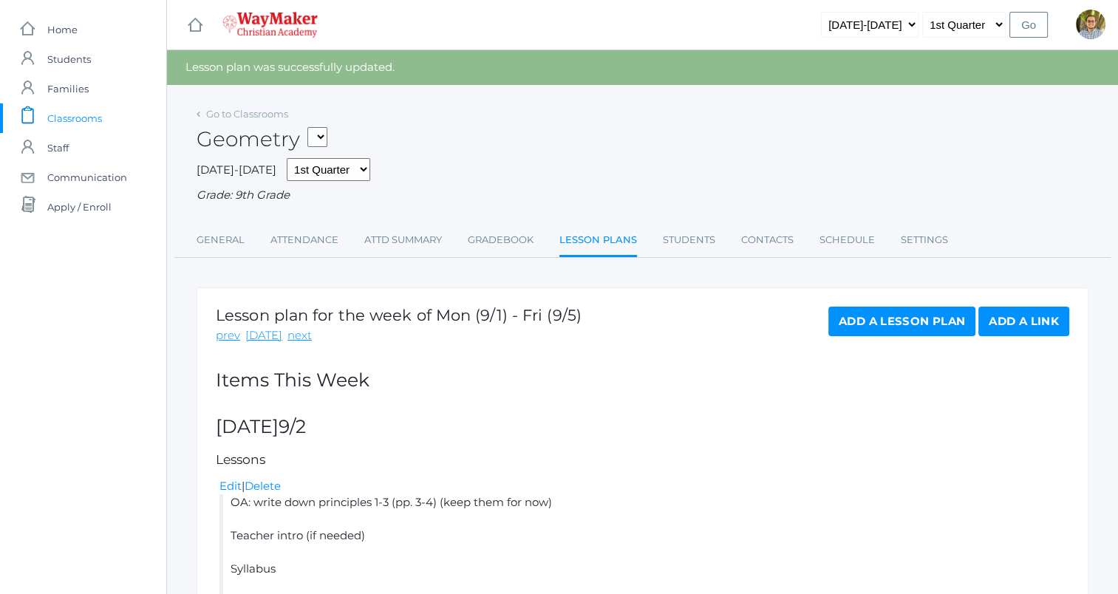
click at [116, 117] on link "icons/clipboard/plain Created with Sketch. Classrooms" at bounding box center [83, 118] width 166 height 30
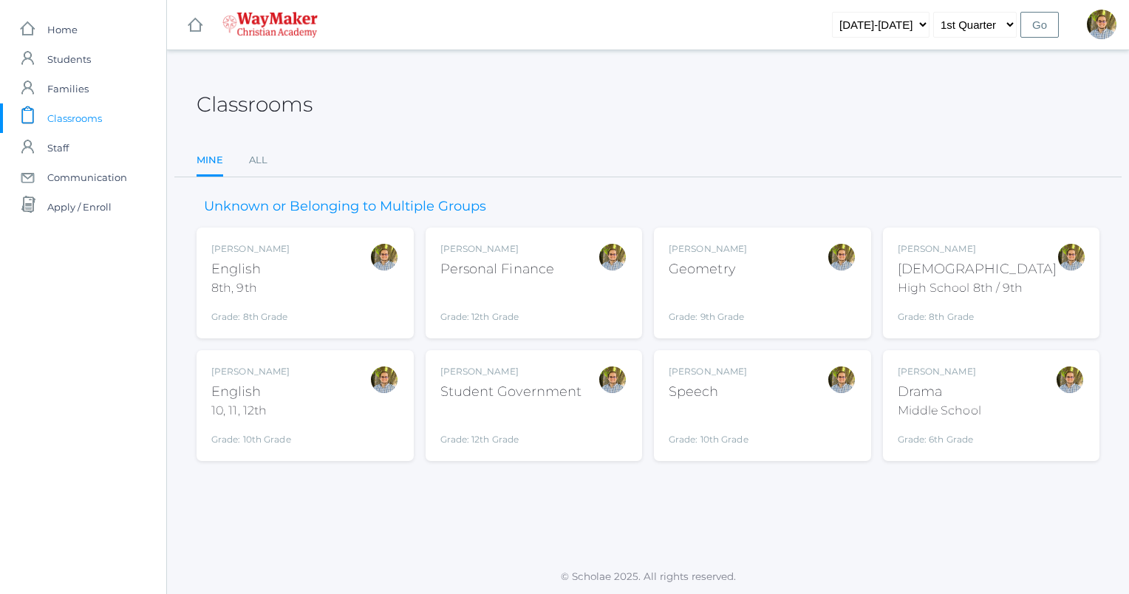
click at [334, 397] on div "[PERSON_NAME] English 10, 11, 12th Grade: 10th Grade HSENGLISH" at bounding box center [305, 405] width 188 height 81
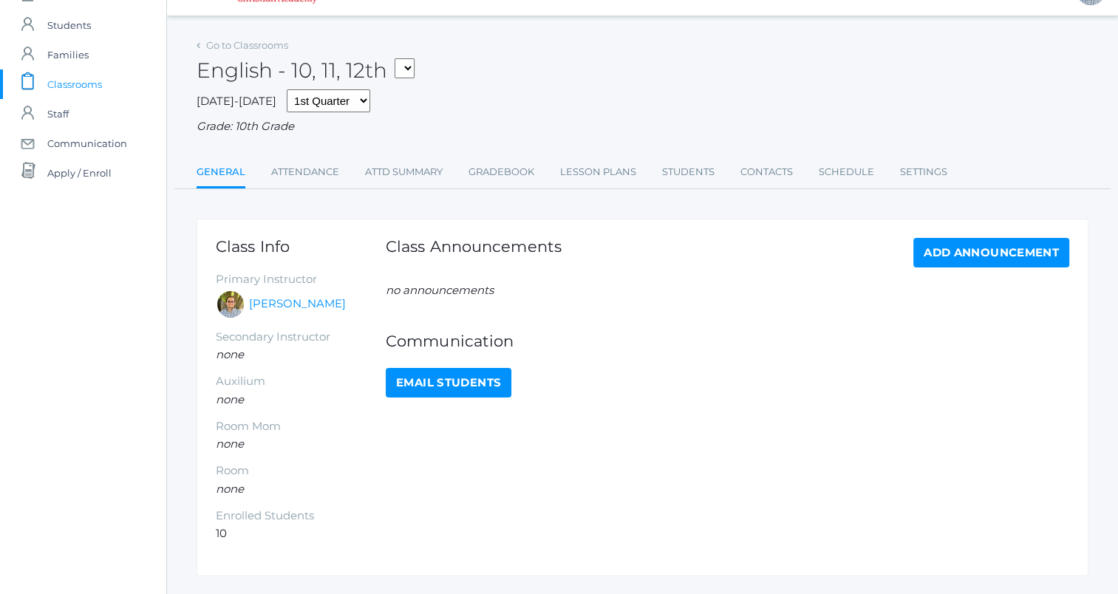
scroll to position [69, 0]
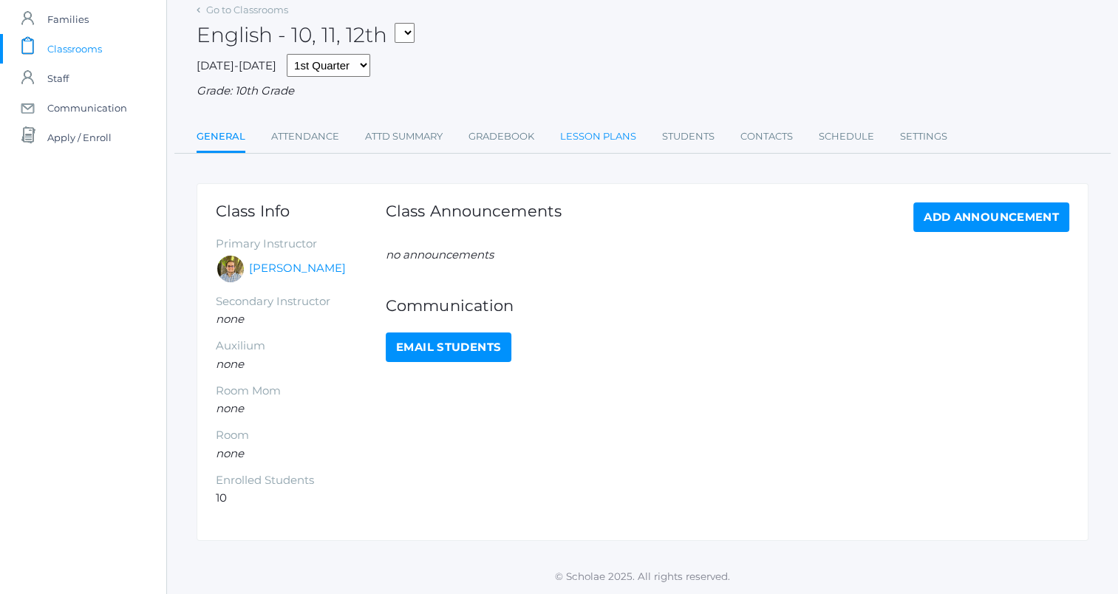
click at [602, 130] on link "Lesson Plans" at bounding box center [598, 137] width 76 height 30
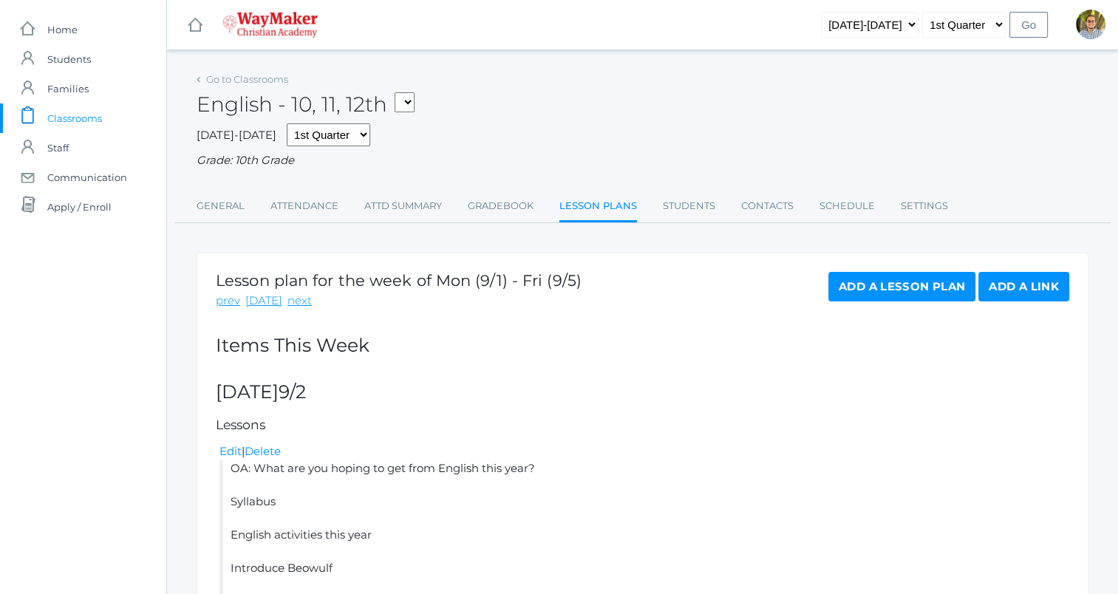
scroll to position [712, 0]
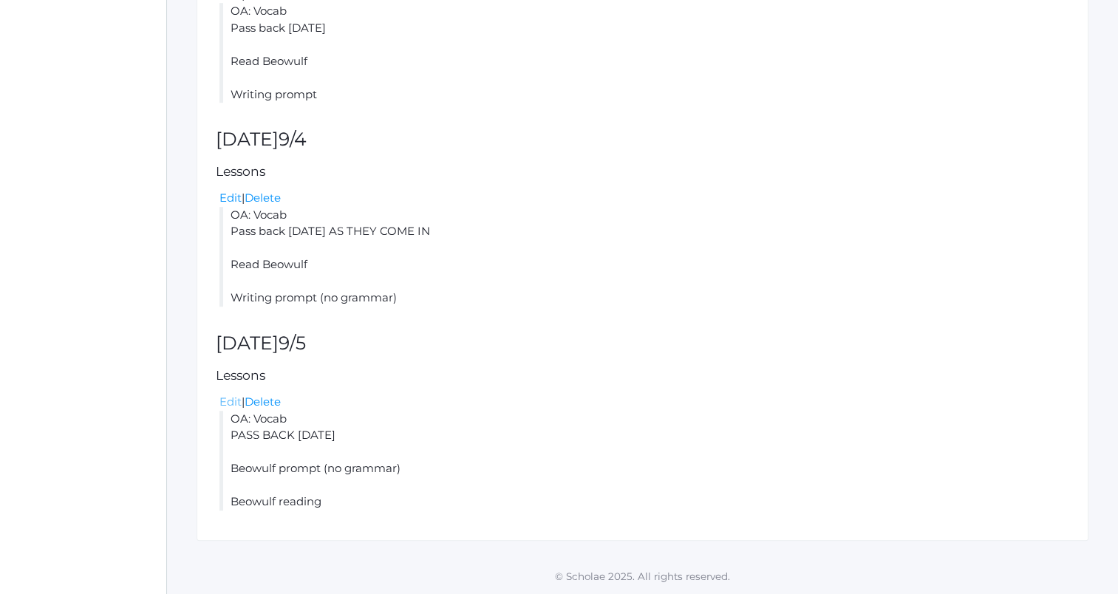
click at [237, 399] on link "Edit" at bounding box center [231, 402] width 22 height 14
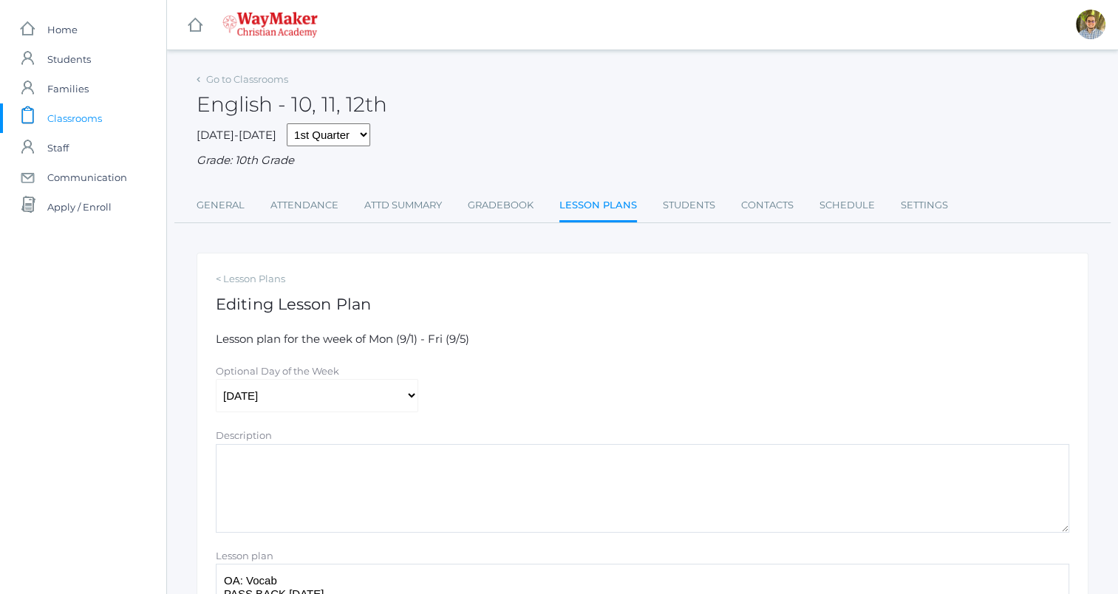
scroll to position [241, 0]
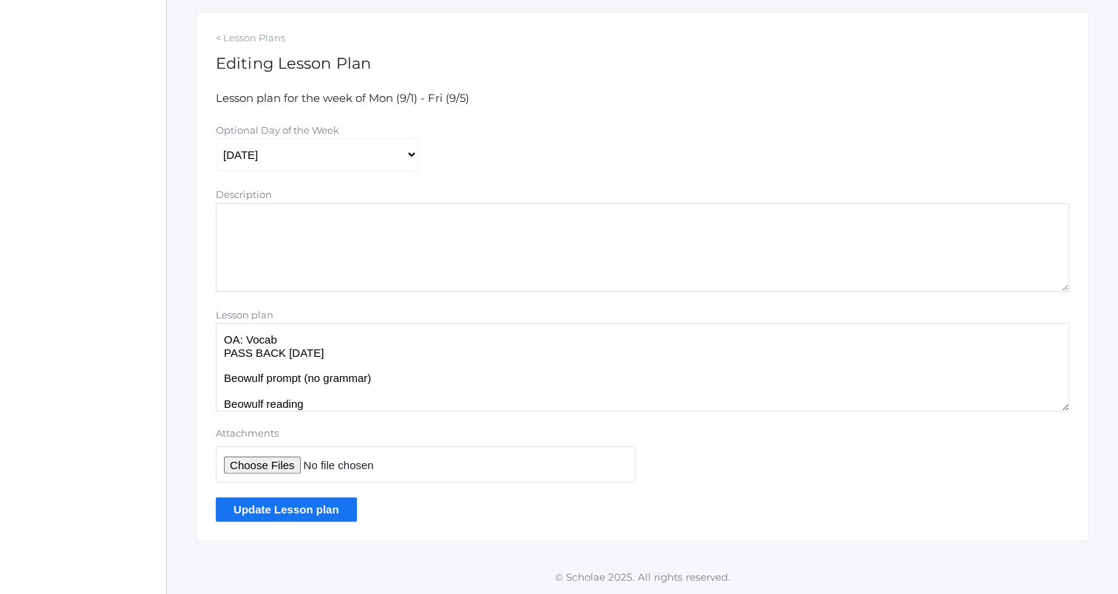
click at [407, 407] on textarea "OA: Vocab PASS BACK YESTERDAY'S Beowulf prompt (no grammar) Beowulf reading" at bounding box center [643, 367] width 854 height 89
type textarea "OA: Vocab PASS BACK YESTERDAY'S Beowulf prompt (no grammar) Beowulf reading"
click at [294, 511] on input "Update Lesson plan" at bounding box center [286, 509] width 141 height 24
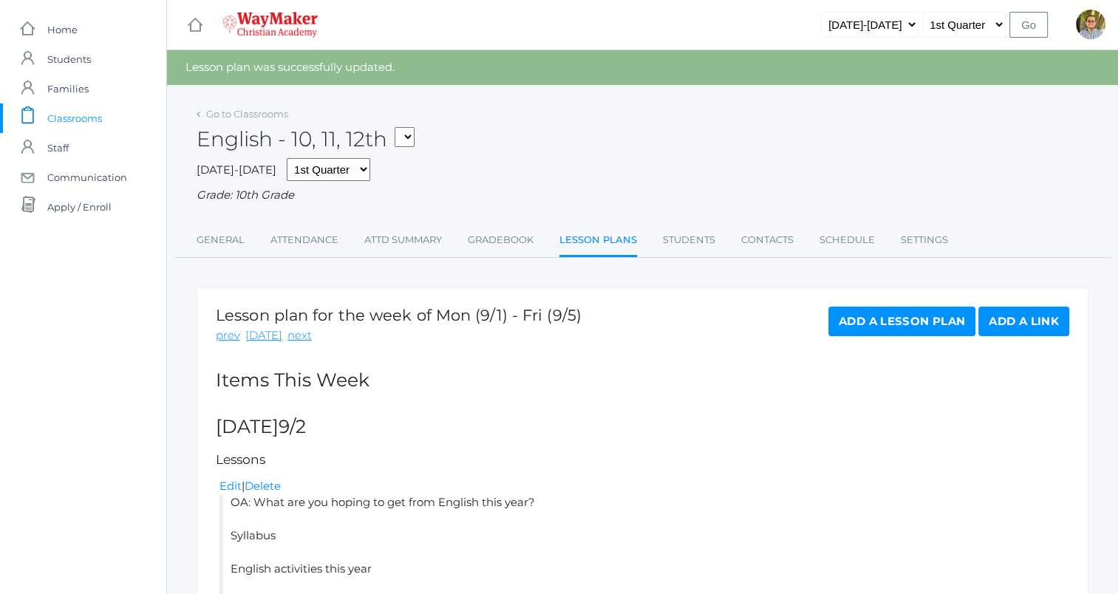
click at [61, 118] on span "Classrooms" at bounding box center [74, 118] width 55 height 30
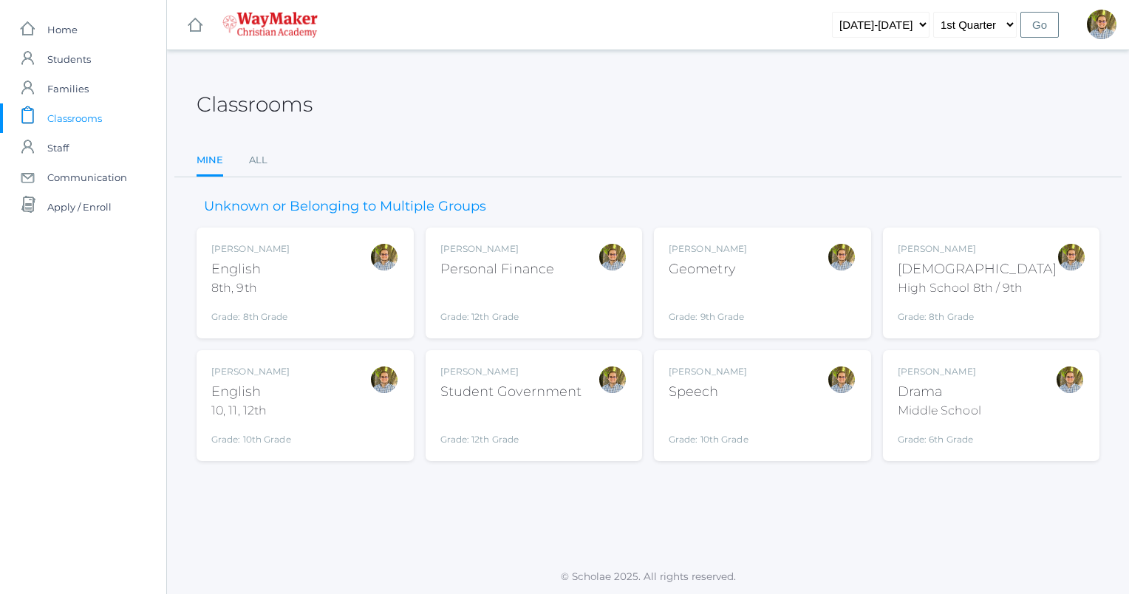
click at [317, 279] on div "Kylen Braileanu English 8th, 9th Grade: 8th Grade 08ENGLISH" at bounding box center [305, 282] width 188 height 81
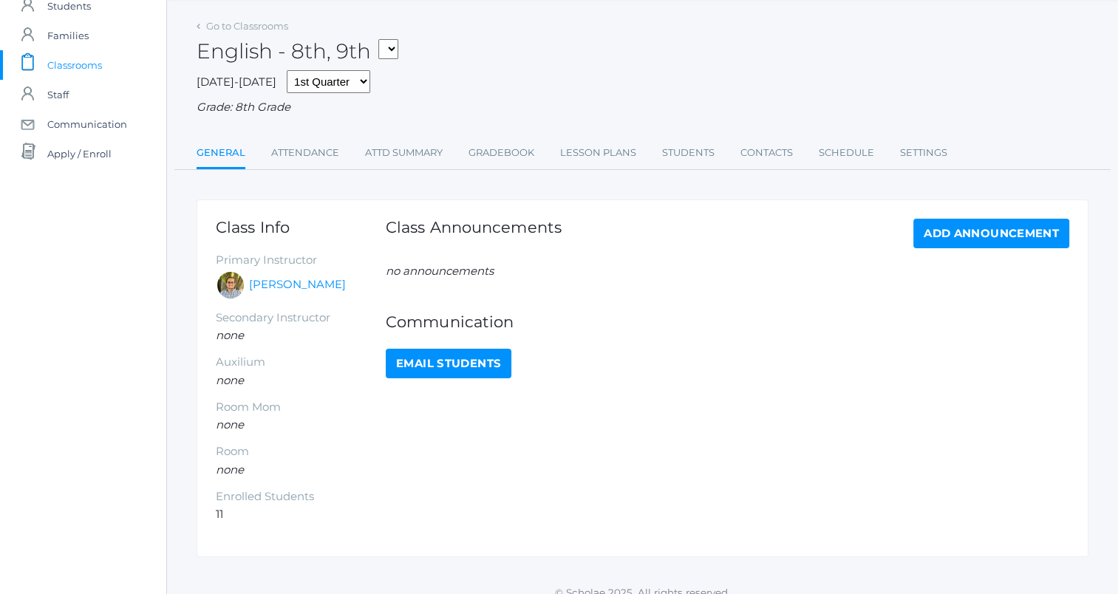
scroll to position [69, 0]
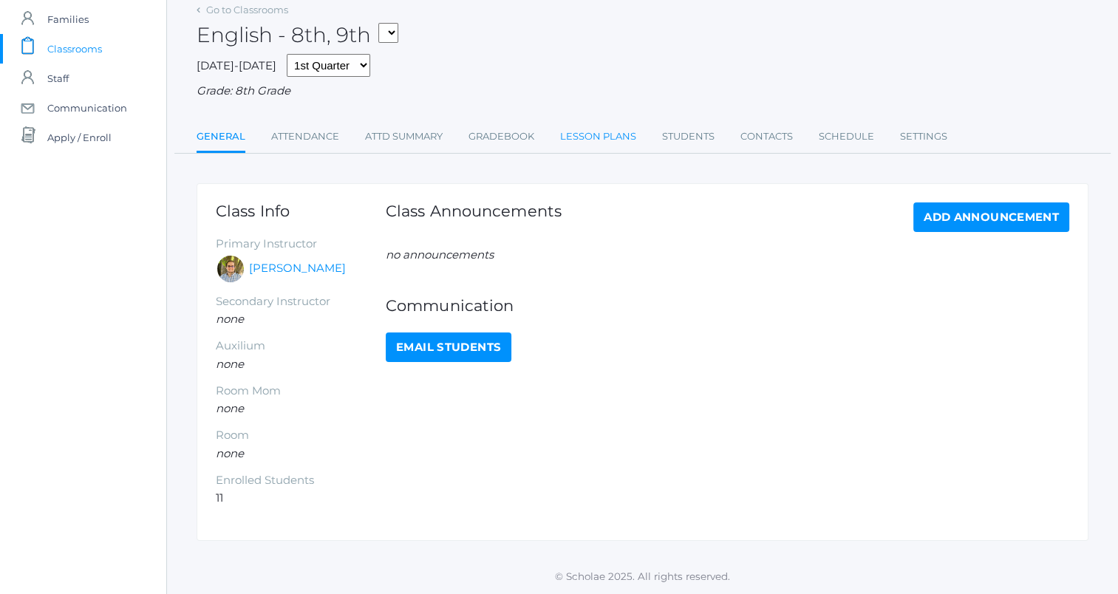
click at [597, 133] on link "Lesson Plans" at bounding box center [598, 137] width 76 height 30
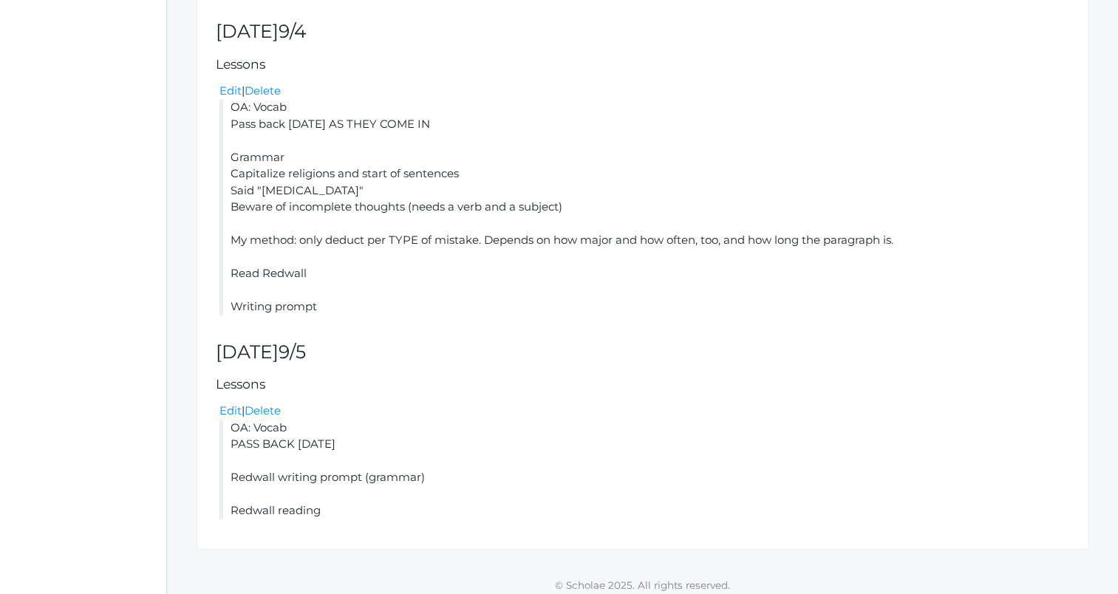
scroll to position [911, 0]
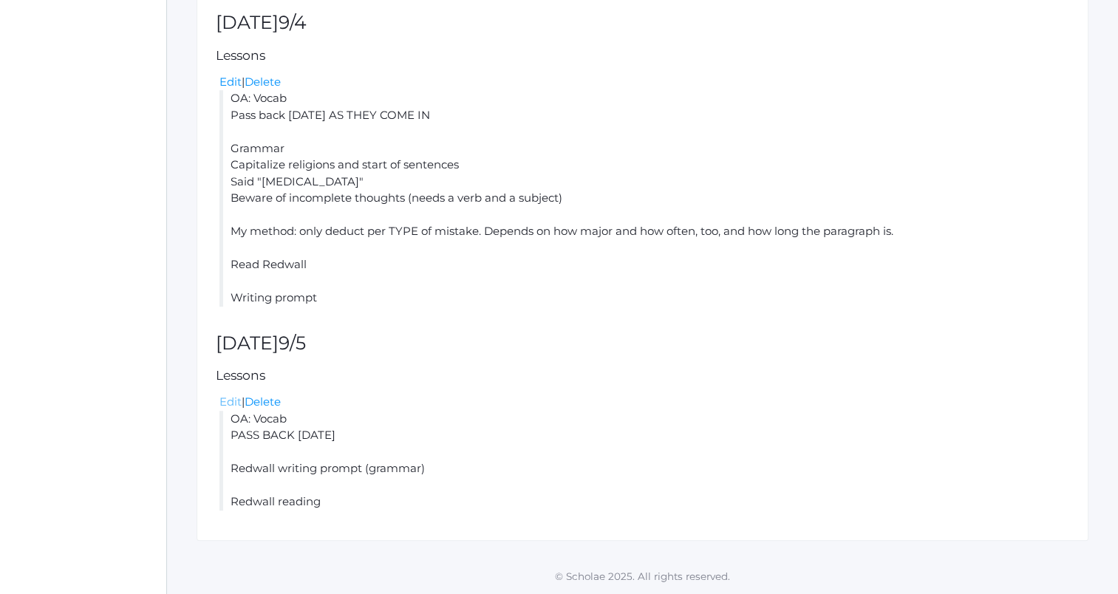
click at [230, 398] on link "Edit" at bounding box center [231, 402] width 22 height 14
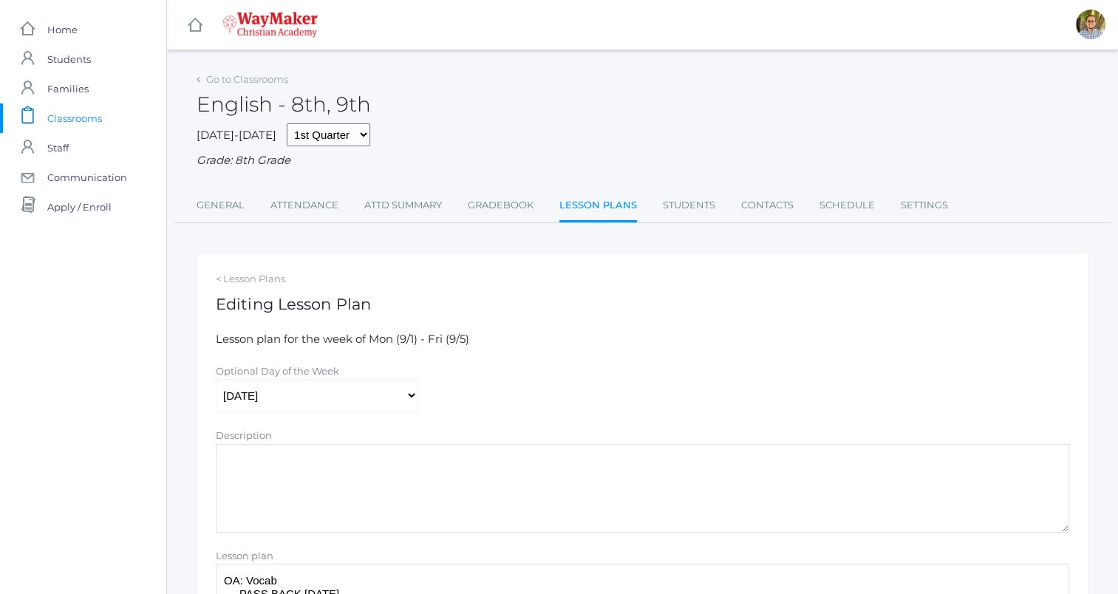
scroll to position [241, 0]
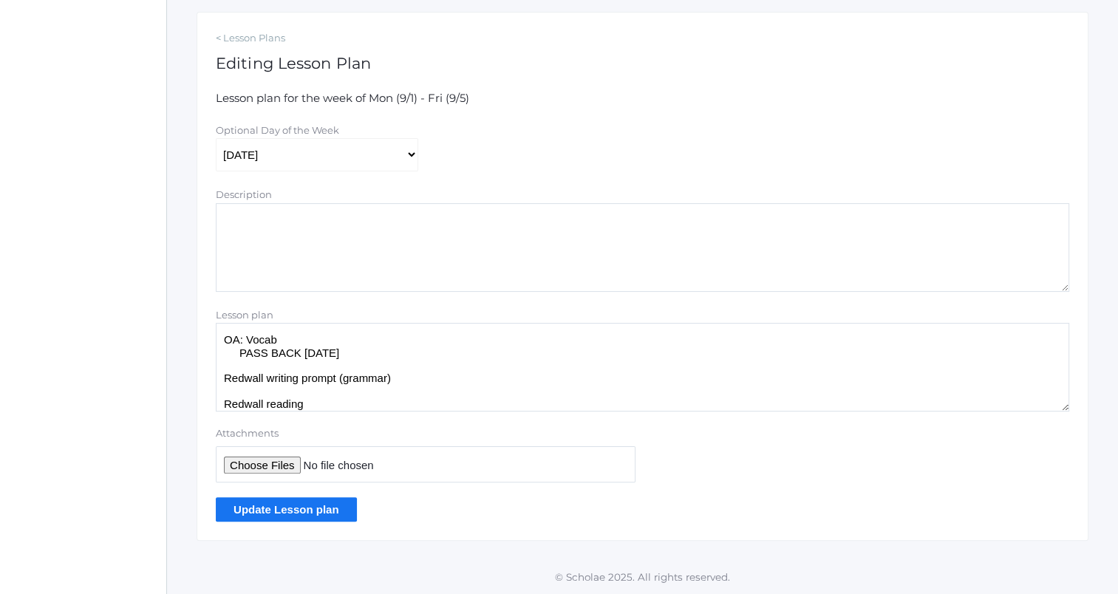
click at [224, 340] on textarea "OA: Vocab PASS BACK YESTERDAY'S Redwall writing prompt (grammar) Redwall reading" at bounding box center [643, 367] width 854 height 89
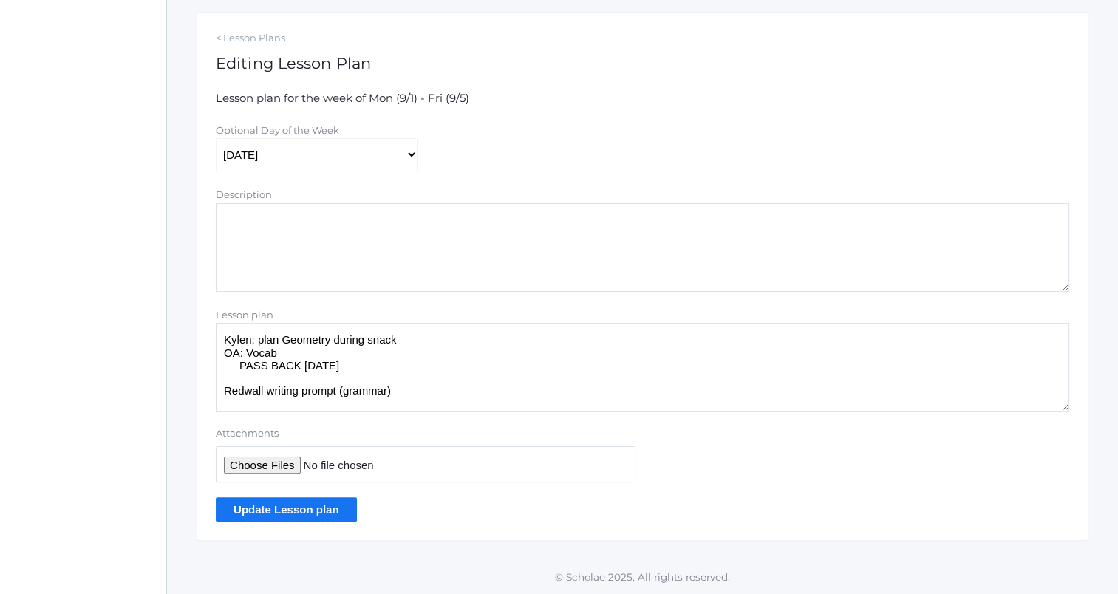
type textarea "Kylen: plan Geometry during snack OA: Vocab PASS BACK YESTERDAY'S Redwall writi…"
click at [324, 508] on input "Update Lesson plan" at bounding box center [286, 509] width 141 height 24
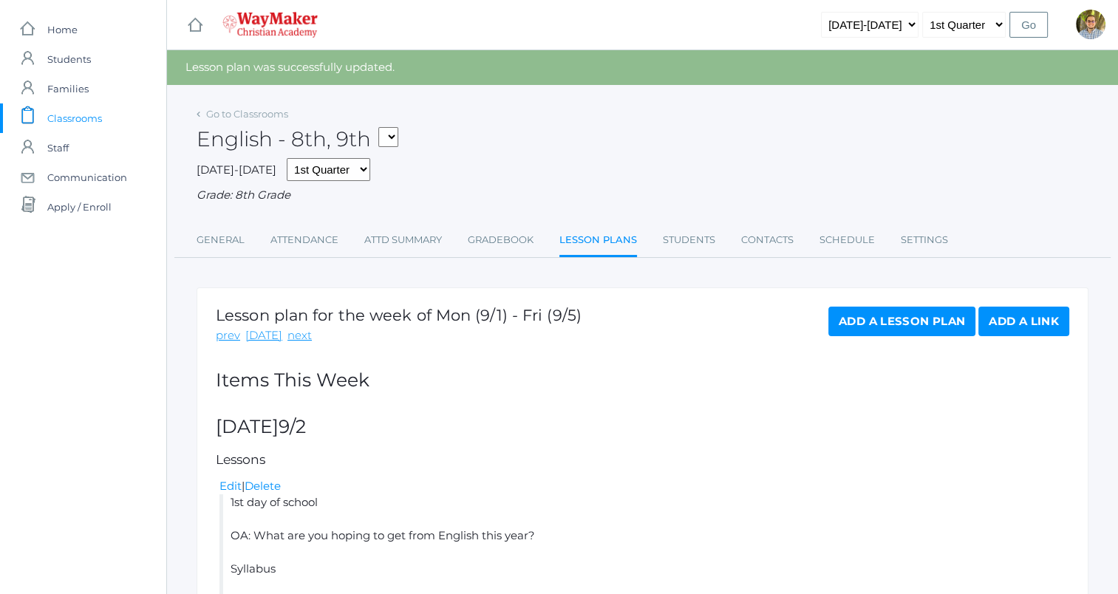
click at [70, 120] on span "Classrooms" at bounding box center [74, 118] width 55 height 30
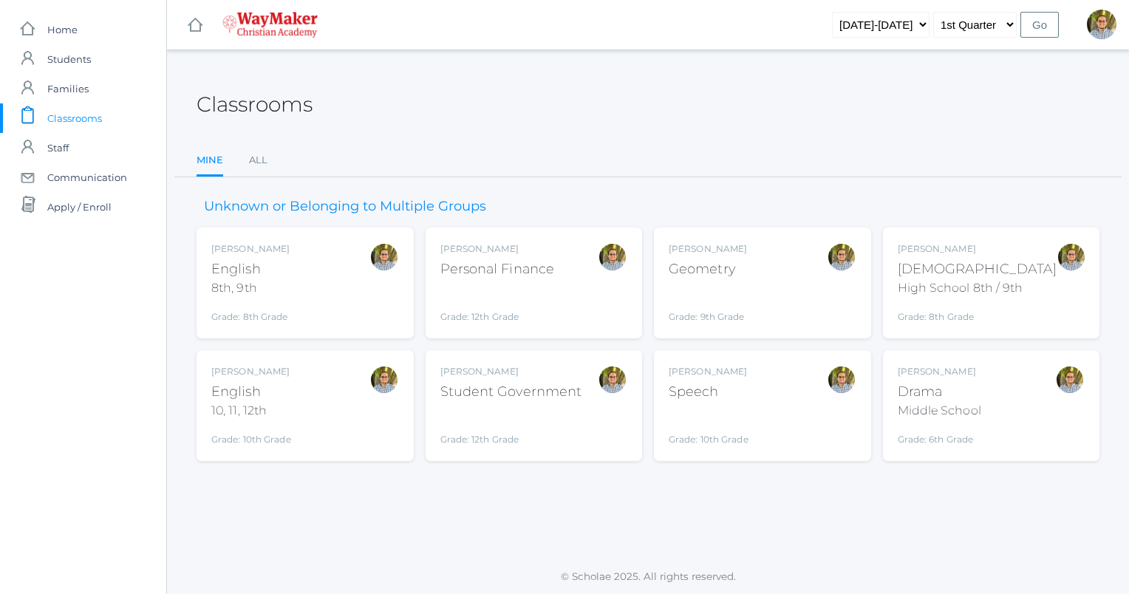
click at [789, 390] on div "Kylen Braileanu Speech Grade: 10th Grade SPEECH" at bounding box center [763, 405] width 188 height 81
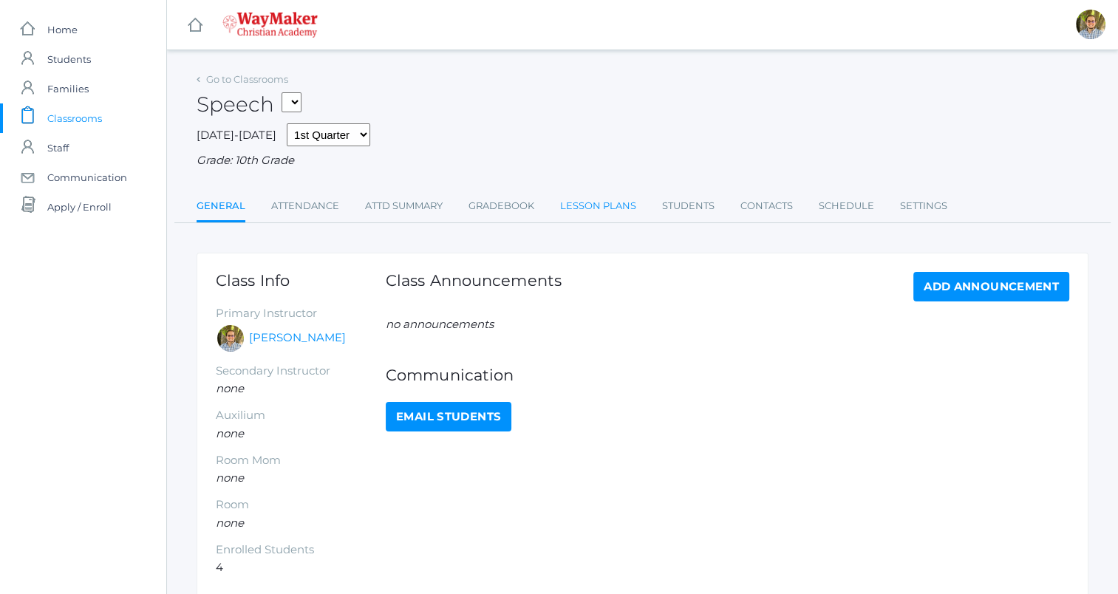
click at [627, 217] on link "Lesson Plans" at bounding box center [598, 206] width 76 height 30
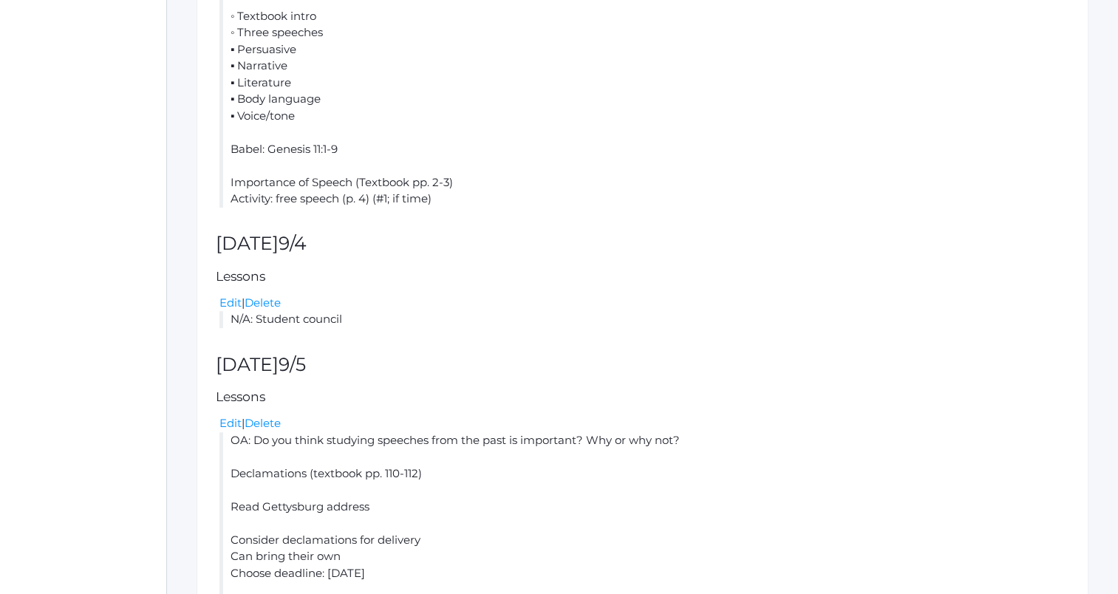
scroll to position [926, 0]
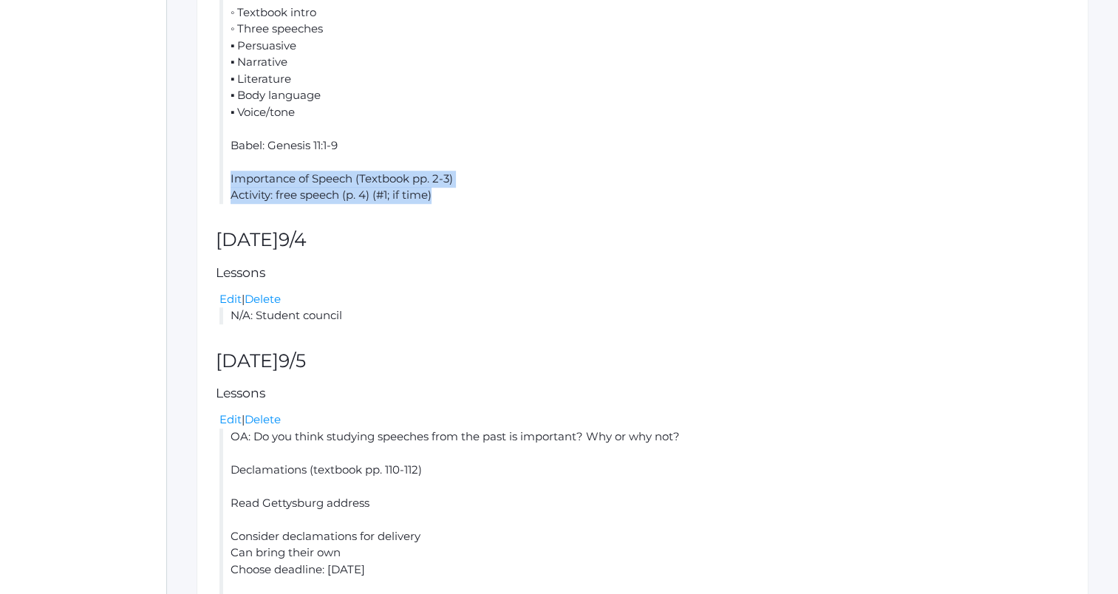
drag, startPoint x: 231, startPoint y: 183, endPoint x: 474, endPoint y: 196, distance: 243.5
copy li "Importance of Speech (Textbook pp. 2-3) Activity: free speech (p. 4) (#1; if ti…"
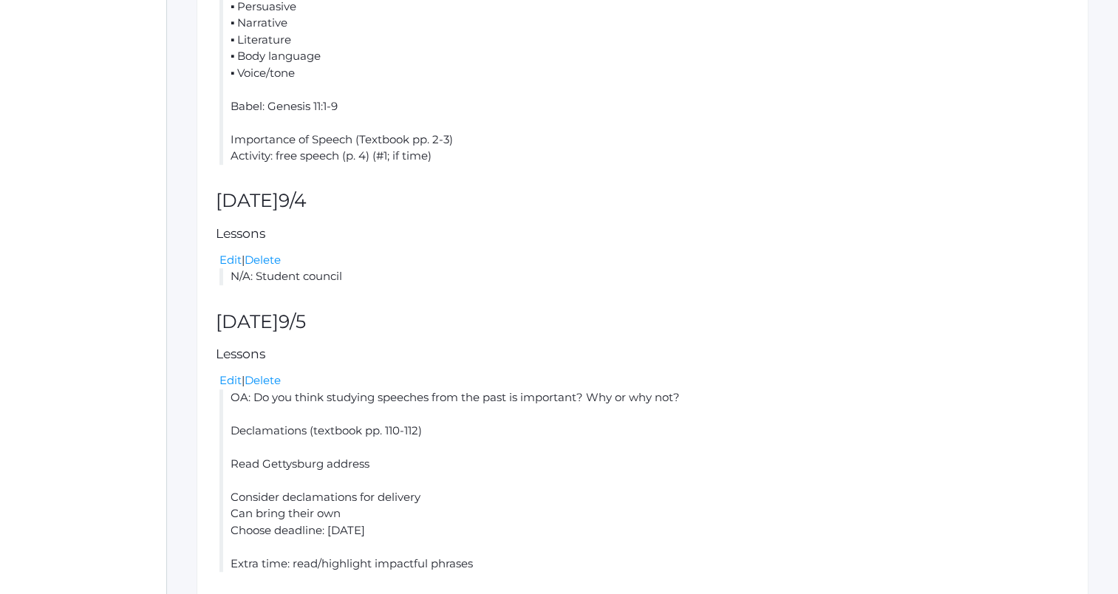
scroll to position [1027, 0]
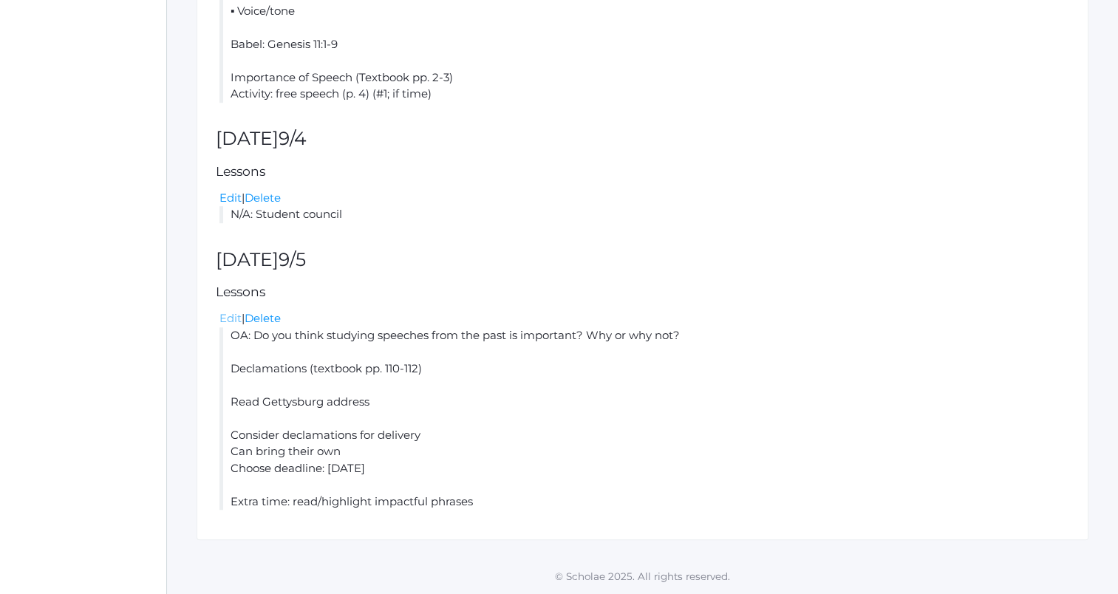
click at [225, 320] on link "Edit" at bounding box center [231, 318] width 22 height 14
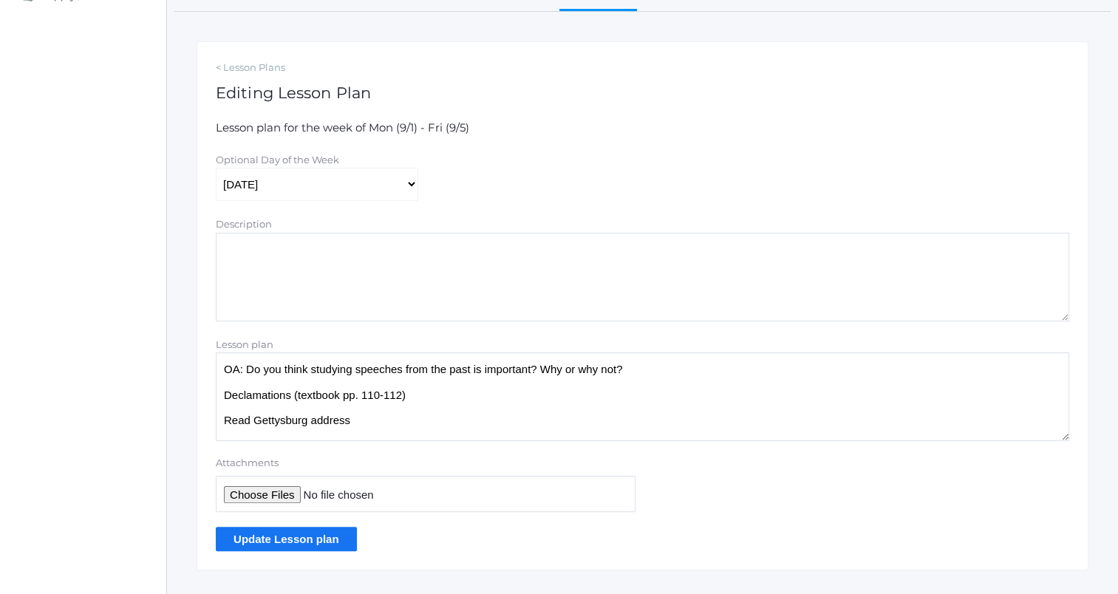
scroll to position [241, 0]
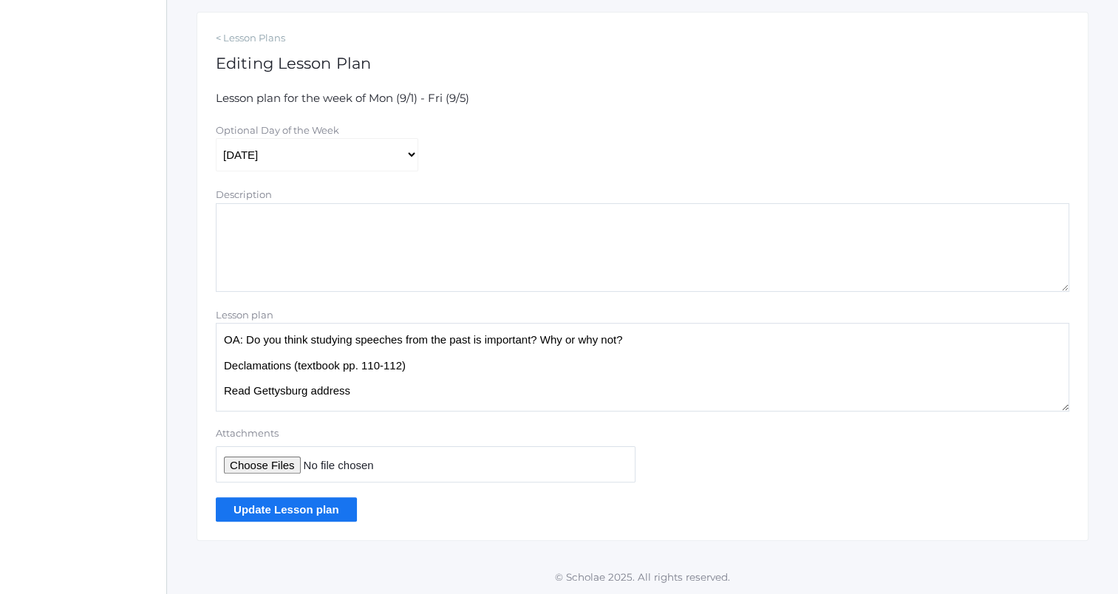
click at [222, 344] on textarea "OA: Do you think studying speeches from the past is important? Why or why not? …" at bounding box center [643, 367] width 854 height 89
paste textarea "Importance of Speech (Textbook pp. 2-3) Activity: free speech (p. 4) (#1; if ti…"
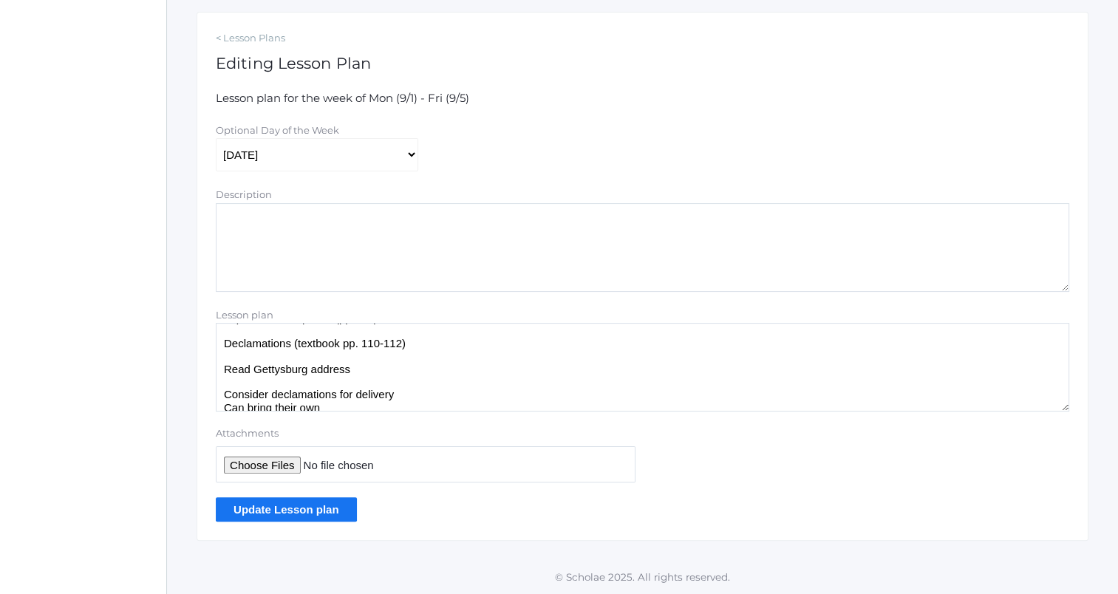
scroll to position [37, 0]
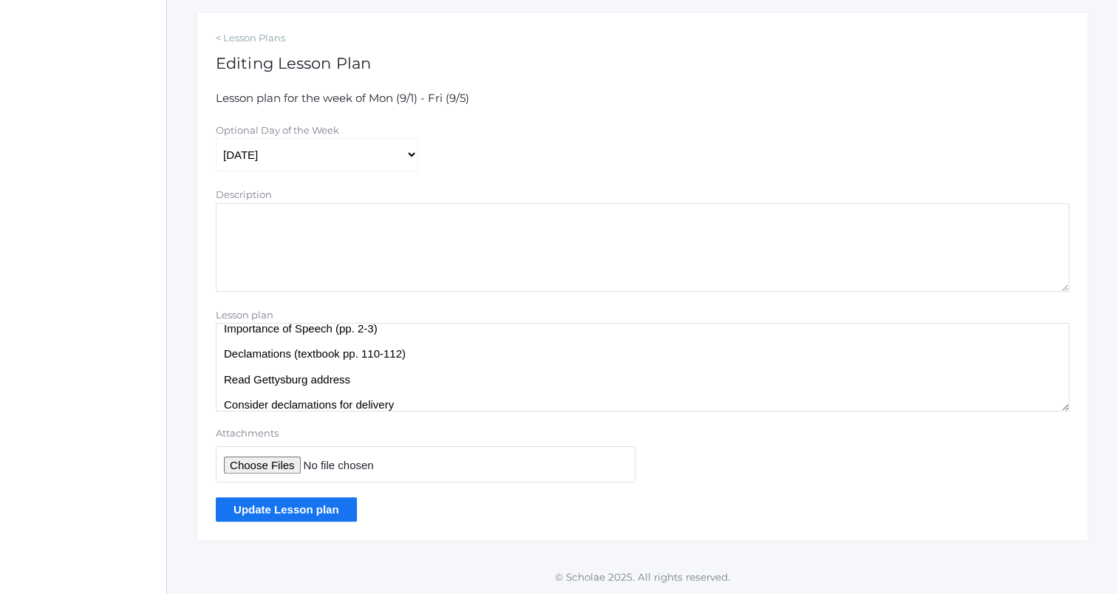
click at [290, 350] on textarea "OA: Do you think studying speeches from the past is important? Why or why not? …" at bounding box center [643, 367] width 854 height 89
type textarea "OA: free speech (p. 4) (#1) Importance of Speech (pp. 2-3) Declamations if time…"
click at [328, 507] on input "Update Lesson plan" at bounding box center [286, 509] width 141 height 24
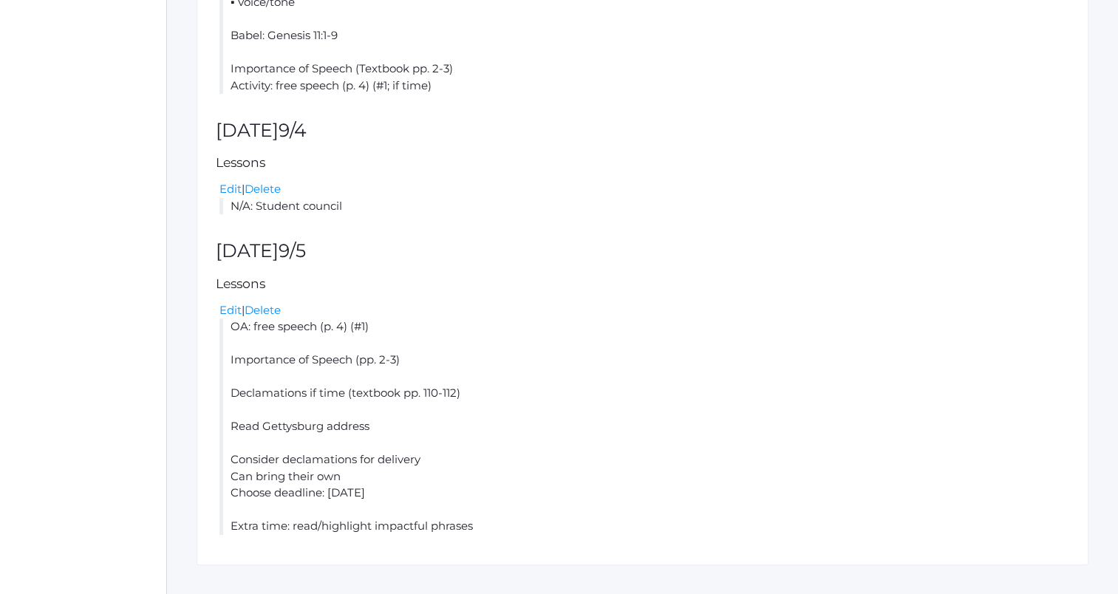
scroll to position [1095, 0]
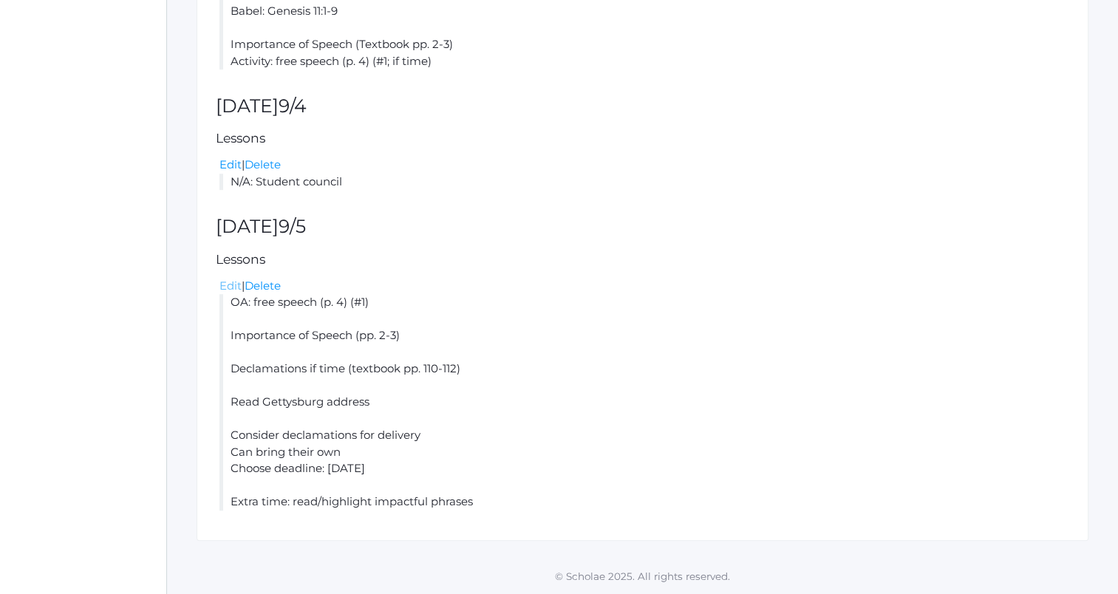
click at [231, 287] on link "Edit" at bounding box center [231, 286] width 22 height 14
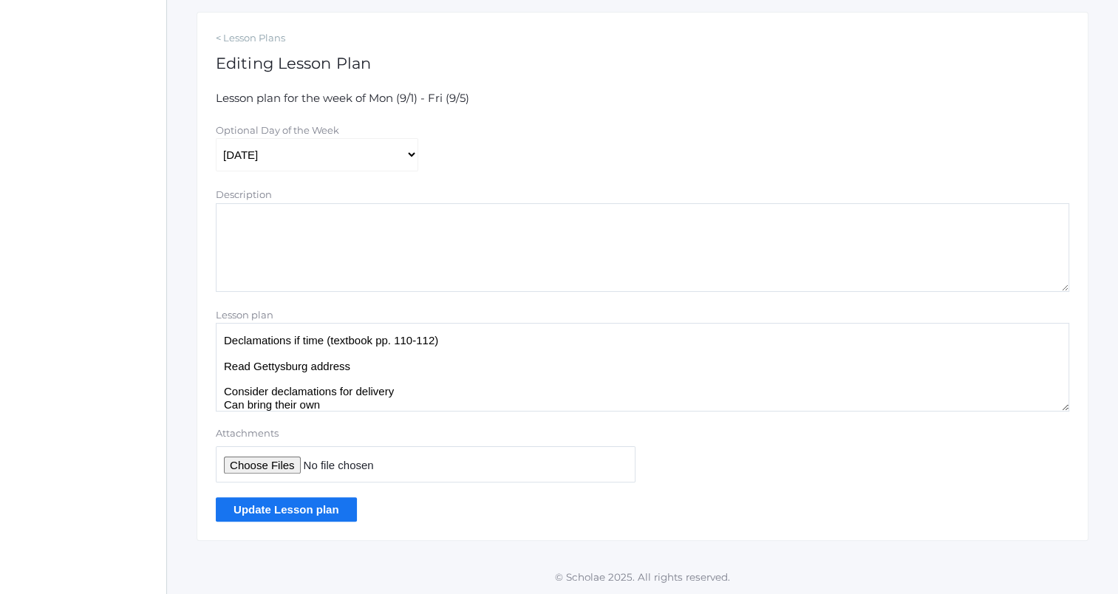
scroll to position [95, 0]
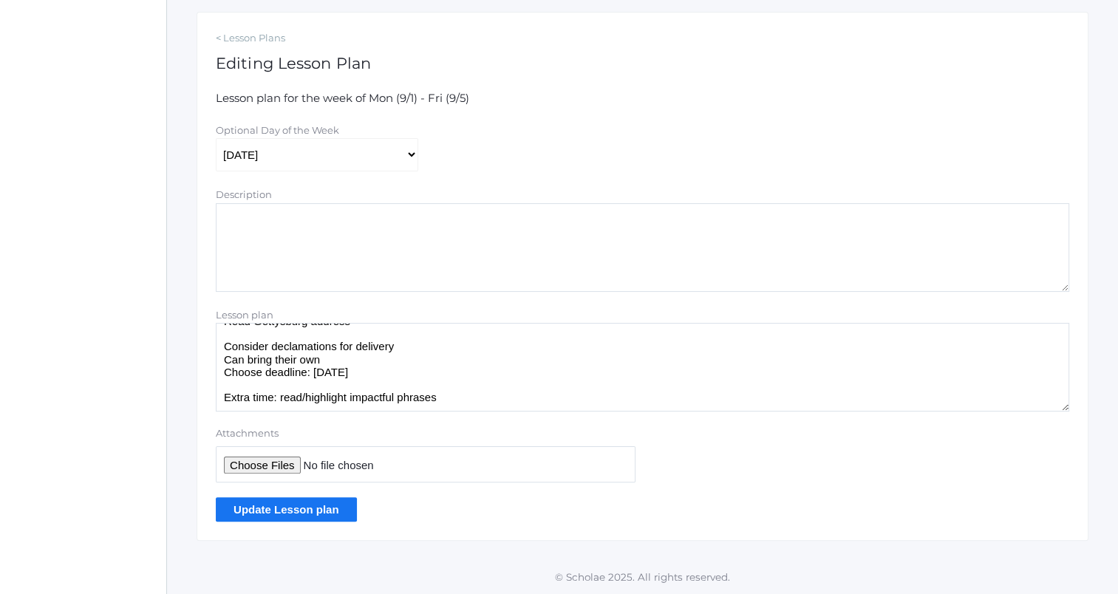
click at [264, 463] on input "Attachments" at bounding box center [426, 464] width 420 height 36
type input "C:\fakepath\Gettysburg address.docx"
click at [313, 505] on input "Update Lesson plan" at bounding box center [286, 509] width 141 height 24
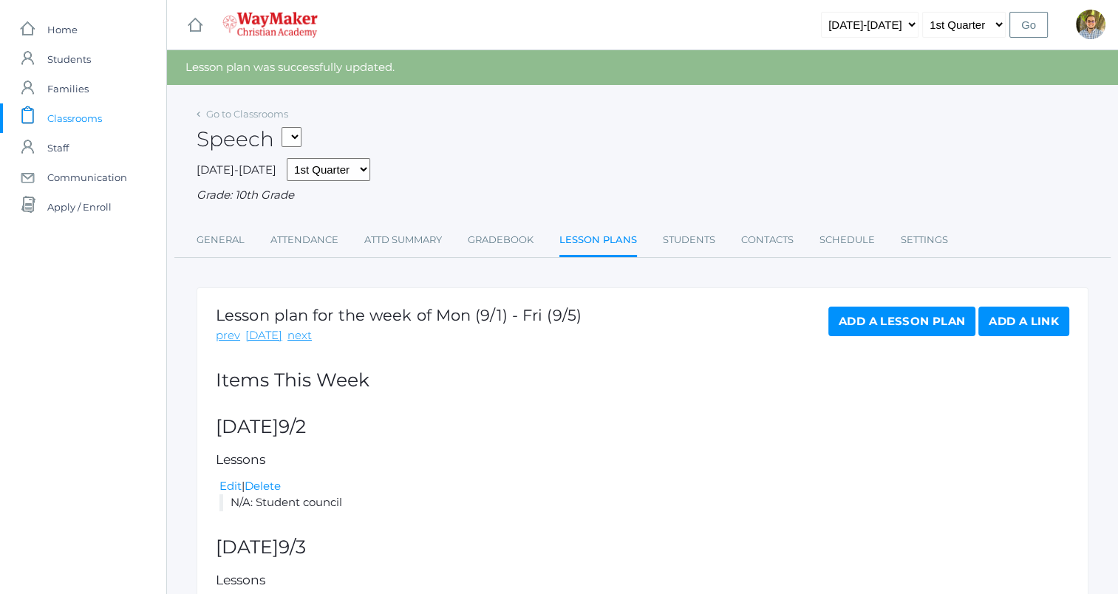
click at [80, 106] on span "Classrooms" at bounding box center [74, 118] width 55 height 30
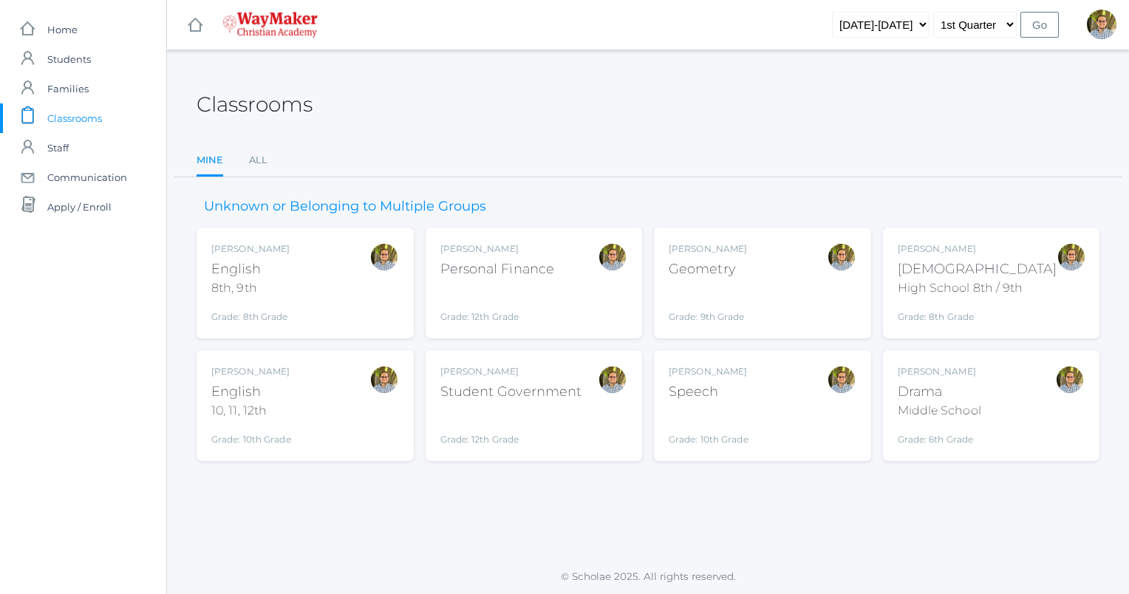
click at [947, 417] on div "Middle School" at bounding box center [940, 411] width 84 height 18
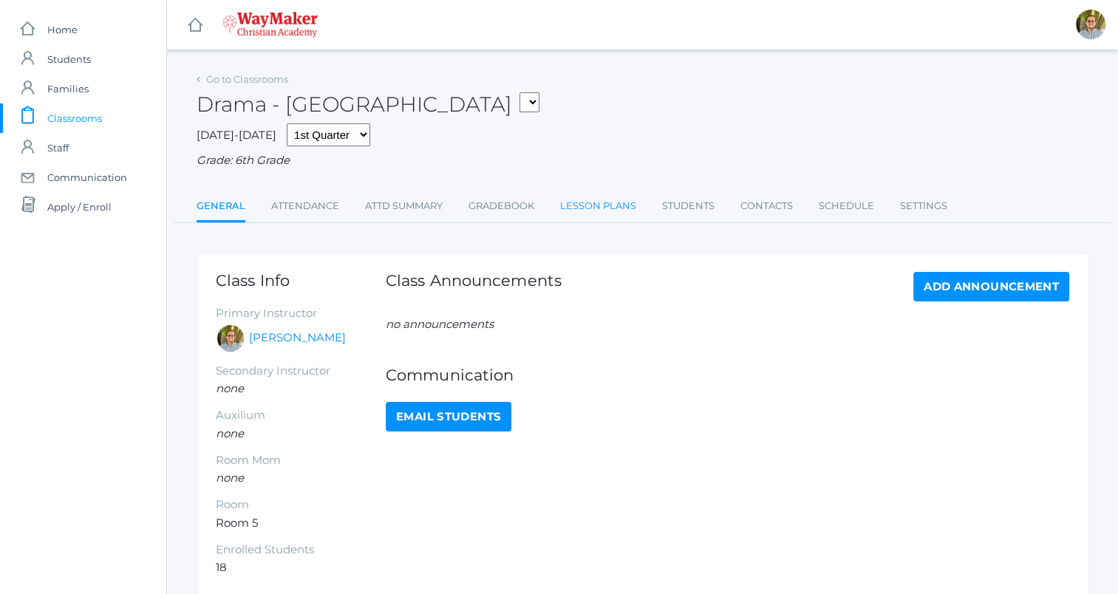
click at [584, 198] on link "Lesson Plans" at bounding box center [598, 206] width 76 height 30
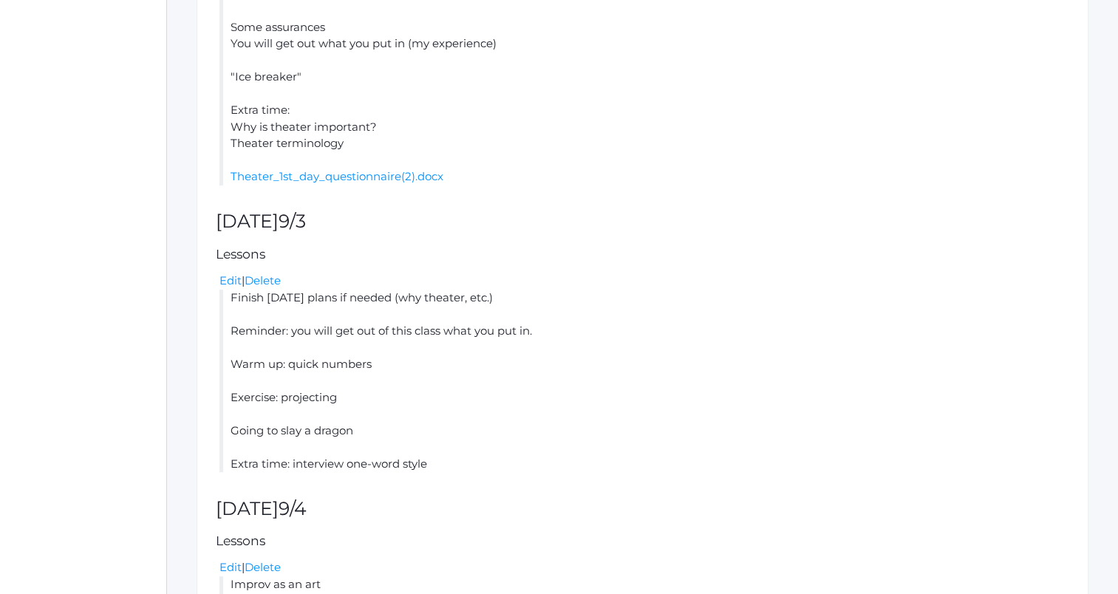
scroll to position [978, 0]
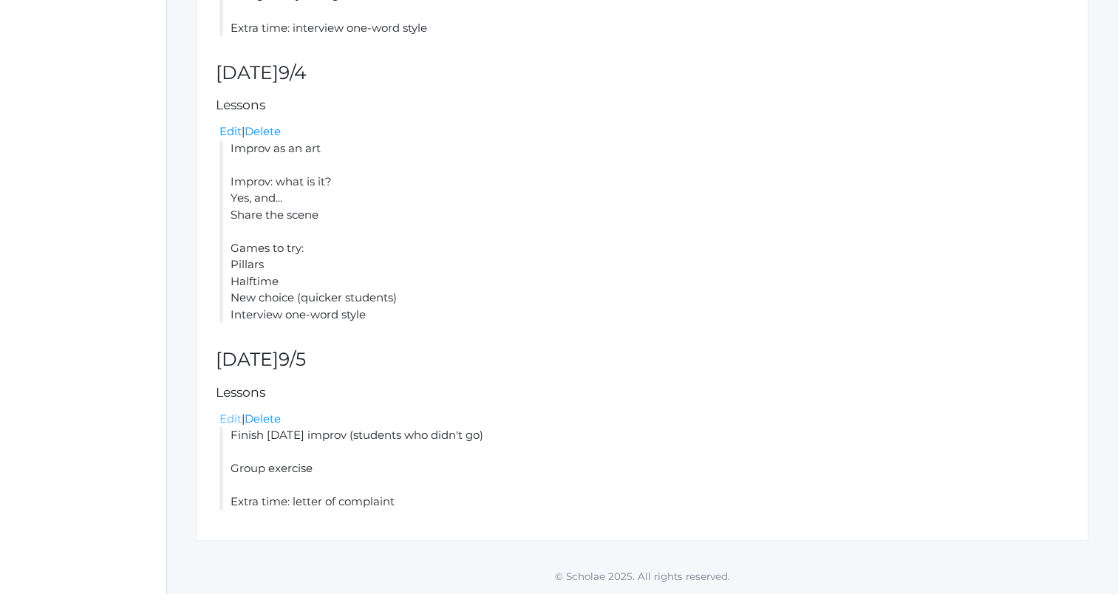
click at [233, 421] on link "Edit" at bounding box center [231, 419] width 22 height 14
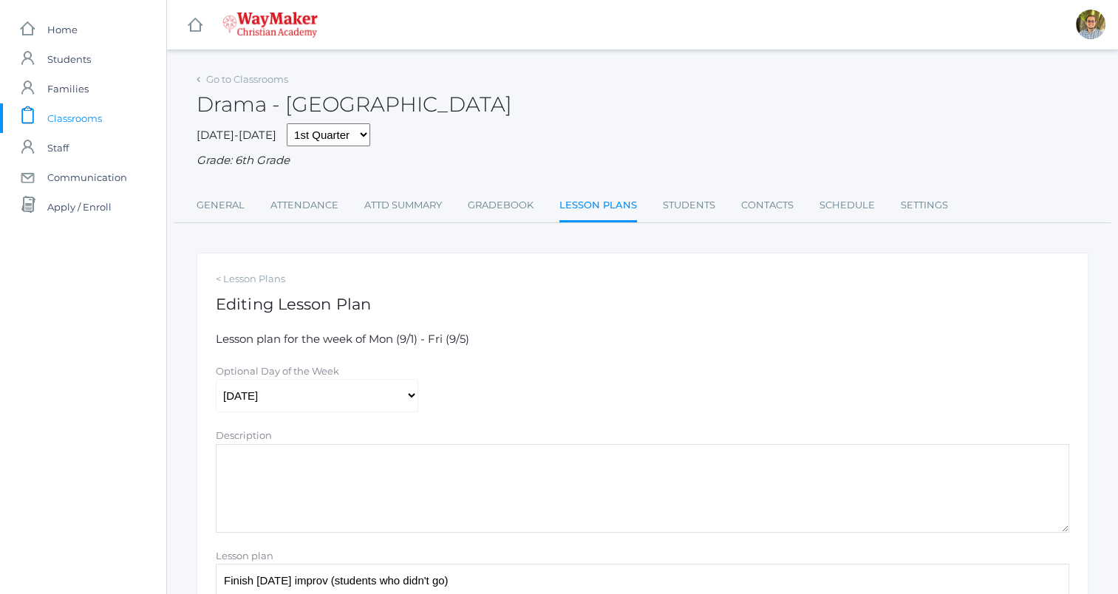
scroll to position [241, 0]
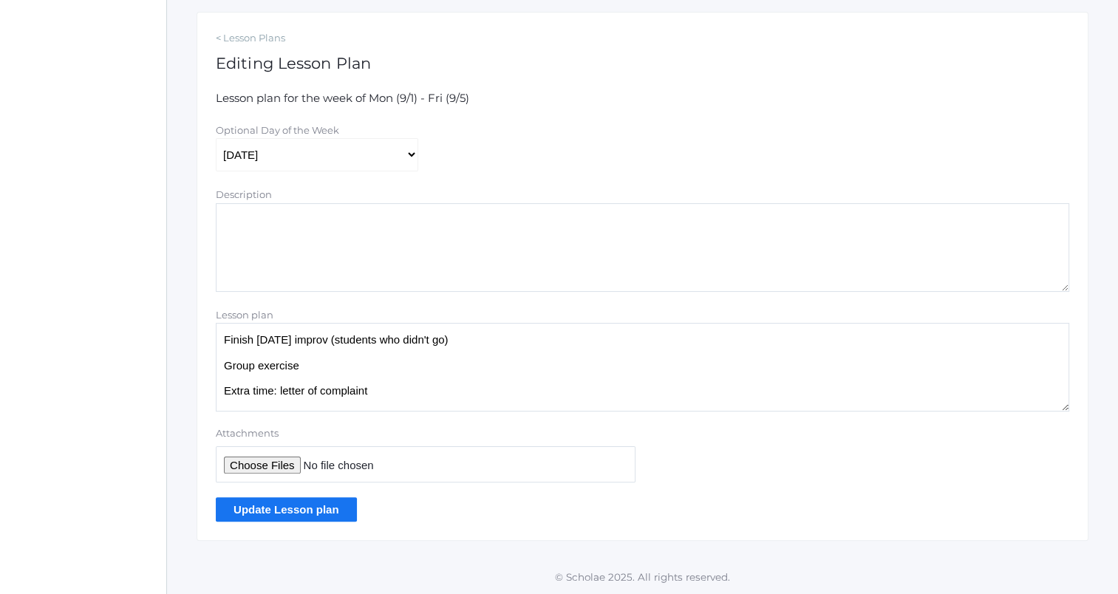
click at [404, 390] on textarea "Finish yesterday's improv (students who didn't go) Group exercise Extra time: l…" at bounding box center [643, 367] width 854 height 89
click at [386, 363] on textarea "Finish yesterday's improv (students who didn't go) Group exercise Extra time: l…" at bounding box center [643, 367] width 854 height 89
type textarea "Finish yesterday's improv (students who didn't go yesterday) Your word is... Ex…"
click at [328, 508] on input "Update Lesson plan" at bounding box center [286, 509] width 141 height 24
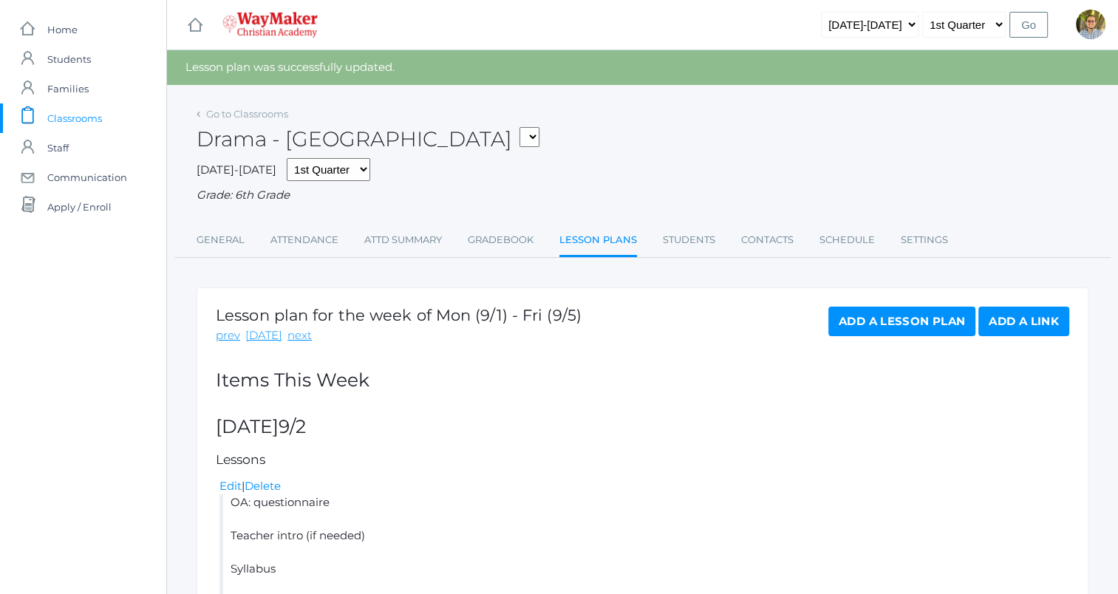
click at [72, 109] on span "Classrooms" at bounding box center [74, 118] width 55 height 30
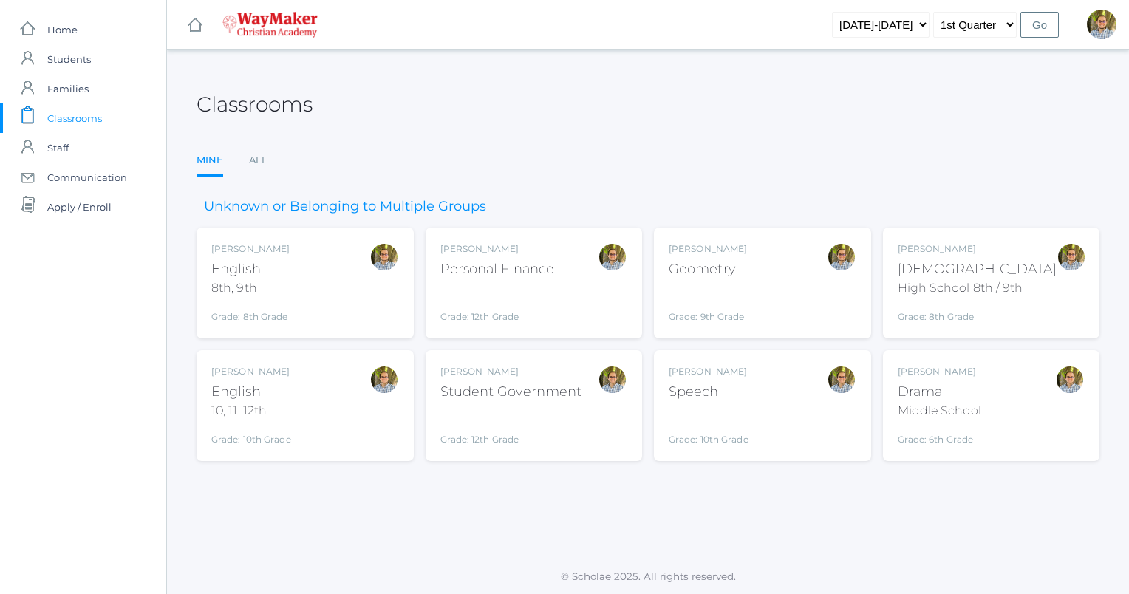
click at [1018, 395] on div "[PERSON_NAME] Drama Middle School Grade: 6th Grade THEATER" at bounding box center [992, 405] width 188 height 81
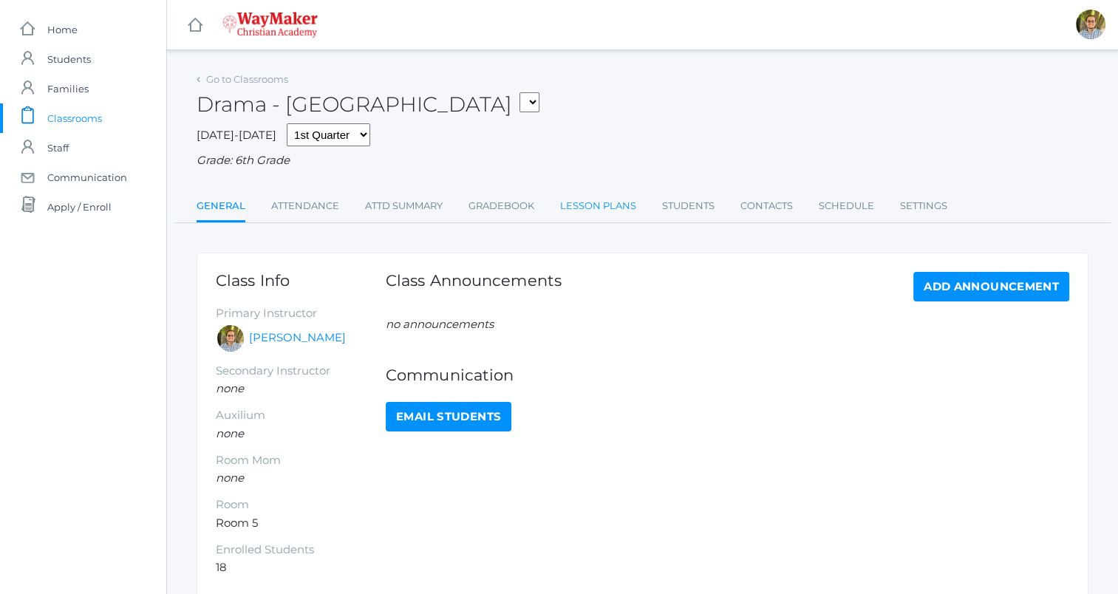
click at [598, 213] on link "Lesson Plans" at bounding box center [598, 206] width 76 height 30
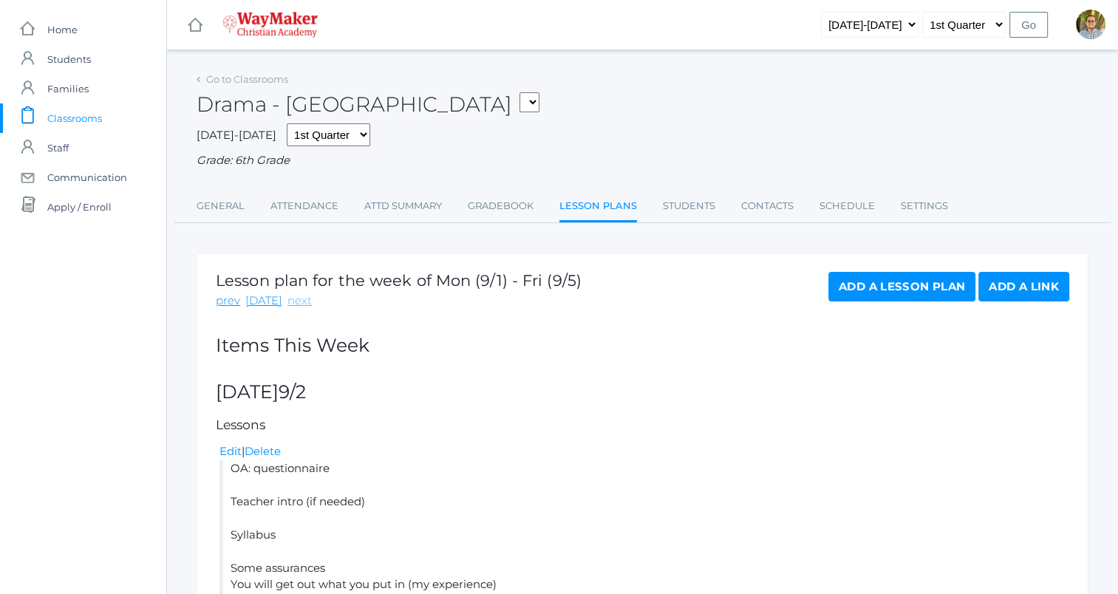
click at [299, 299] on link "next" at bounding box center [300, 301] width 24 height 17
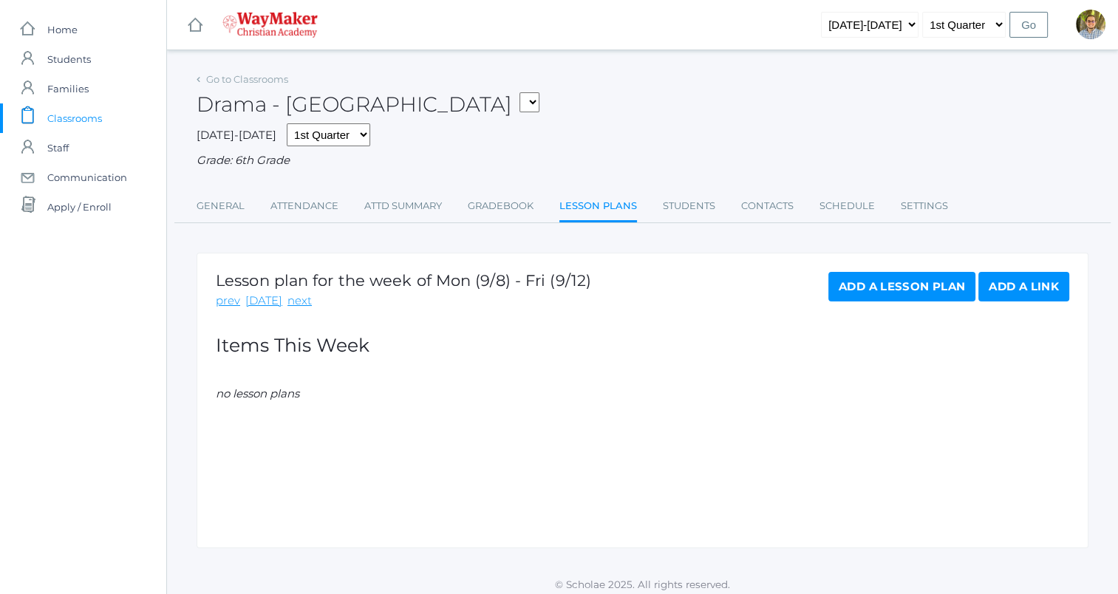
scroll to position [8, 0]
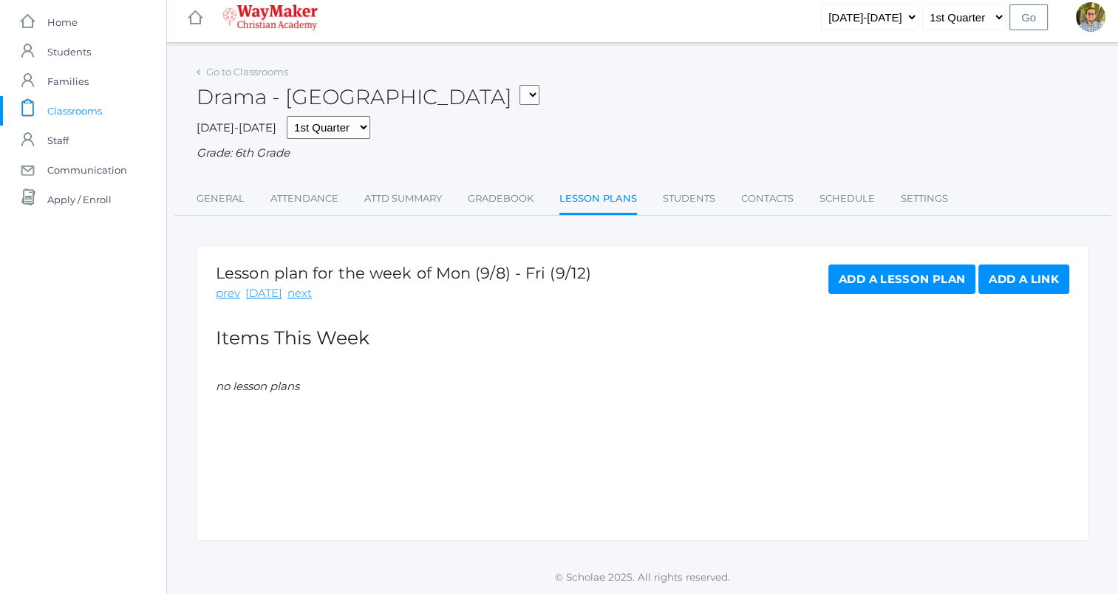
click at [875, 272] on link "Add a Lesson Plan" at bounding box center [902, 280] width 147 height 30
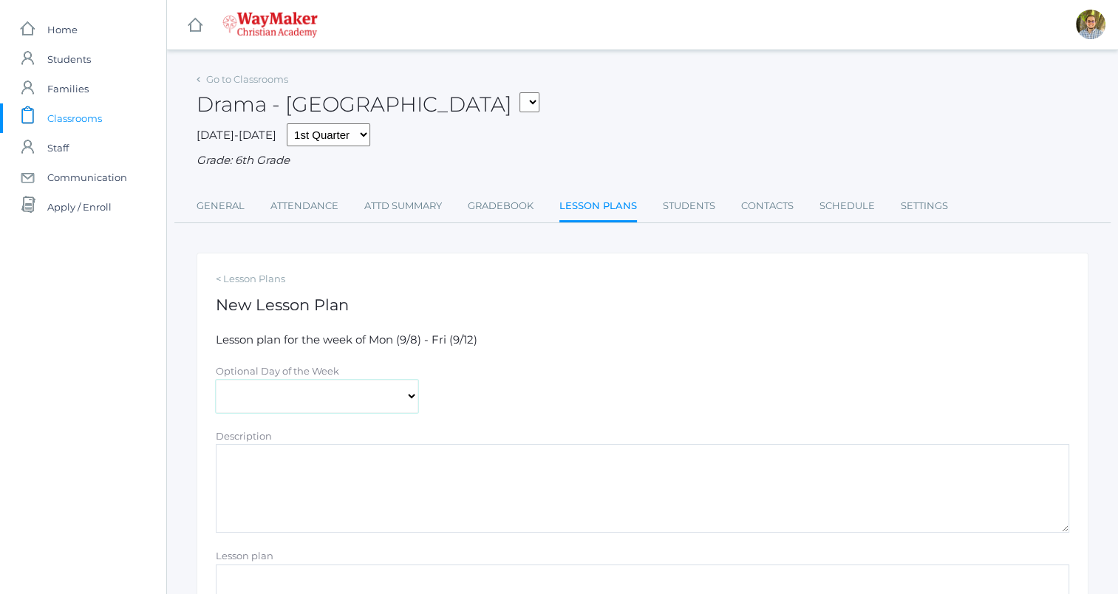
click at [361, 404] on select "[DATE] [DATE] [DATE] [DATE] [DATE]" at bounding box center [317, 396] width 203 height 33
select select "[DATE]"
click at [216, 380] on select "[DATE] [DATE] [DATE] [DATE] [DATE]" at bounding box center [317, 396] width 203 height 33
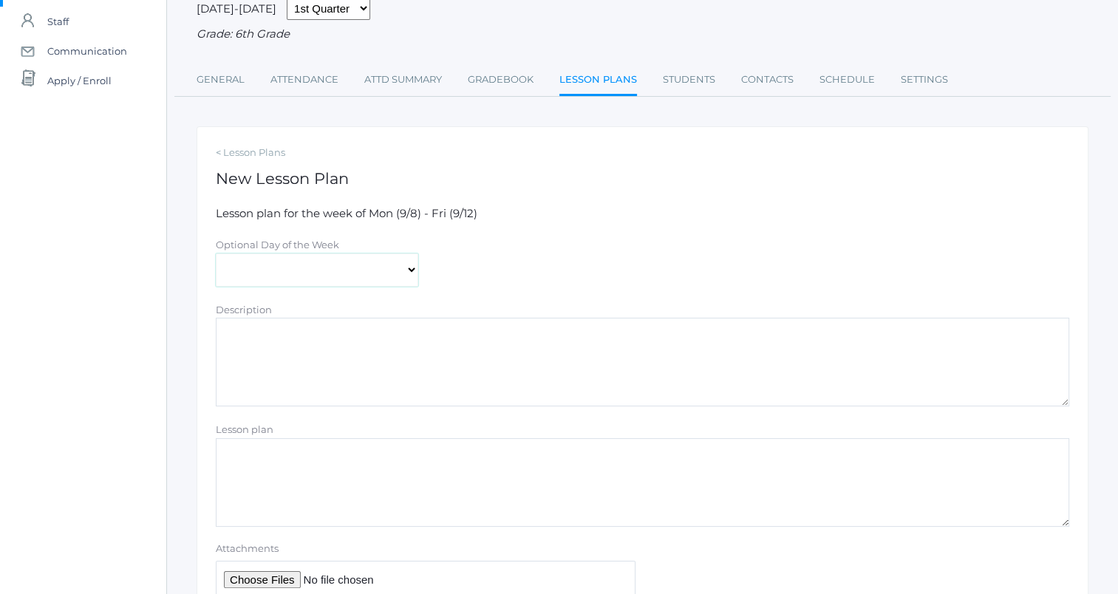
scroll to position [129, 0]
click at [424, 470] on textarea "Lesson plan" at bounding box center [643, 479] width 854 height 89
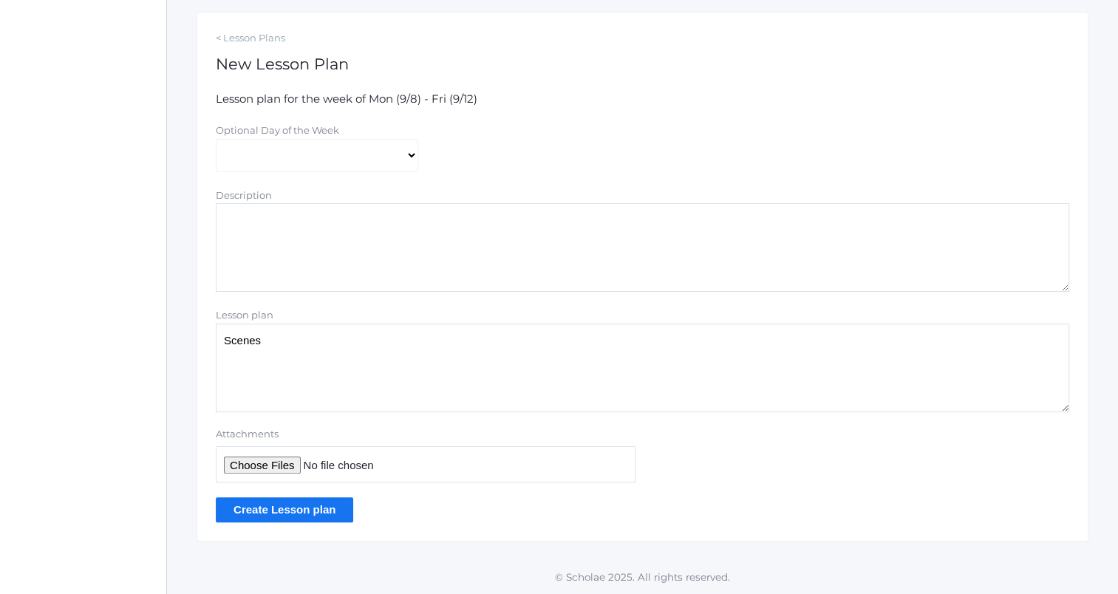
type textarea "Scenes"
click at [309, 511] on input "Create Lesson plan" at bounding box center [284, 509] width 137 height 24
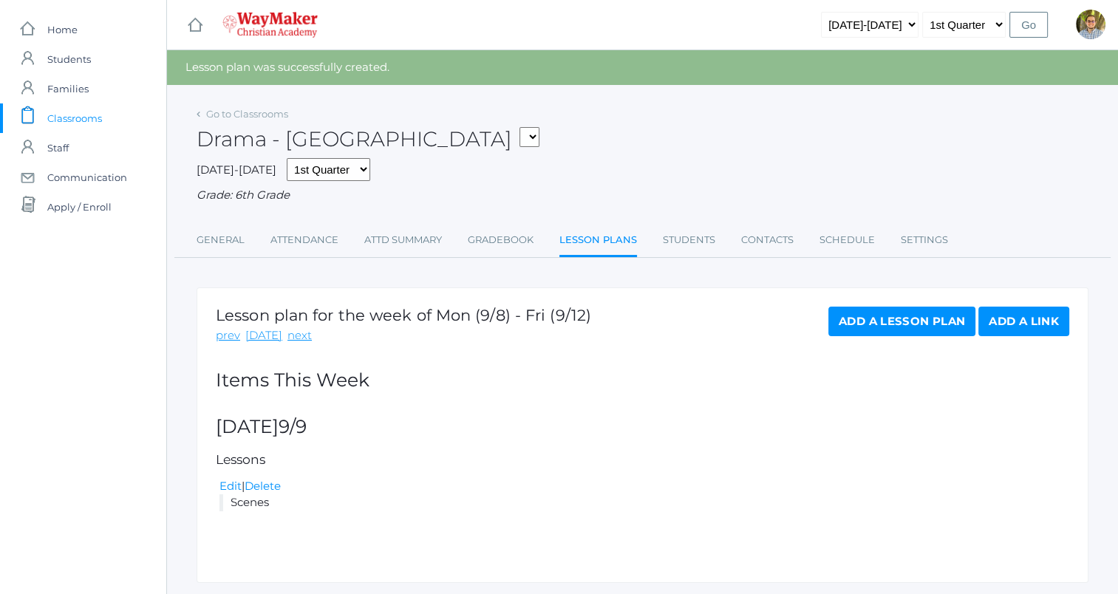
click at [937, 321] on link "Add a Lesson Plan" at bounding box center [902, 322] width 147 height 30
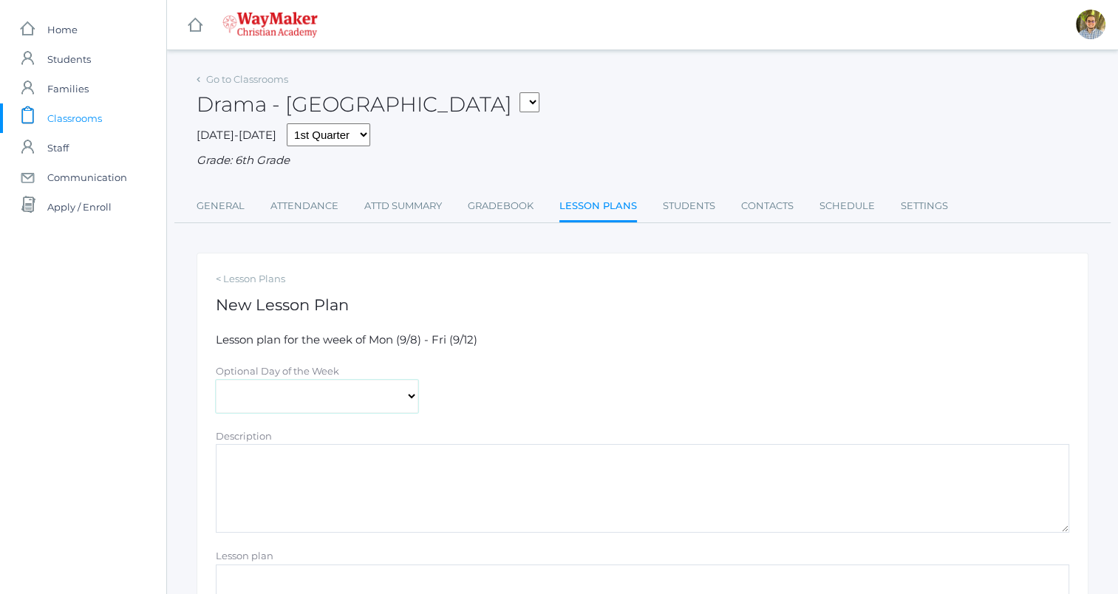
click at [296, 389] on select "Monday Tuesday Wednesday Thursday Friday" at bounding box center [317, 396] width 203 height 33
select select "2025-09-10"
click at [216, 380] on select "Monday Tuesday Wednesday Thursday Friday" at bounding box center [317, 396] width 203 height 33
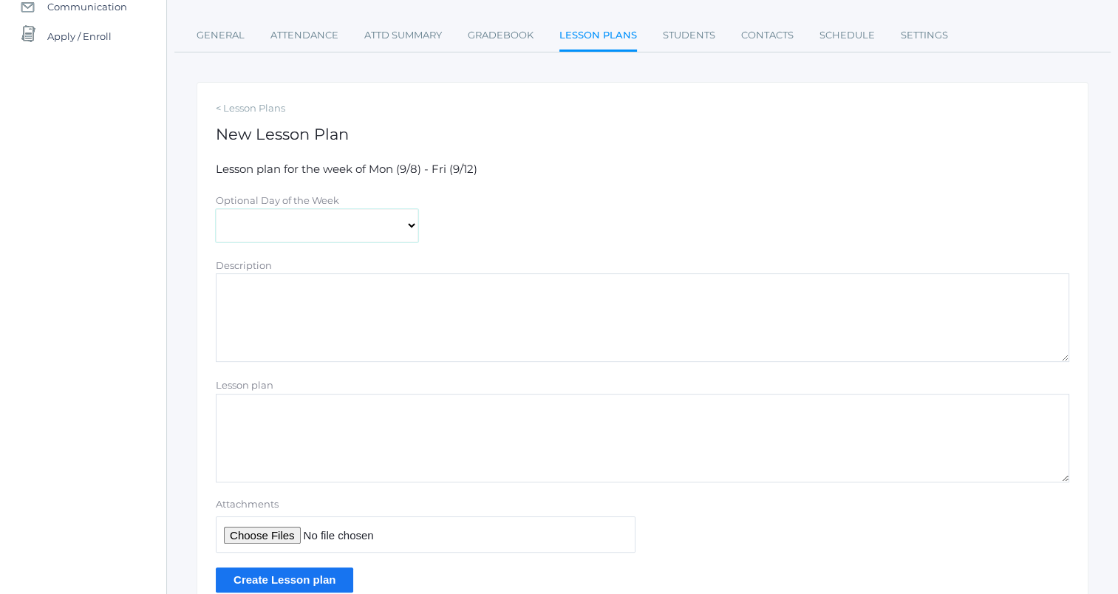
scroll to position [174, 0]
click at [331, 454] on textarea "Lesson plan" at bounding box center [643, 434] width 854 height 89
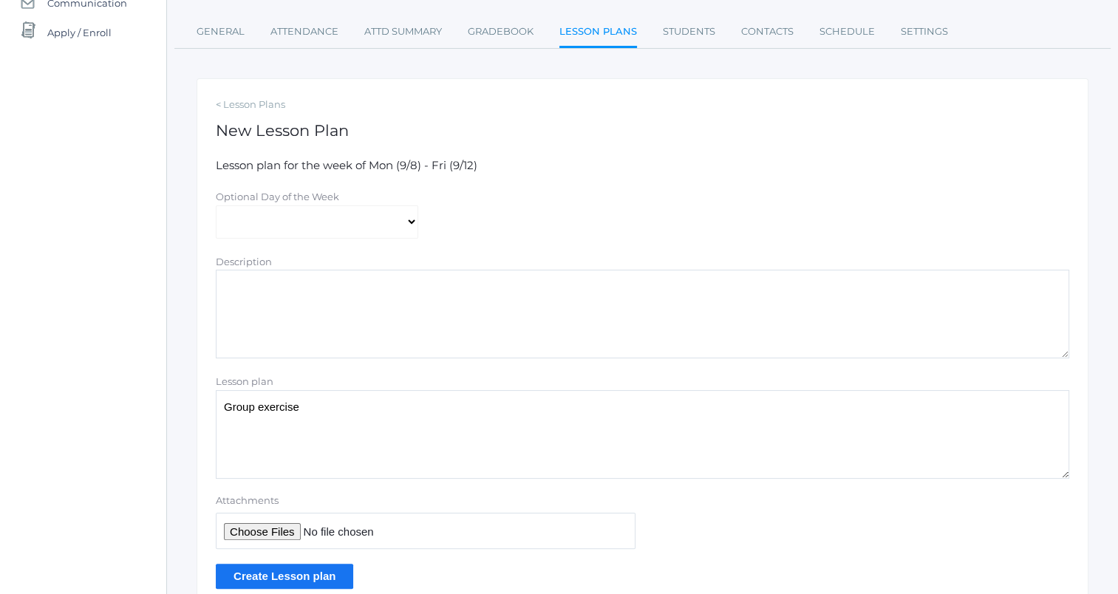
type textarea "Group exercise"
click at [305, 565] on input "Create Lesson plan" at bounding box center [284, 576] width 137 height 24
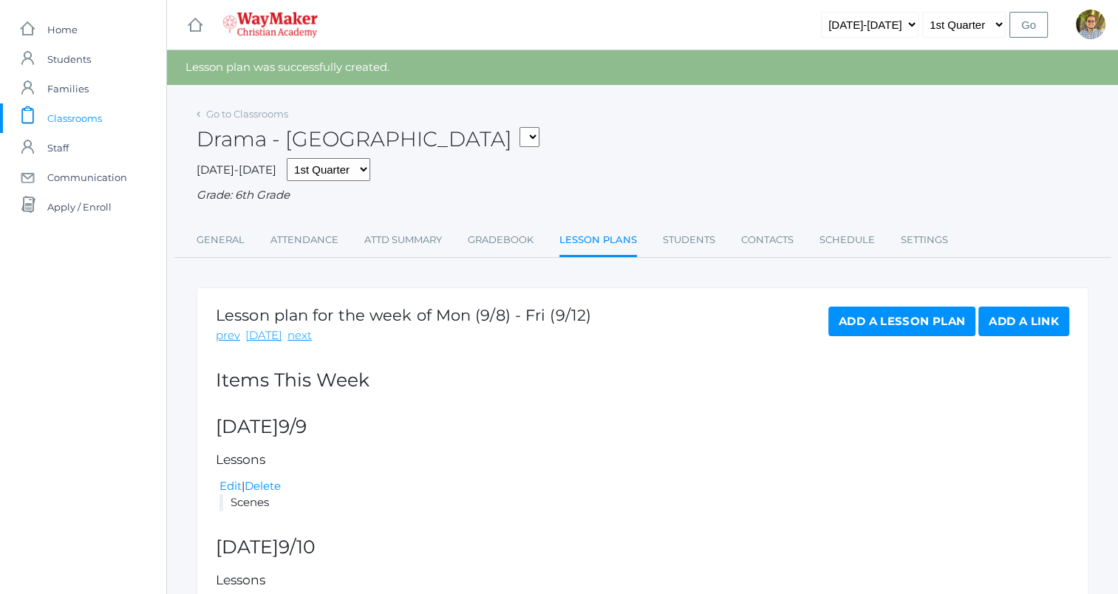
click at [88, 116] on span "Classrooms" at bounding box center [74, 118] width 55 height 30
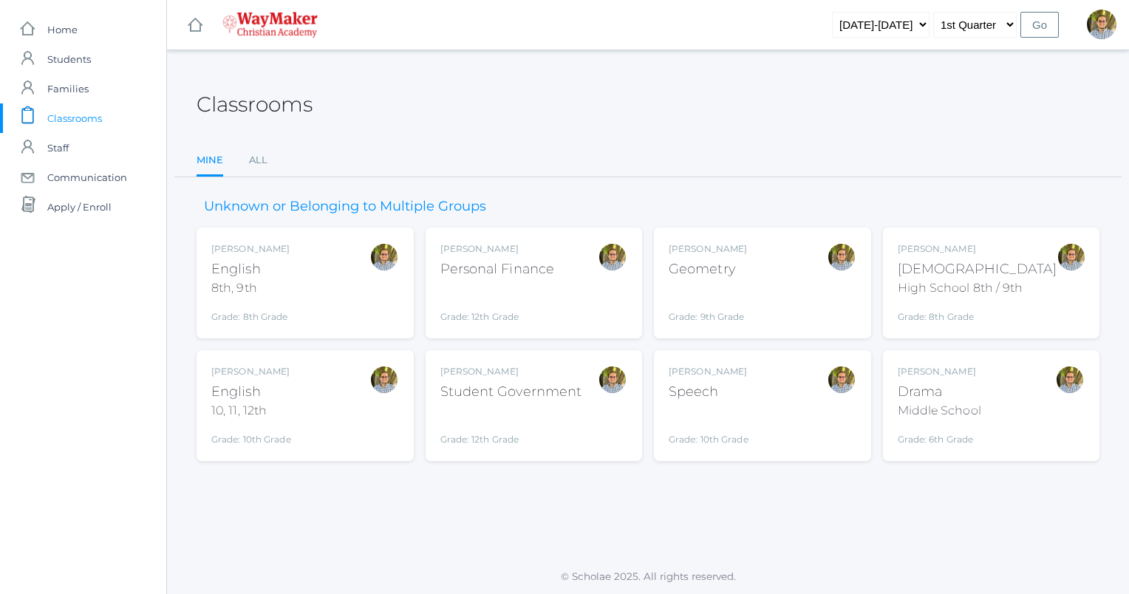
click at [795, 307] on div "Kylen Braileanu Geometry Grade: 9th Grade GEOM" at bounding box center [763, 282] width 188 height 81
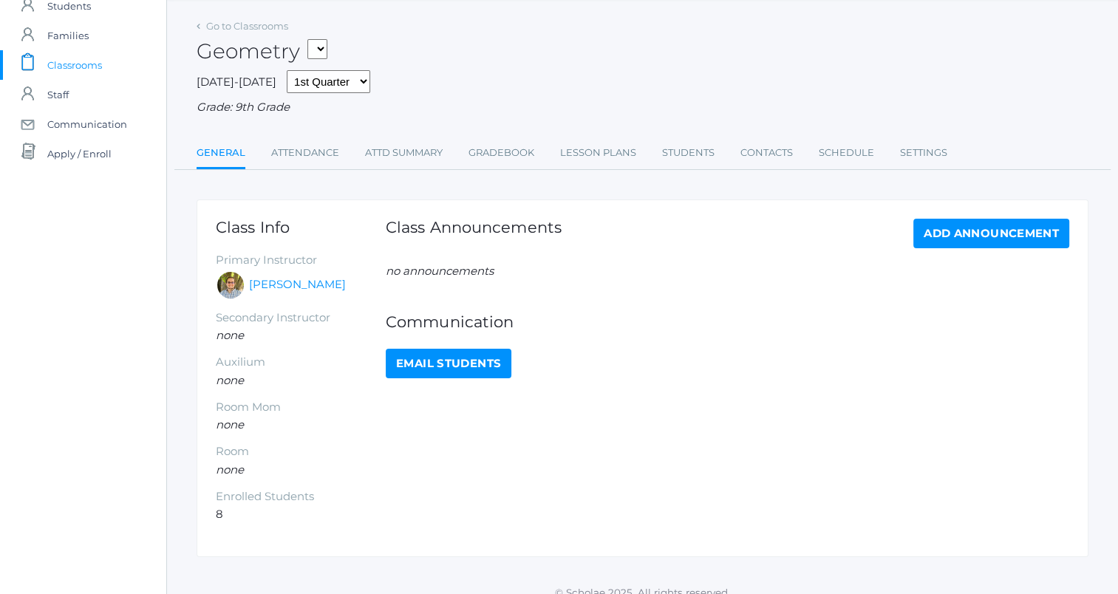
scroll to position [55, 0]
click at [612, 138] on link "Lesson Plans" at bounding box center [598, 152] width 76 height 30
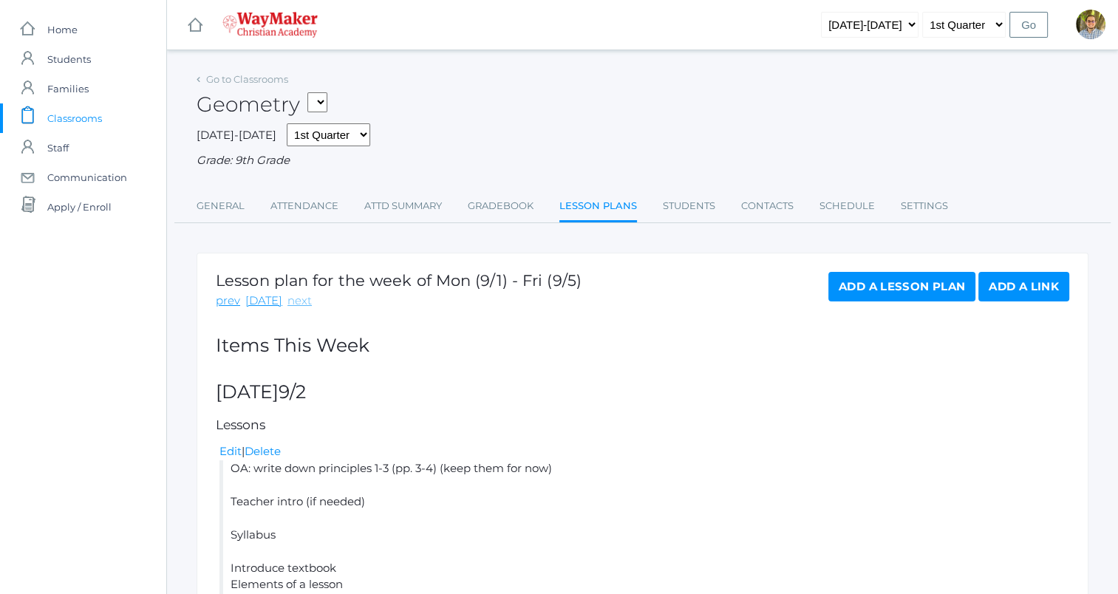
click at [304, 308] on link "next" at bounding box center [300, 301] width 24 height 17
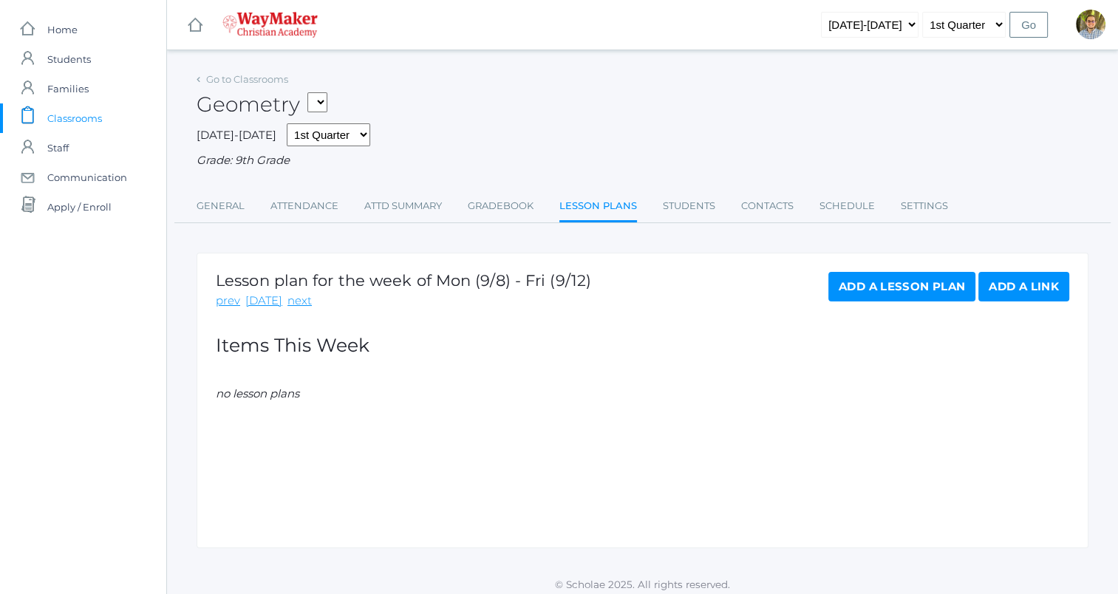
click at [934, 277] on link "Add a Lesson Plan" at bounding box center [902, 287] width 147 height 30
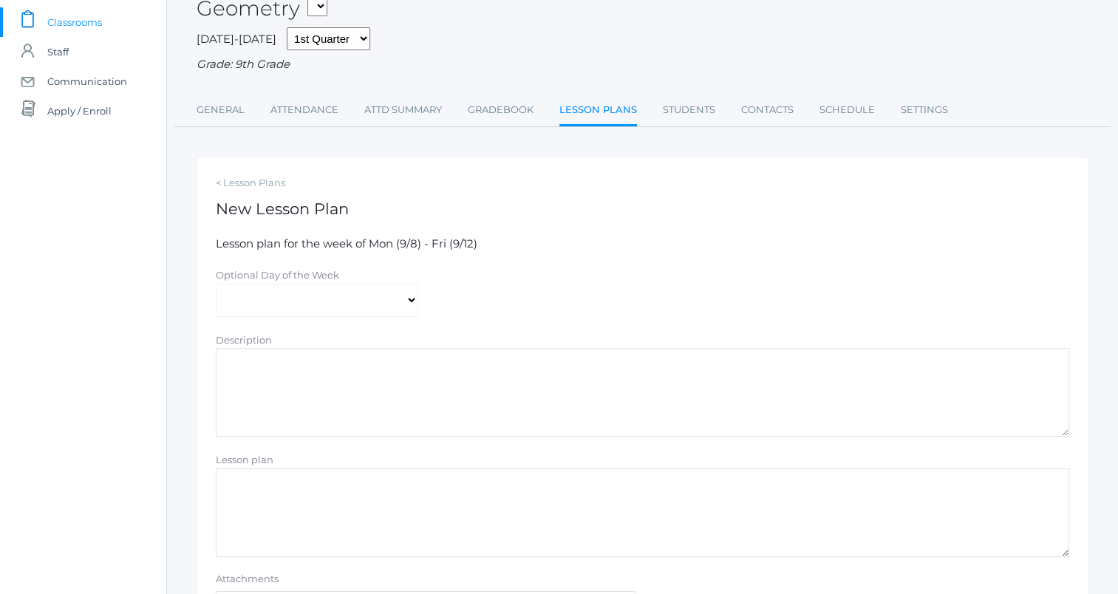
scroll to position [102, 0]
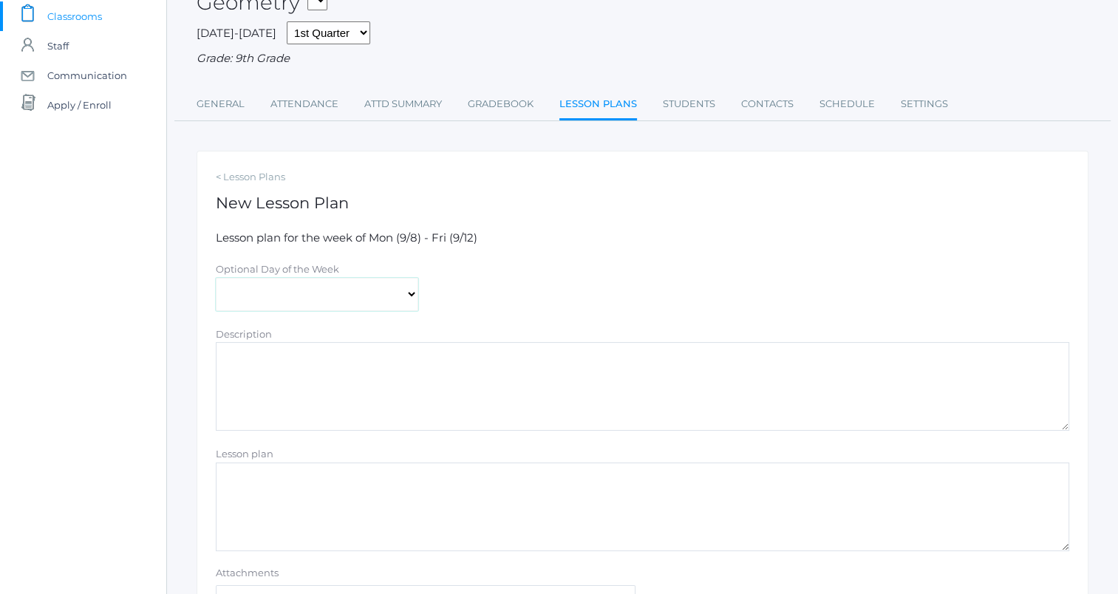
click at [392, 294] on select "Monday Tuesday Wednesday Thursday Friday" at bounding box center [317, 294] width 203 height 33
select select "2025-09-10"
click at [216, 278] on select "Monday Tuesday Wednesday Thursday Friday" at bounding box center [317, 294] width 203 height 33
click at [331, 486] on textarea "Lesson plan" at bounding box center [643, 507] width 854 height 89
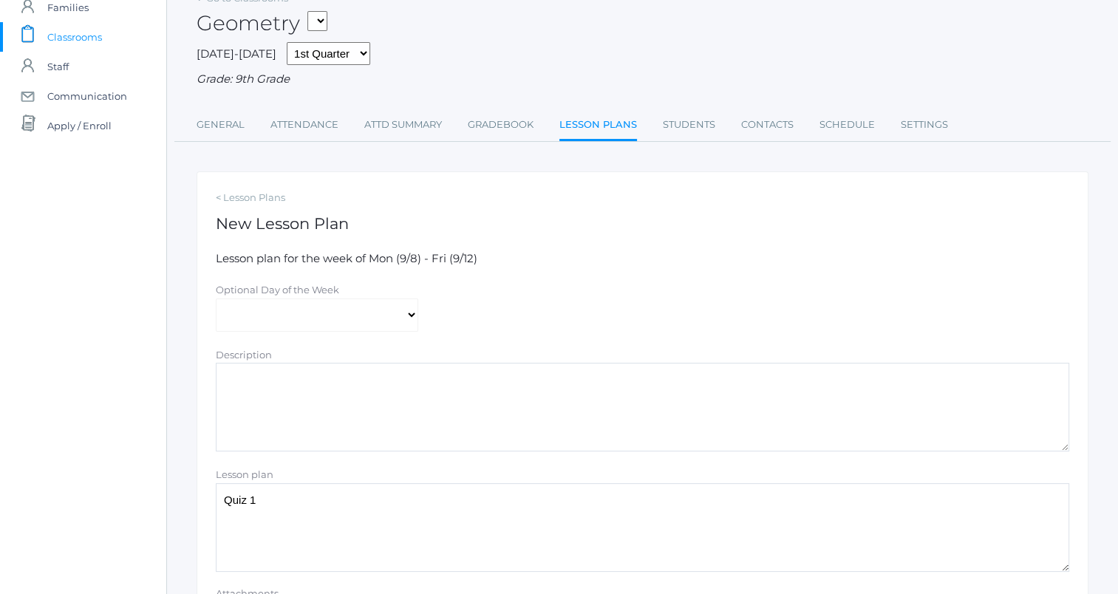
scroll to position [241, 0]
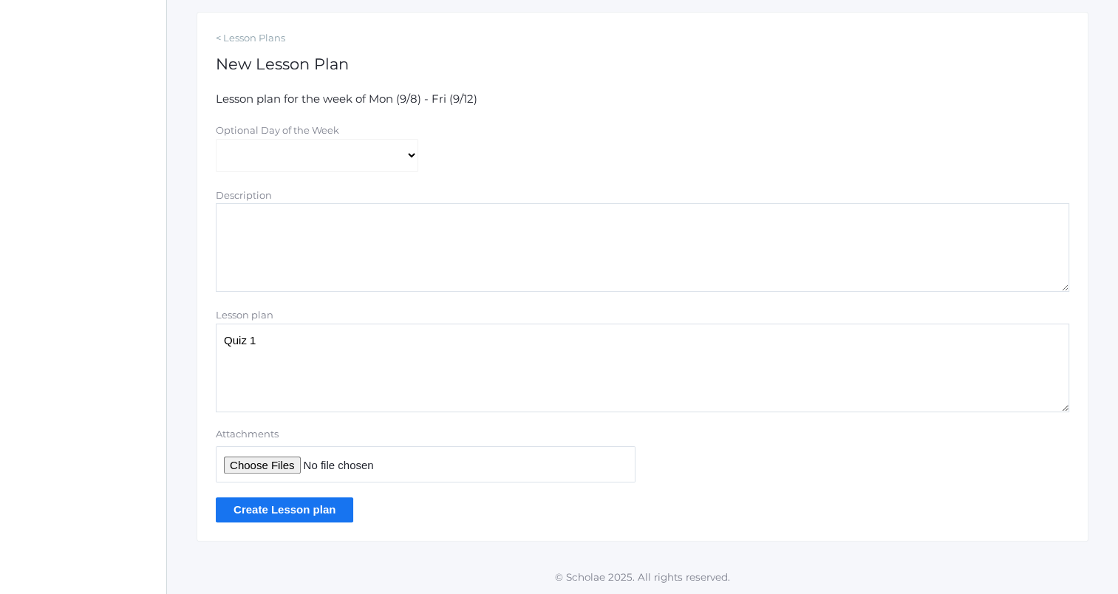
type textarea "Quiz 1"
click at [256, 514] on input "Create Lesson plan" at bounding box center [284, 509] width 137 height 24
